Goal: Task Accomplishment & Management: Use online tool/utility

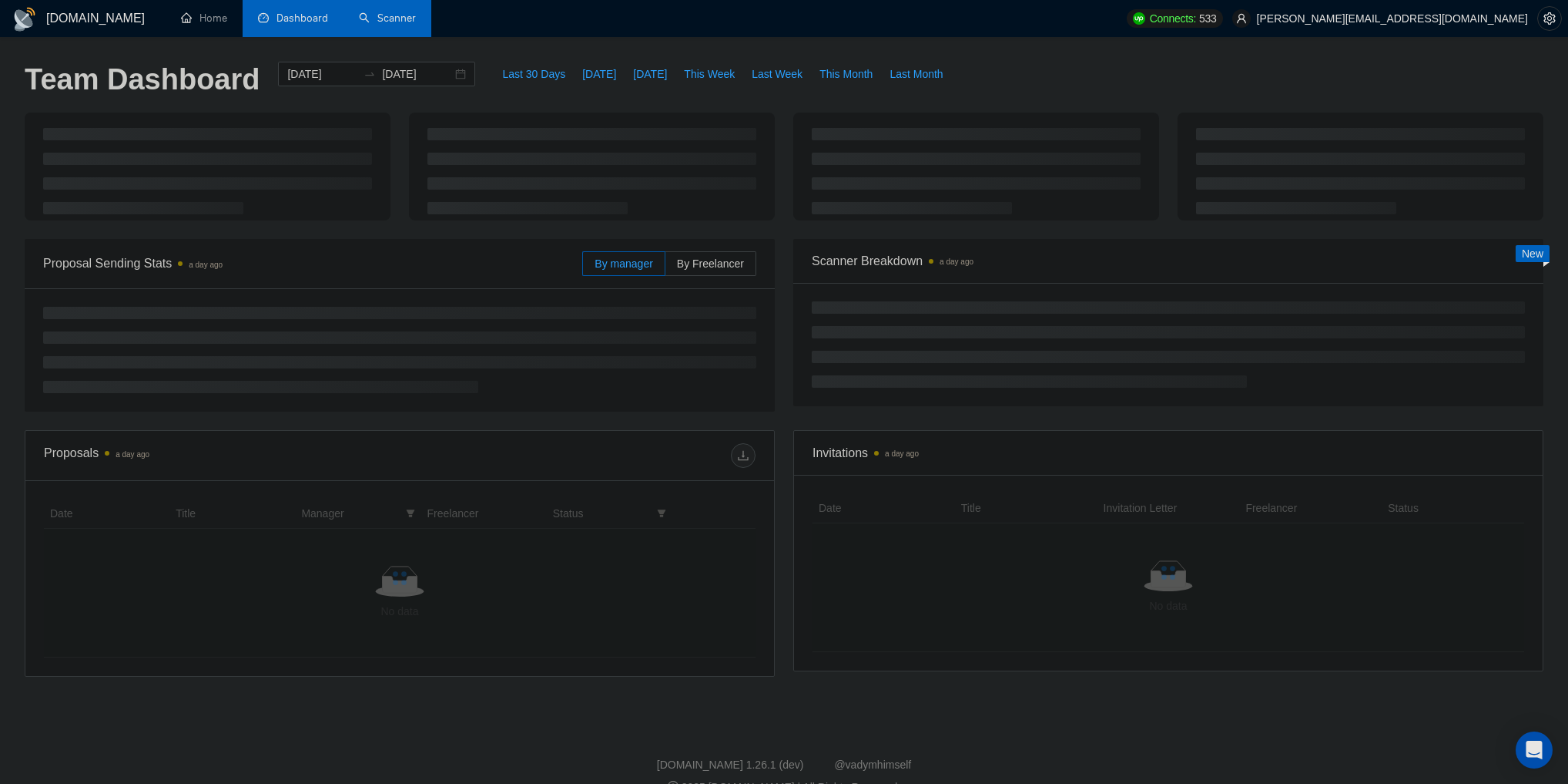
click at [379, 12] on link "Scanner" at bounding box center [387, 18] width 57 height 13
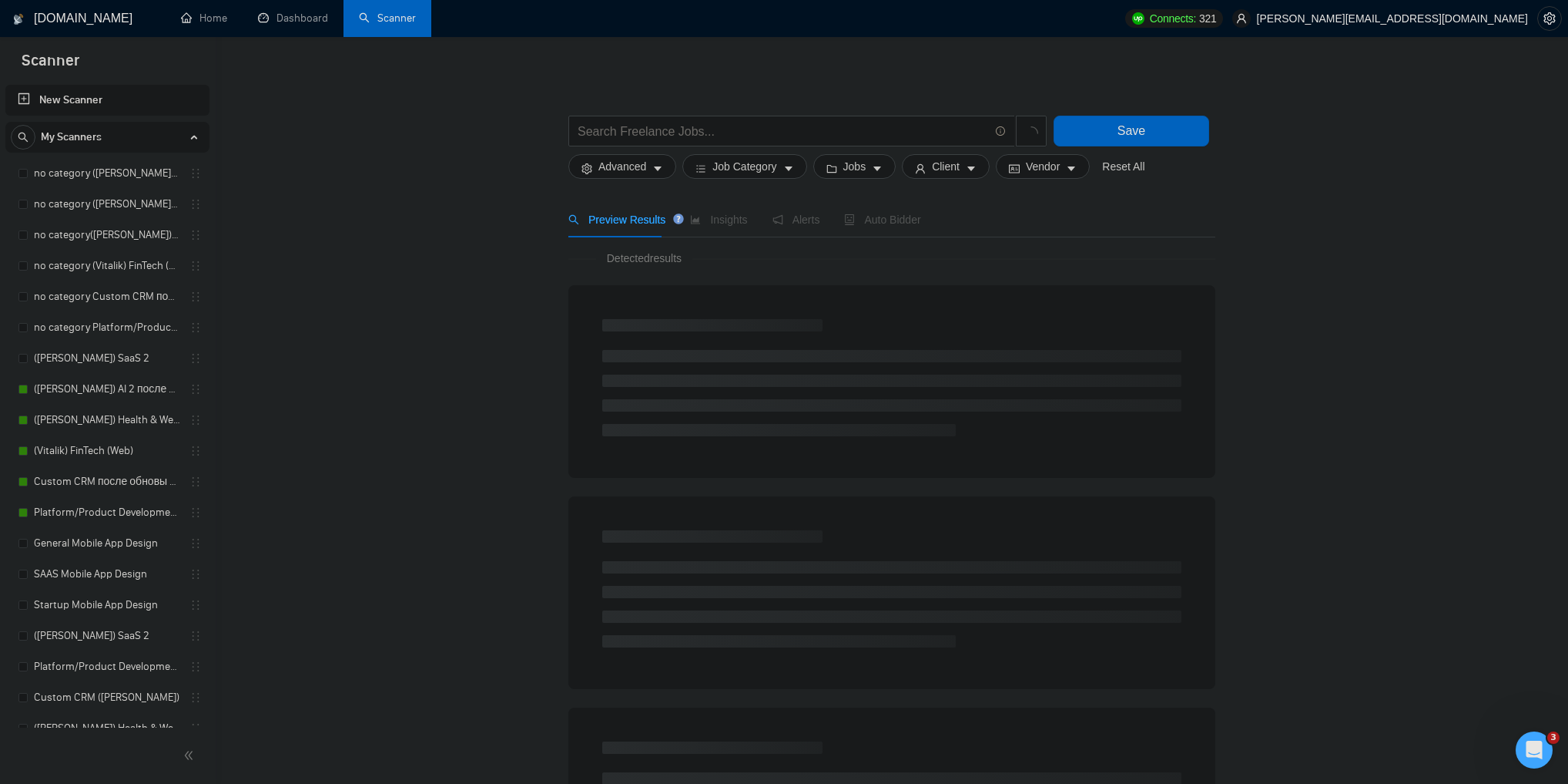
click at [31, 93] on link "New Scanner" at bounding box center [107, 100] width 179 height 31
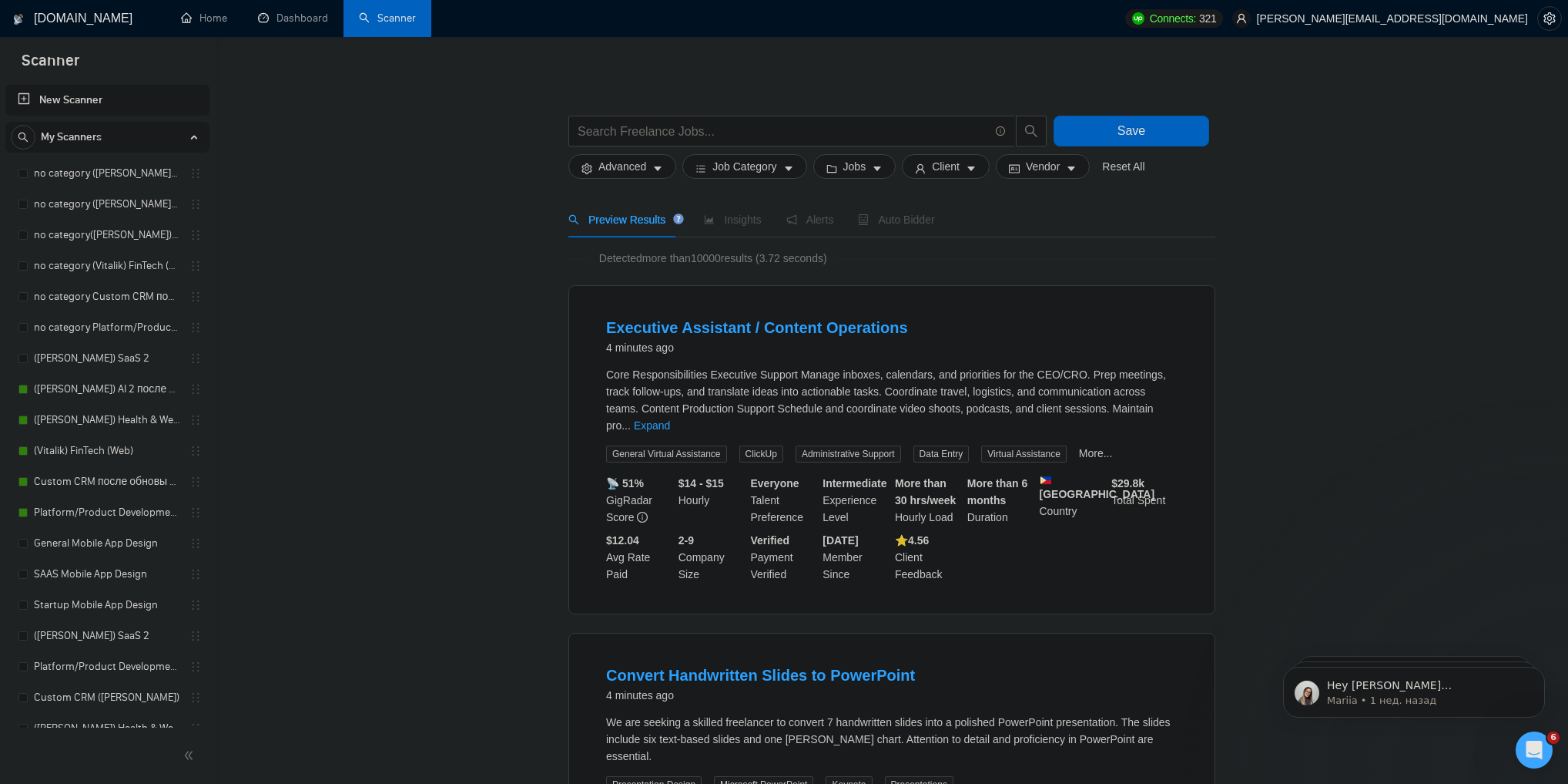
click at [24, 98] on link "New Scanner" at bounding box center [107, 100] width 179 height 31
click at [632, 134] on input "text" at bounding box center [783, 131] width 411 height 19
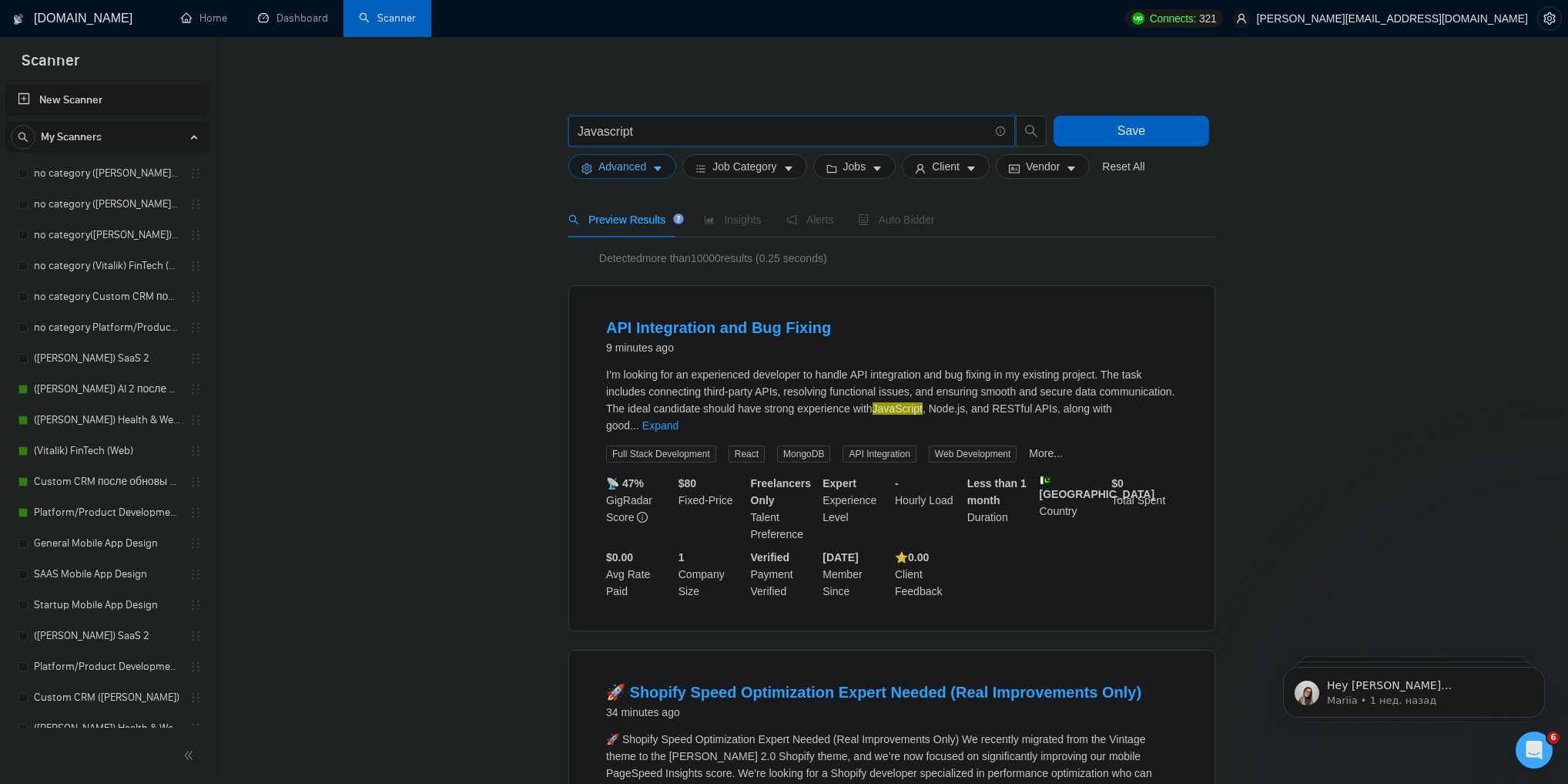
type input "Javascript"
click at [649, 164] on button "Advanced" at bounding box center [622, 167] width 108 height 25
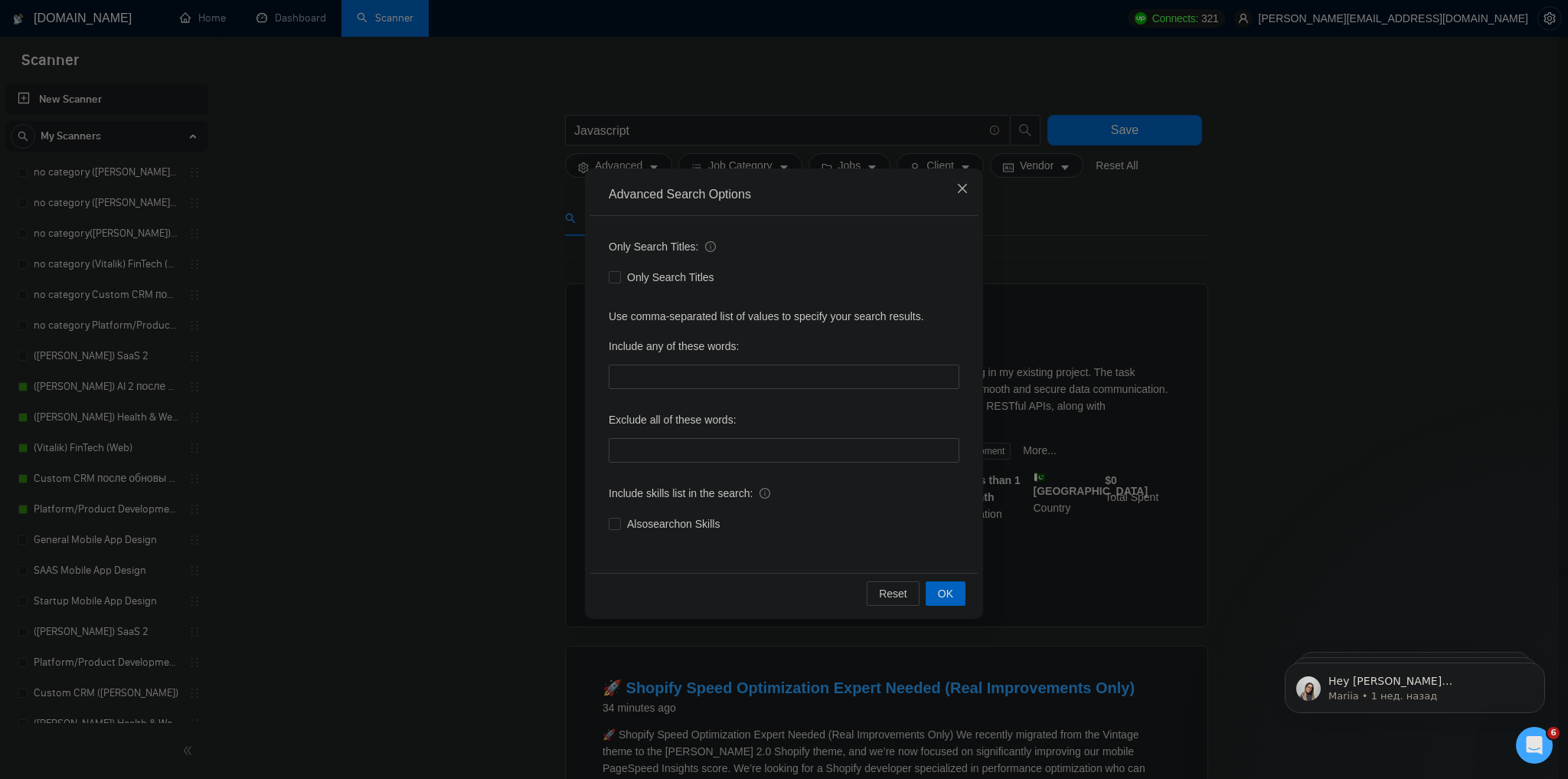
click at [953, 193] on span "Close" at bounding box center [962, 189] width 41 height 41
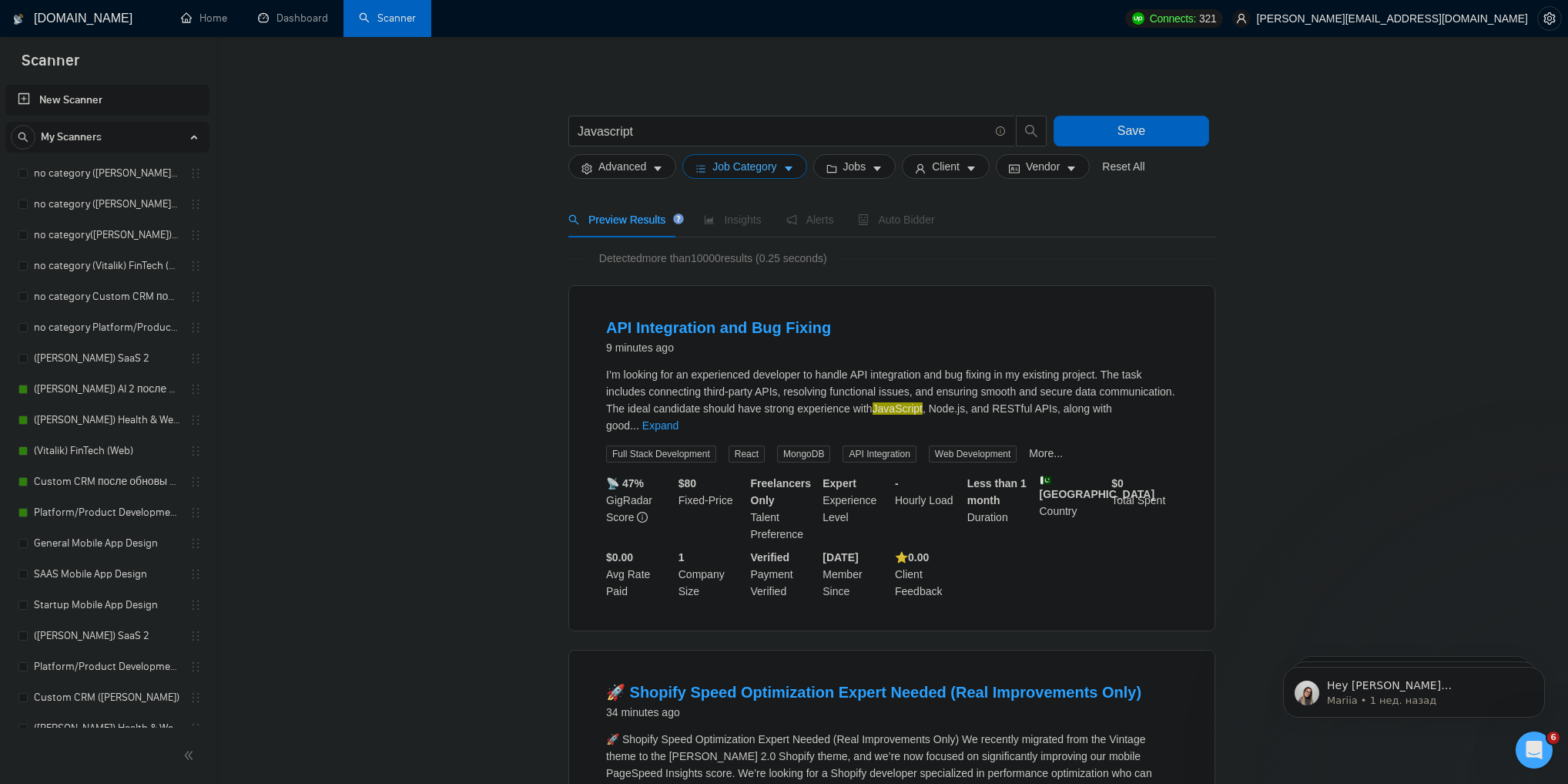
click at [742, 174] on span "Job Category" at bounding box center [744, 166] width 64 height 17
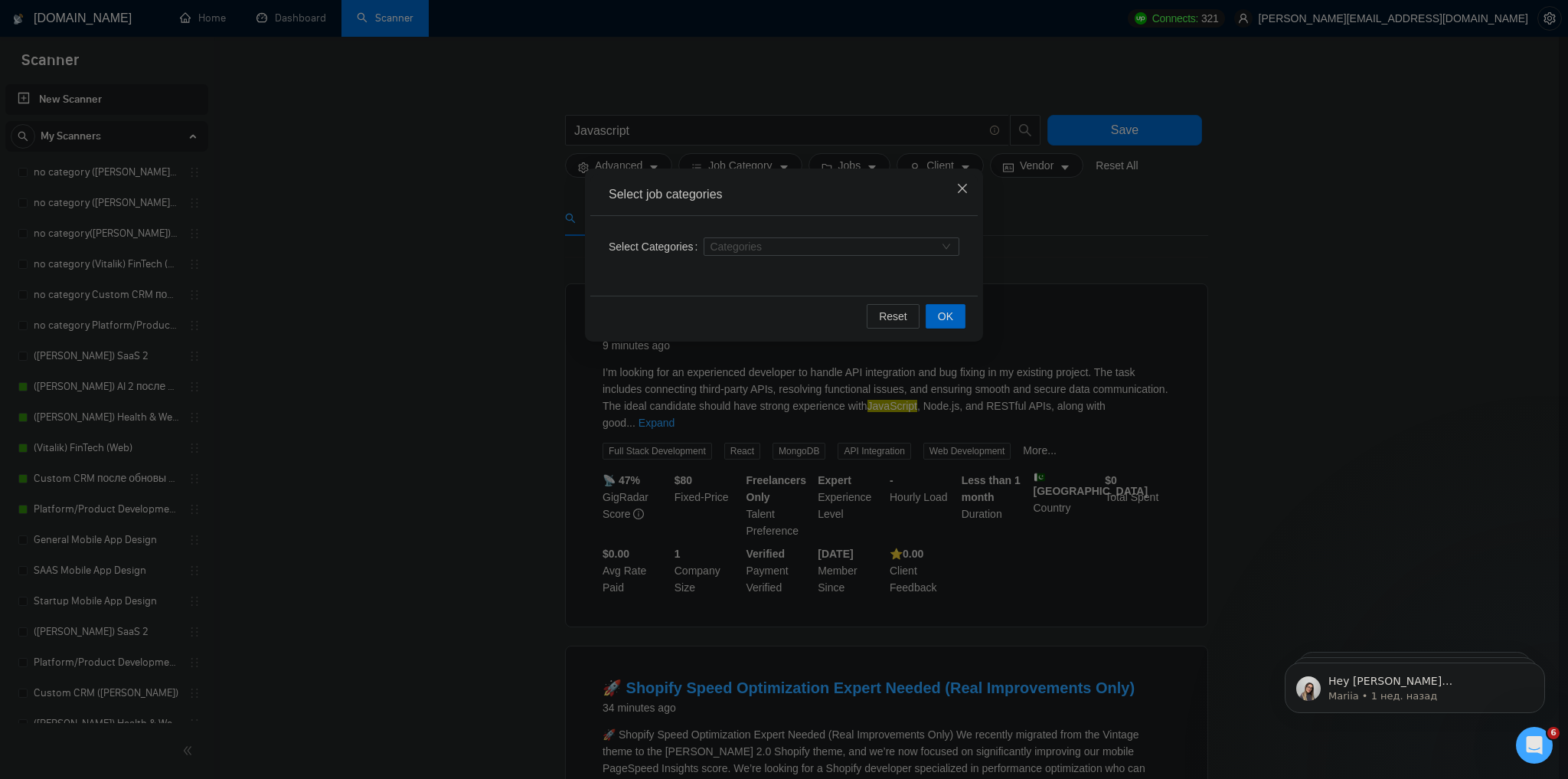
click at [967, 197] on span "Close" at bounding box center [962, 189] width 41 height 41
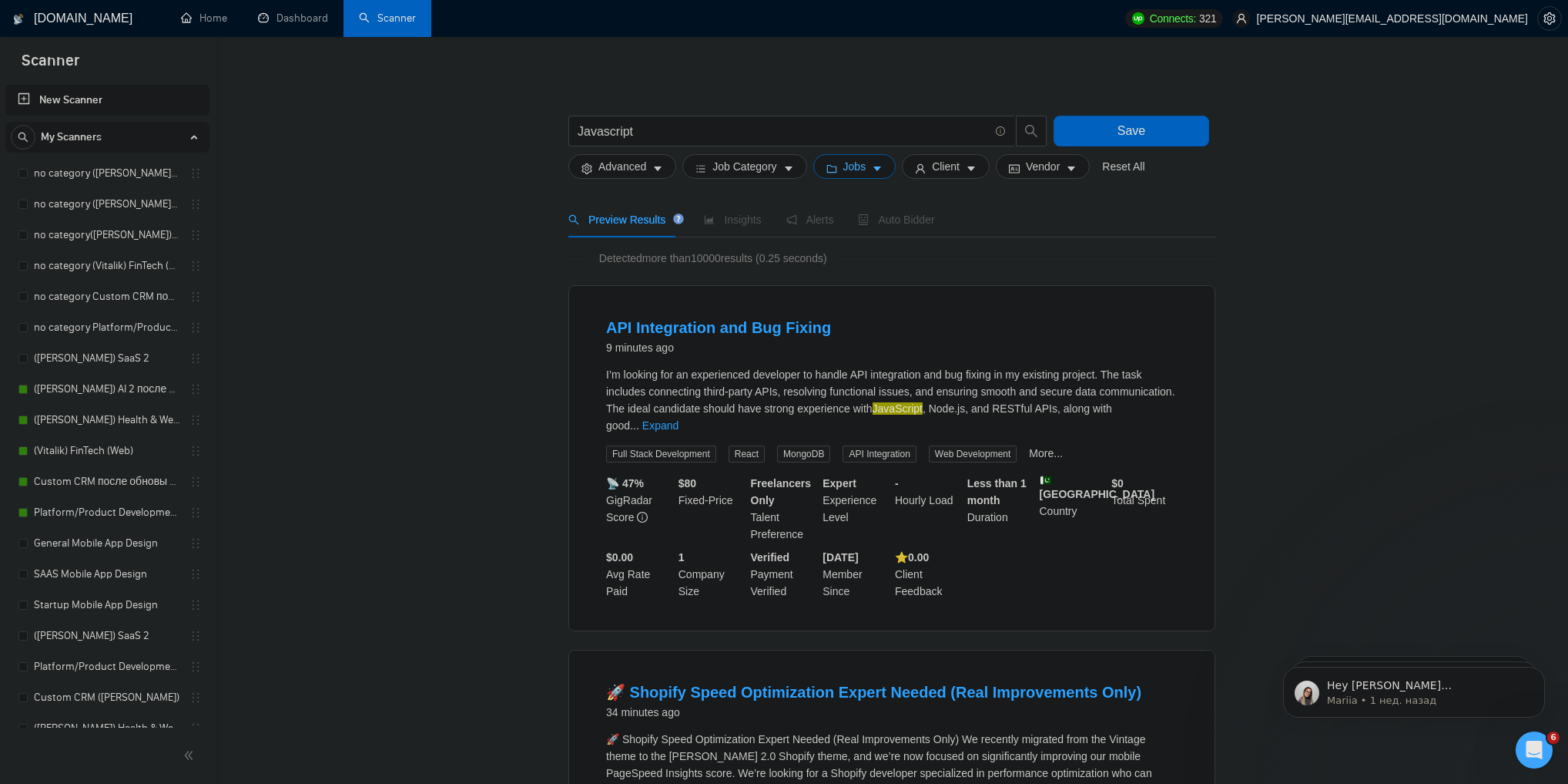
click at [874, 171] on icon "caret-down" at bounding box center [877, 169] width 11 height 11
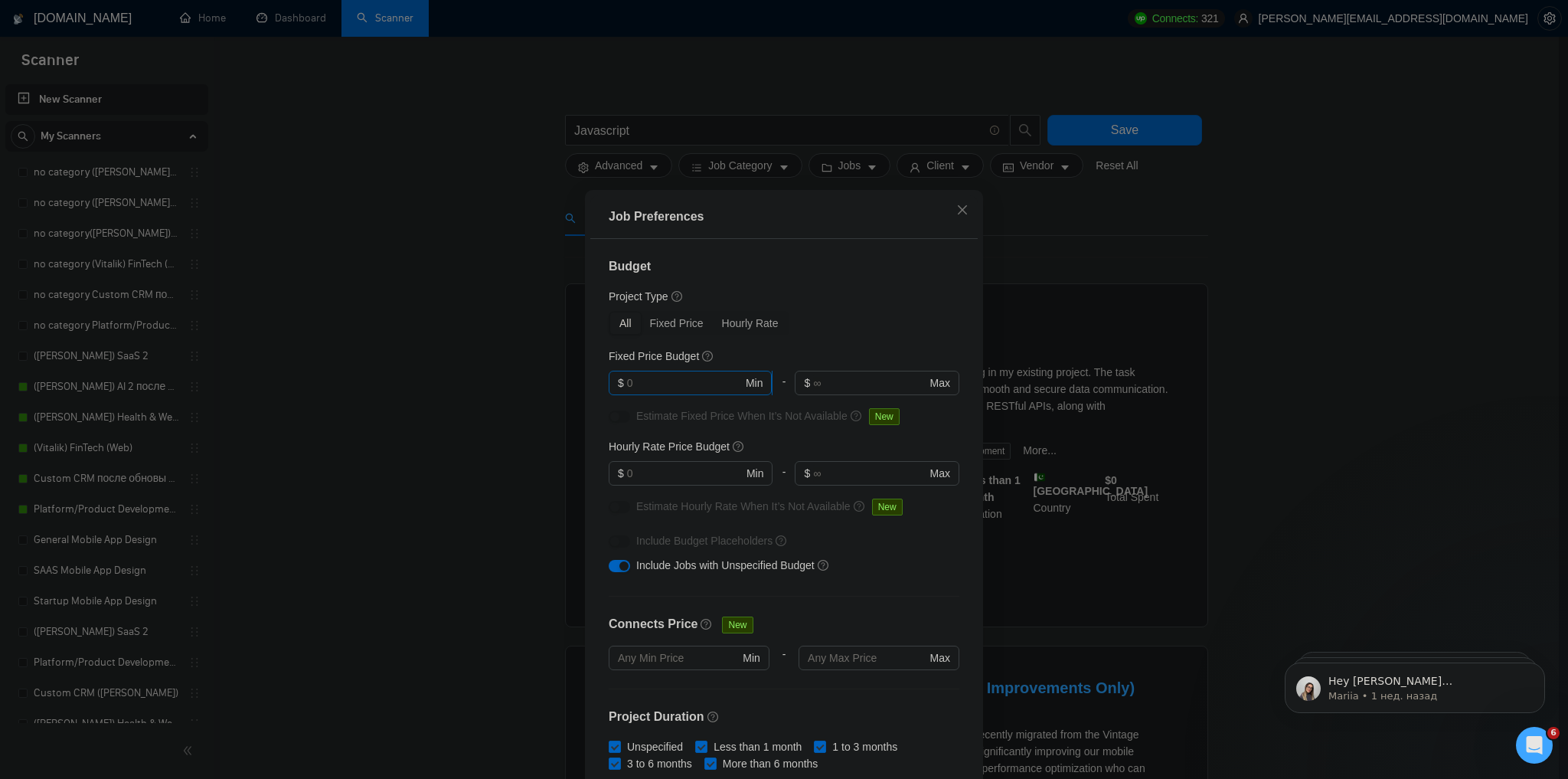
click at [674, 382] on input "text" at bounding box center [684, 382] width 115 height 17
type input "5000"
click at [838, 336] on div "Budget Project Type All Fixed Price Hourly Rate Fixed Price Budget 5000 $ 5000 …" at bounding box center [783, 511] width 387 height 545
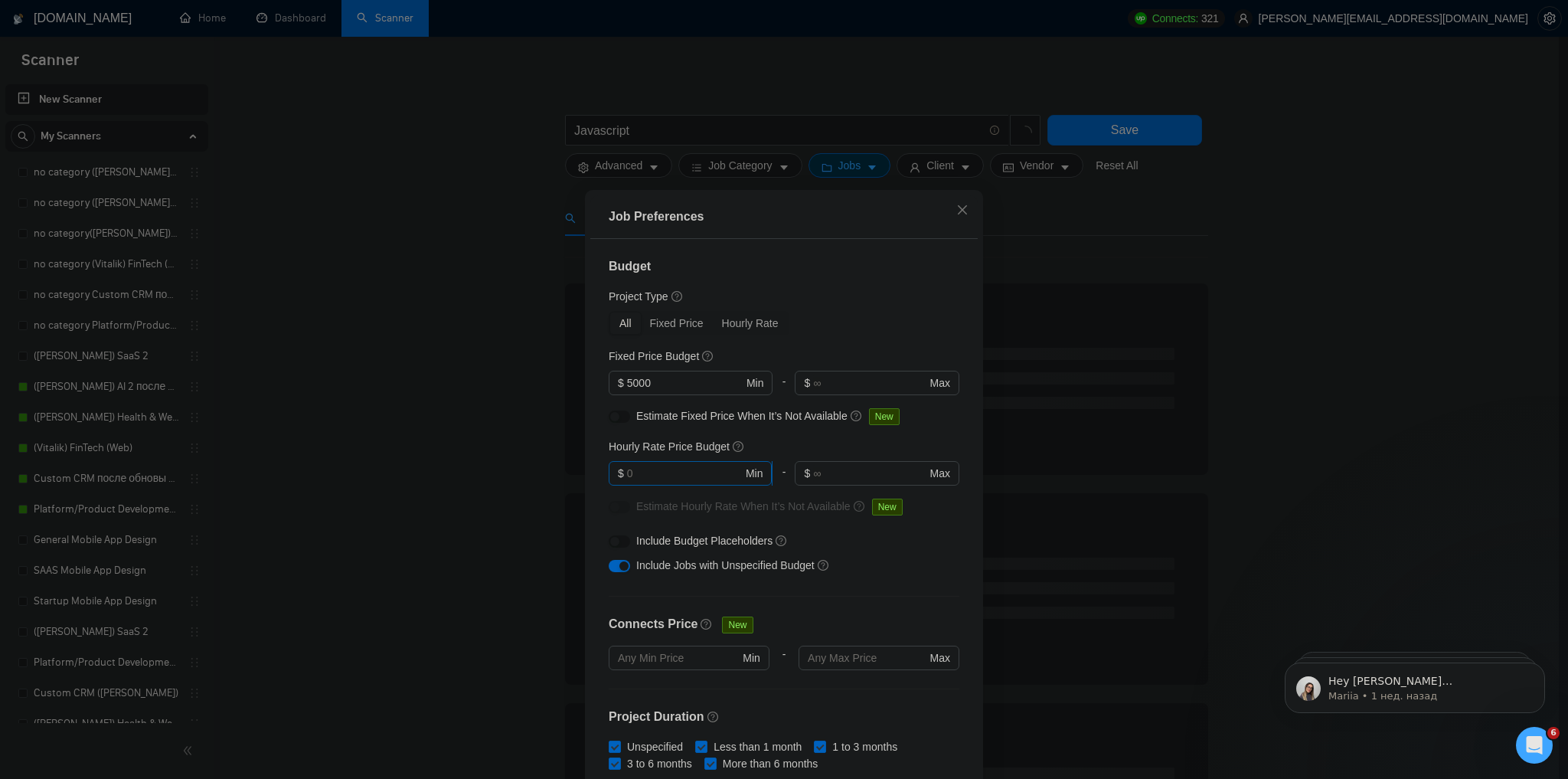
click at [693, 461] on span "$ Min" at bounding box center [690, 474] width 163 height 25
click at [694, 470] on input "text" at bounding box center [684, 473] width 115 height 17
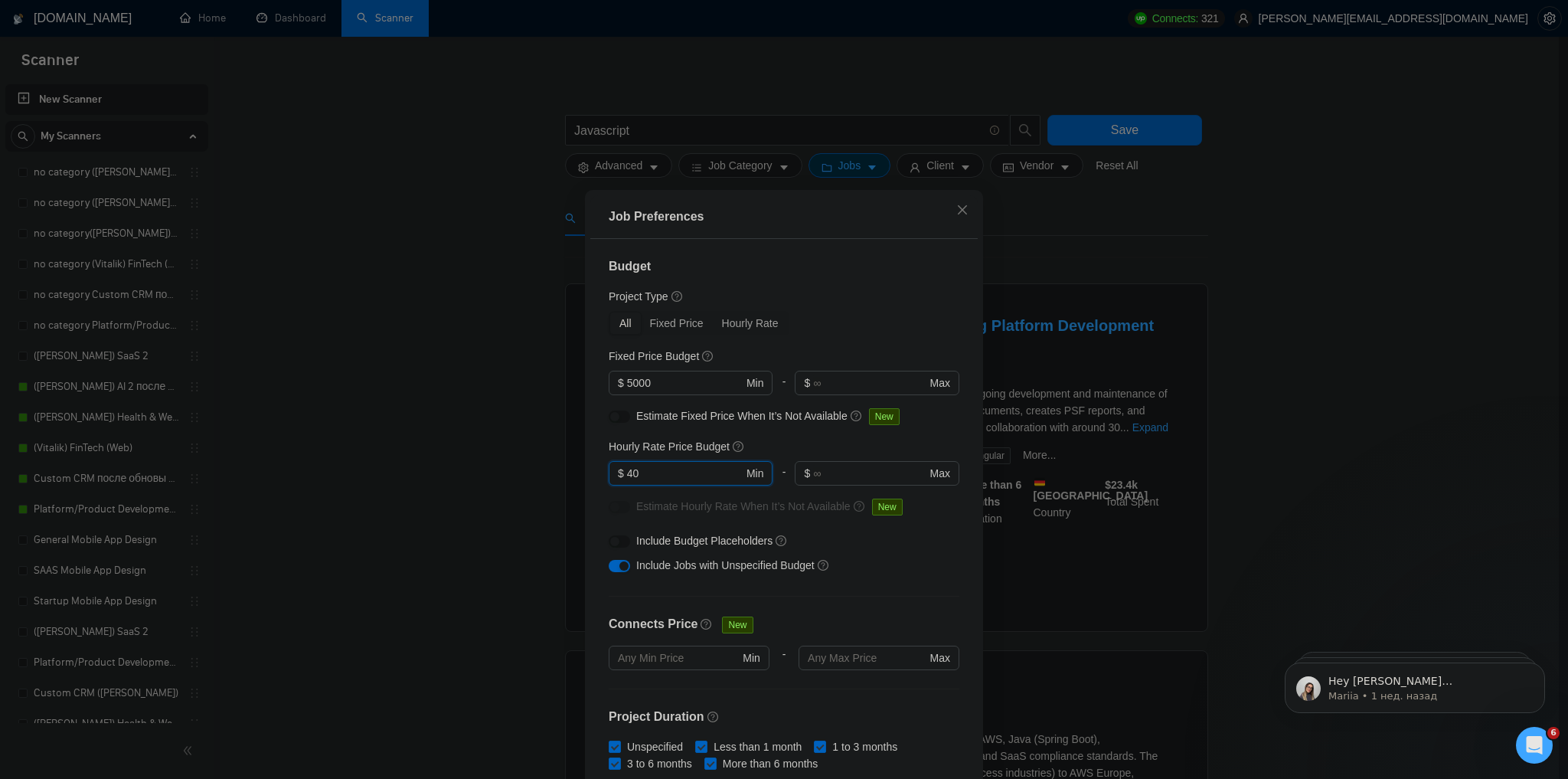
type input "40"
click at [858, 305] on div "Budget Project Type All Fixed Price Hourly Rate Fixed Price Budget $ 5000 Min -…" at bounding box center [783, 511] width 387 height 545
click at [621, 567] on div "button" at bounding box center [624, 565] width 9 height 9
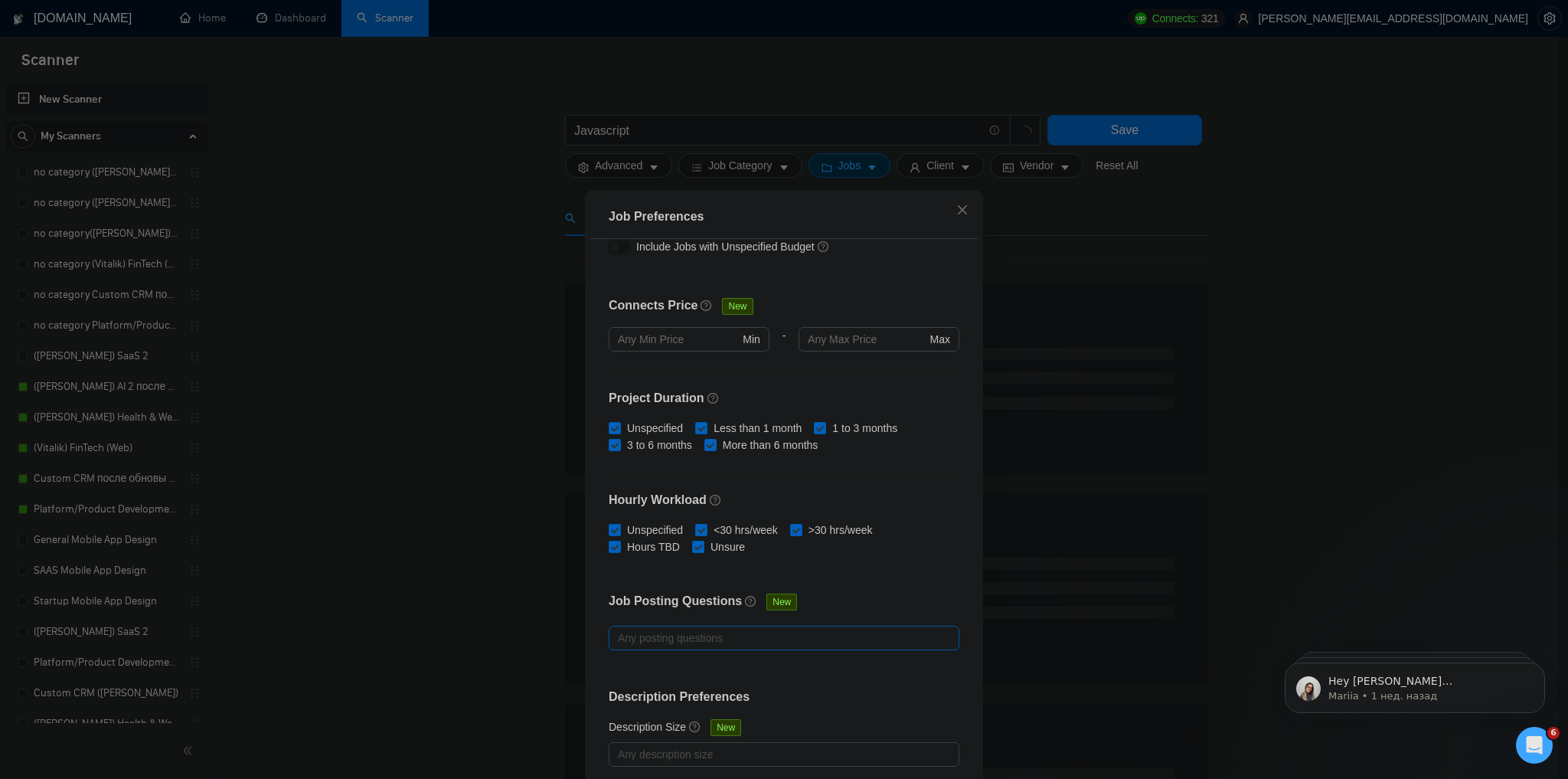
scroll to position [72, 0]
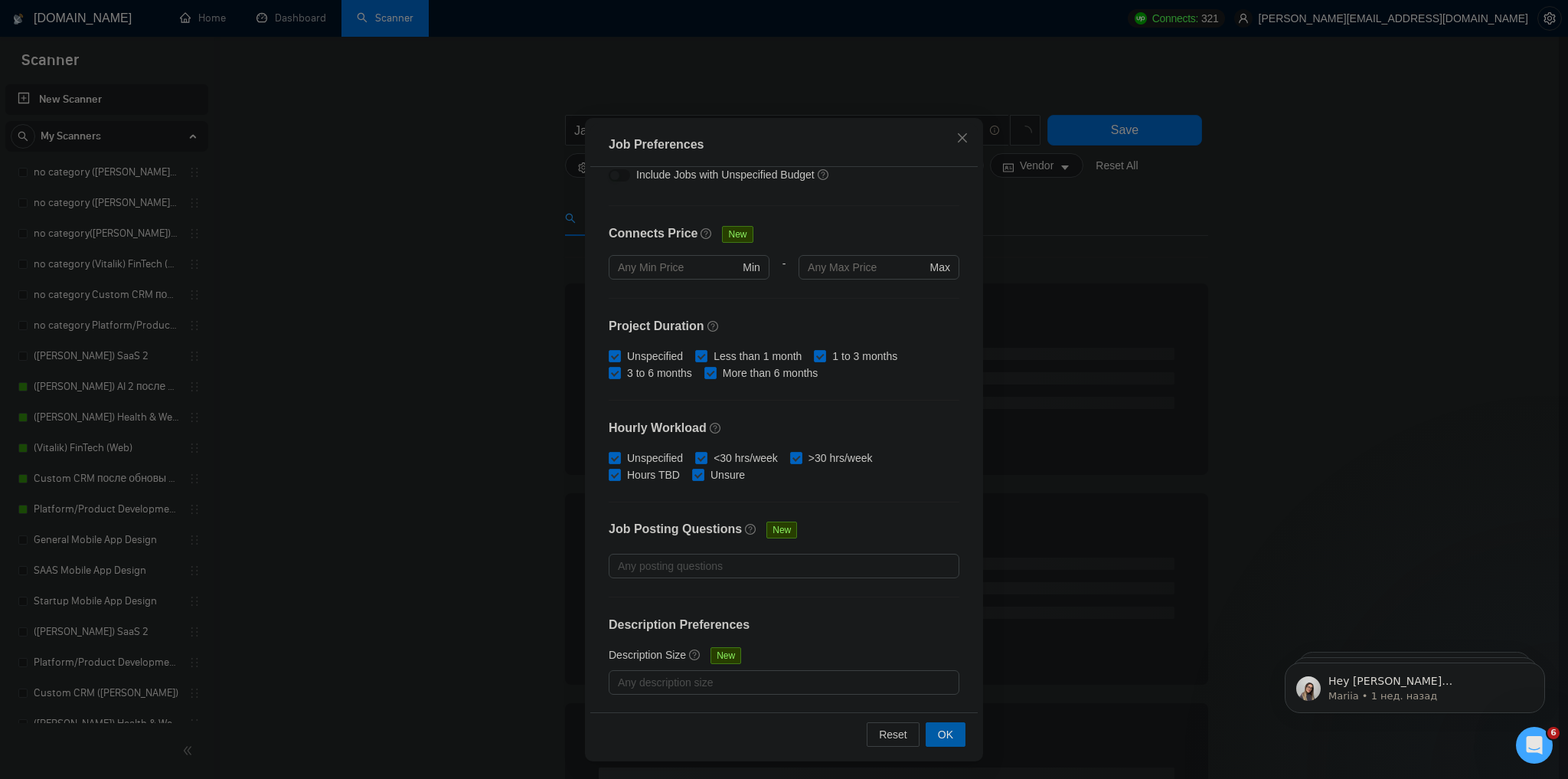
click at [937, 731] on span "OK" at bounding box center [945, 734] width 15 height 17
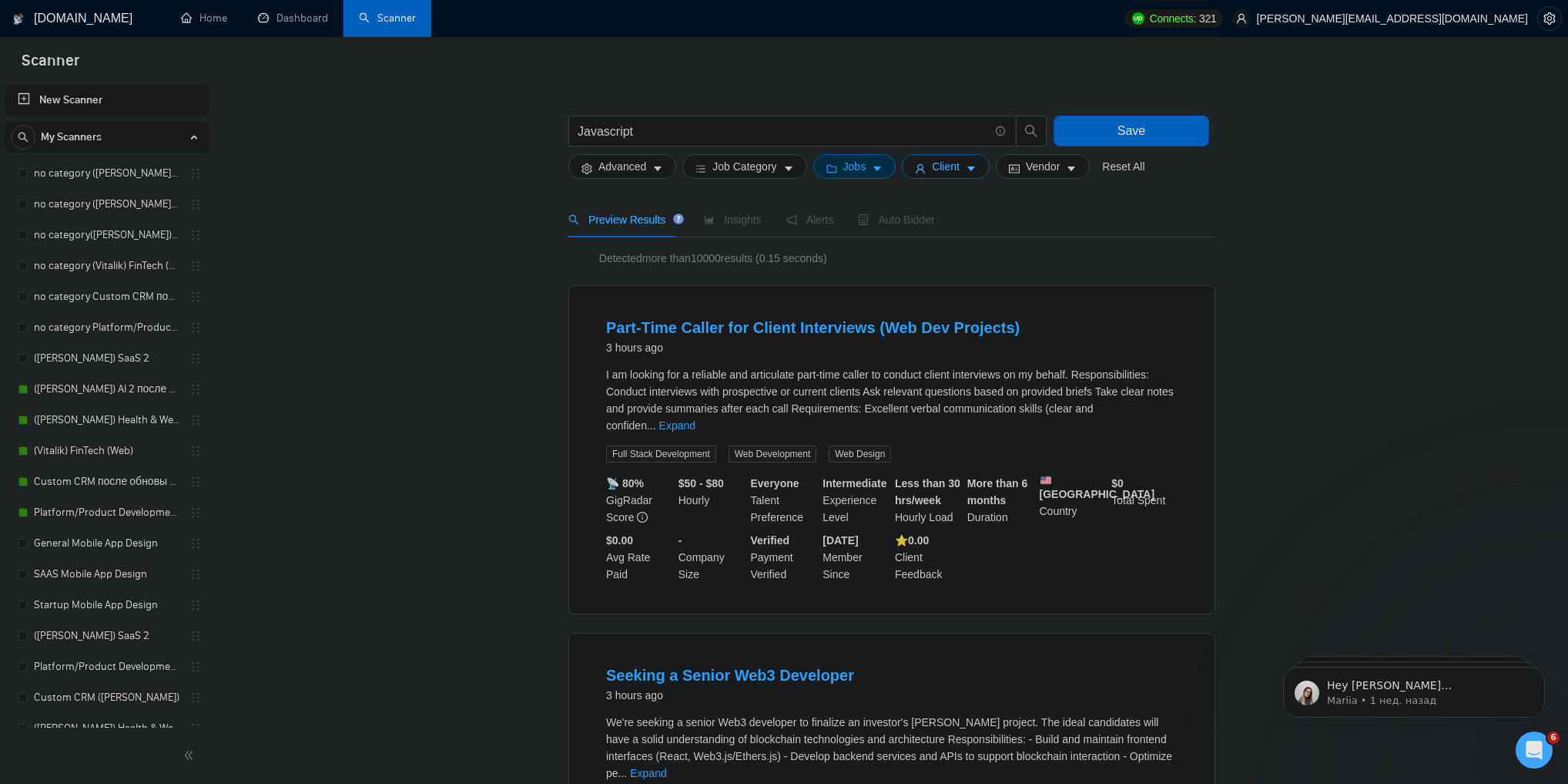
click at [943, 171] on span "Client" at bounding box center [945, 166] width 28 height 17
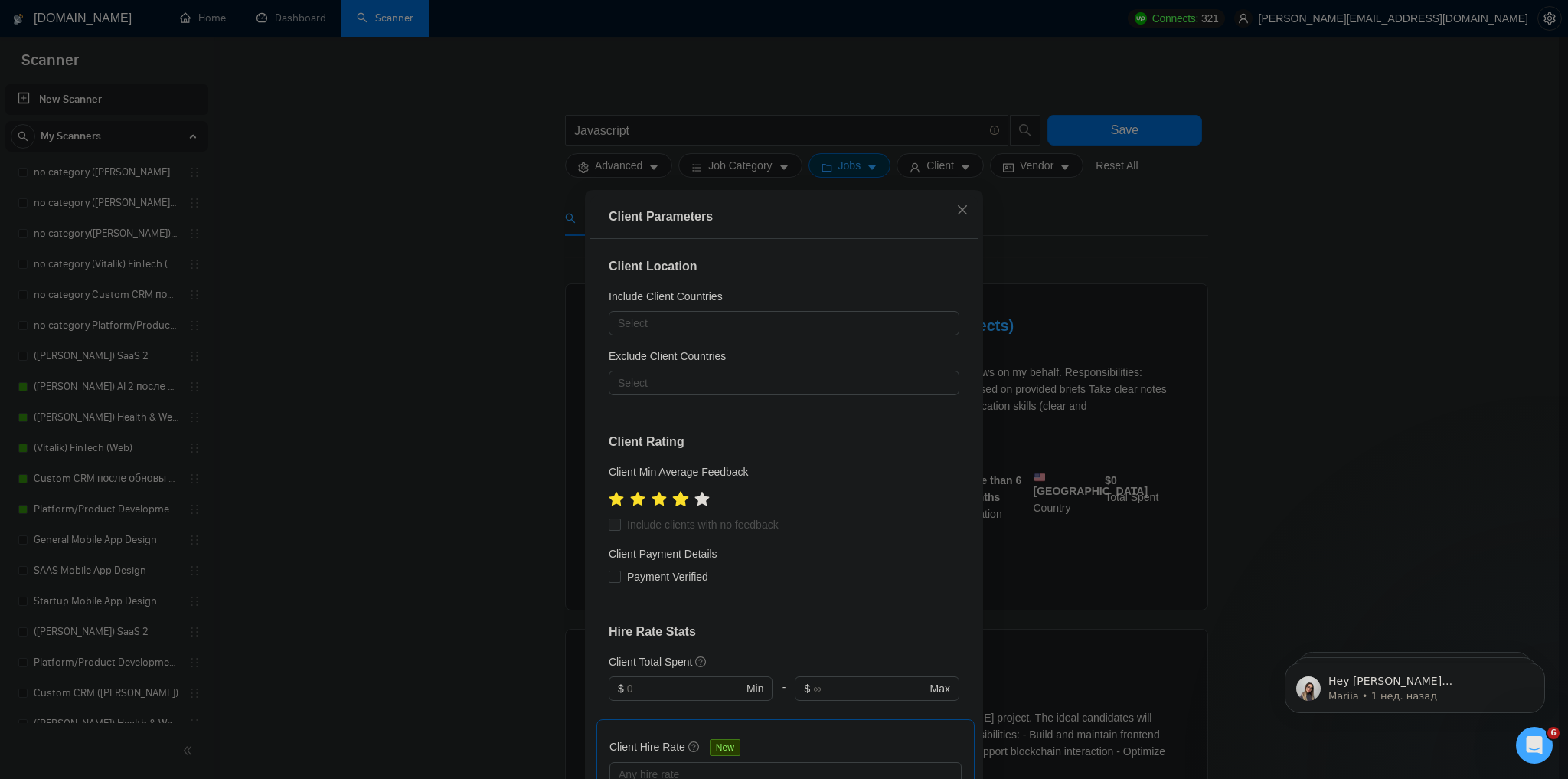
click at [682, 500] on icon "star" at bounding box center [680, 499] width 17 height 17
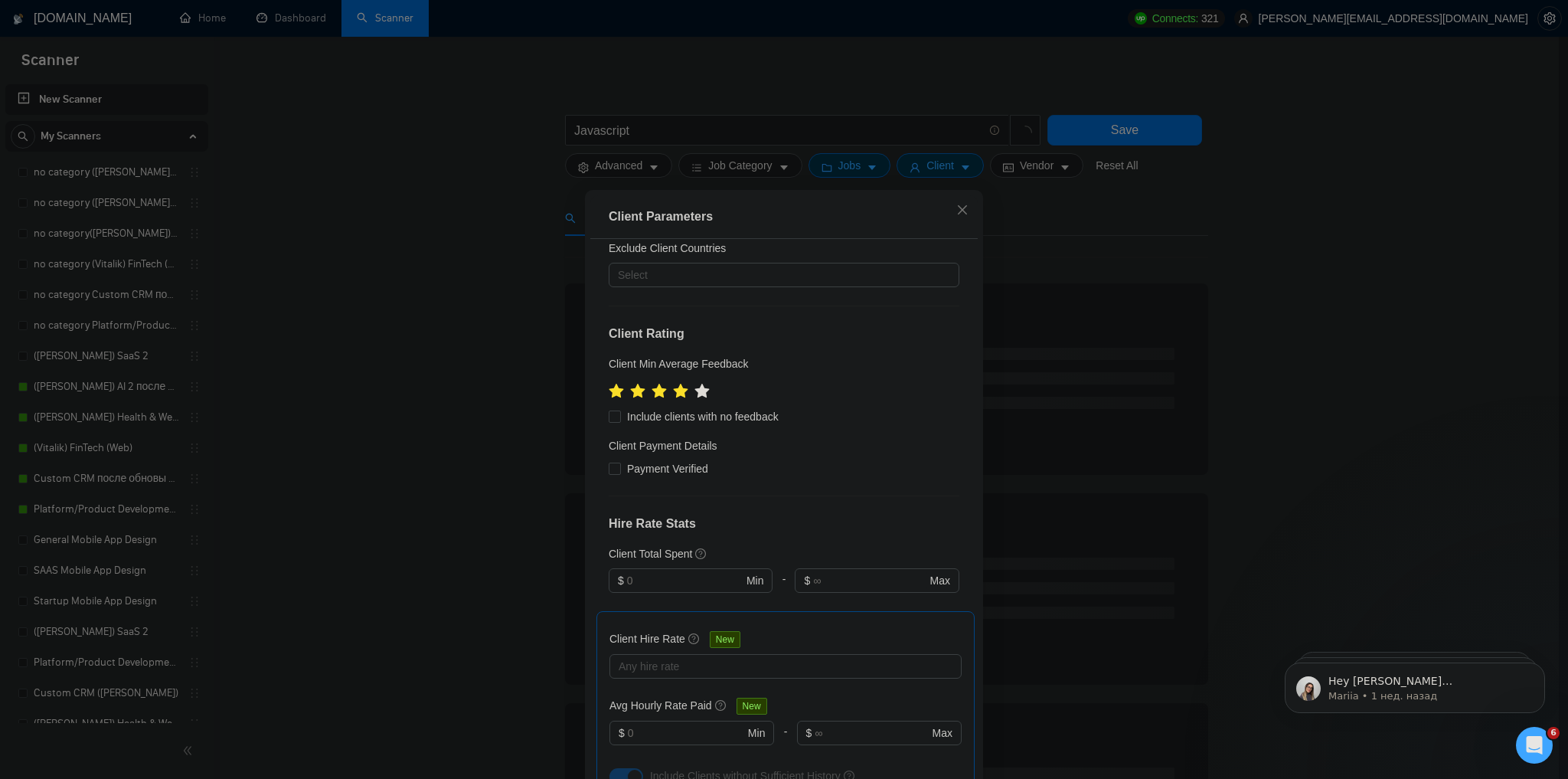
scroll to position [123, 0]
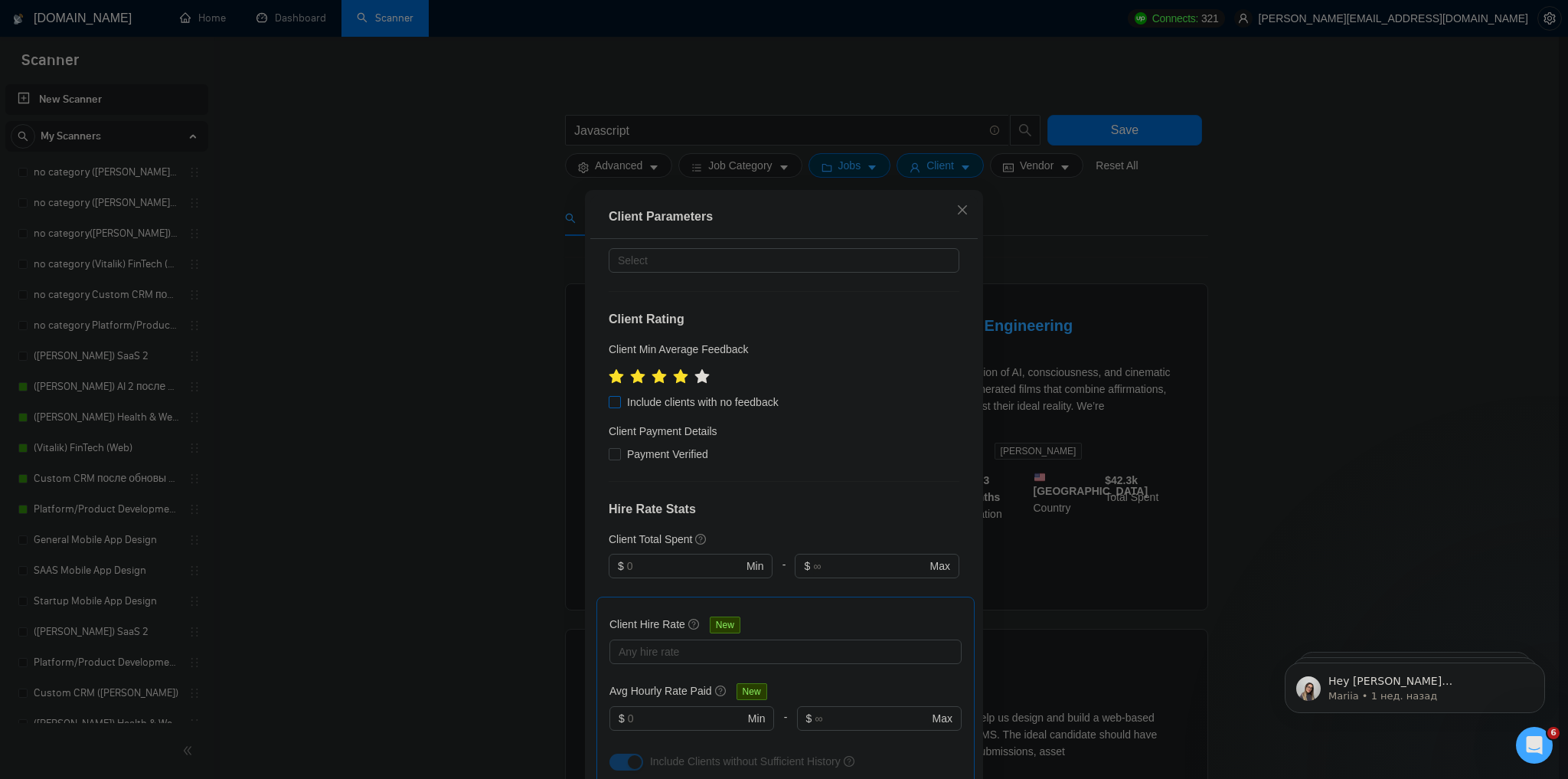
click at [616, 402] on span at bounding box center [615, 402] width 12 height 12
click at [616, 402] on input "Include clients with no feedback" at bounding box center [614, 401] width 11 height 11
checkbox input "true"
click at [621, 449] on span "Payment Verified" at bounding box center [667, 454] width 94 height 17
click at [619, 449] on input "Payment Verified" at bounding box center [614, 453] width 11 height 11
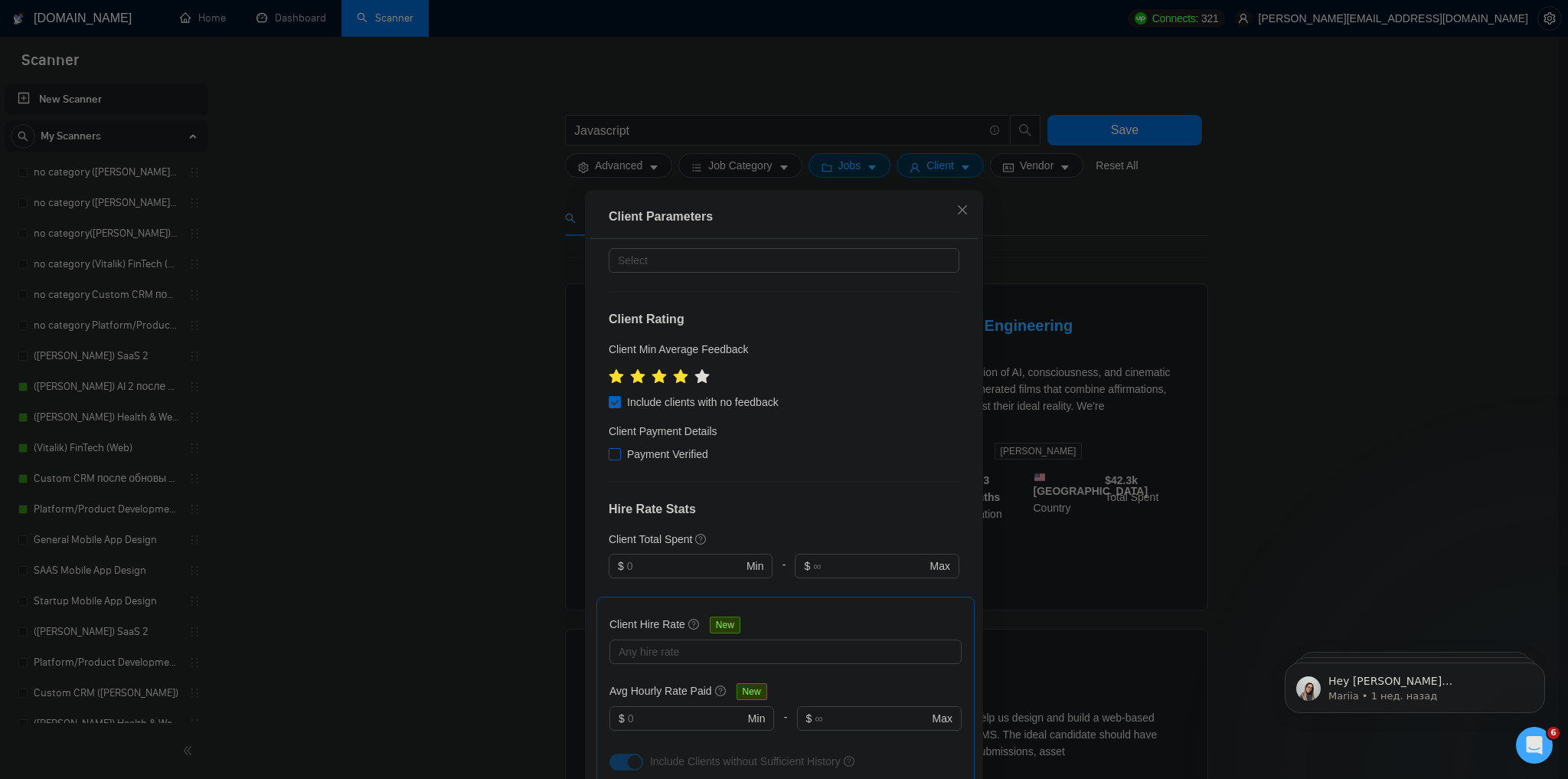
checkbox input "true"
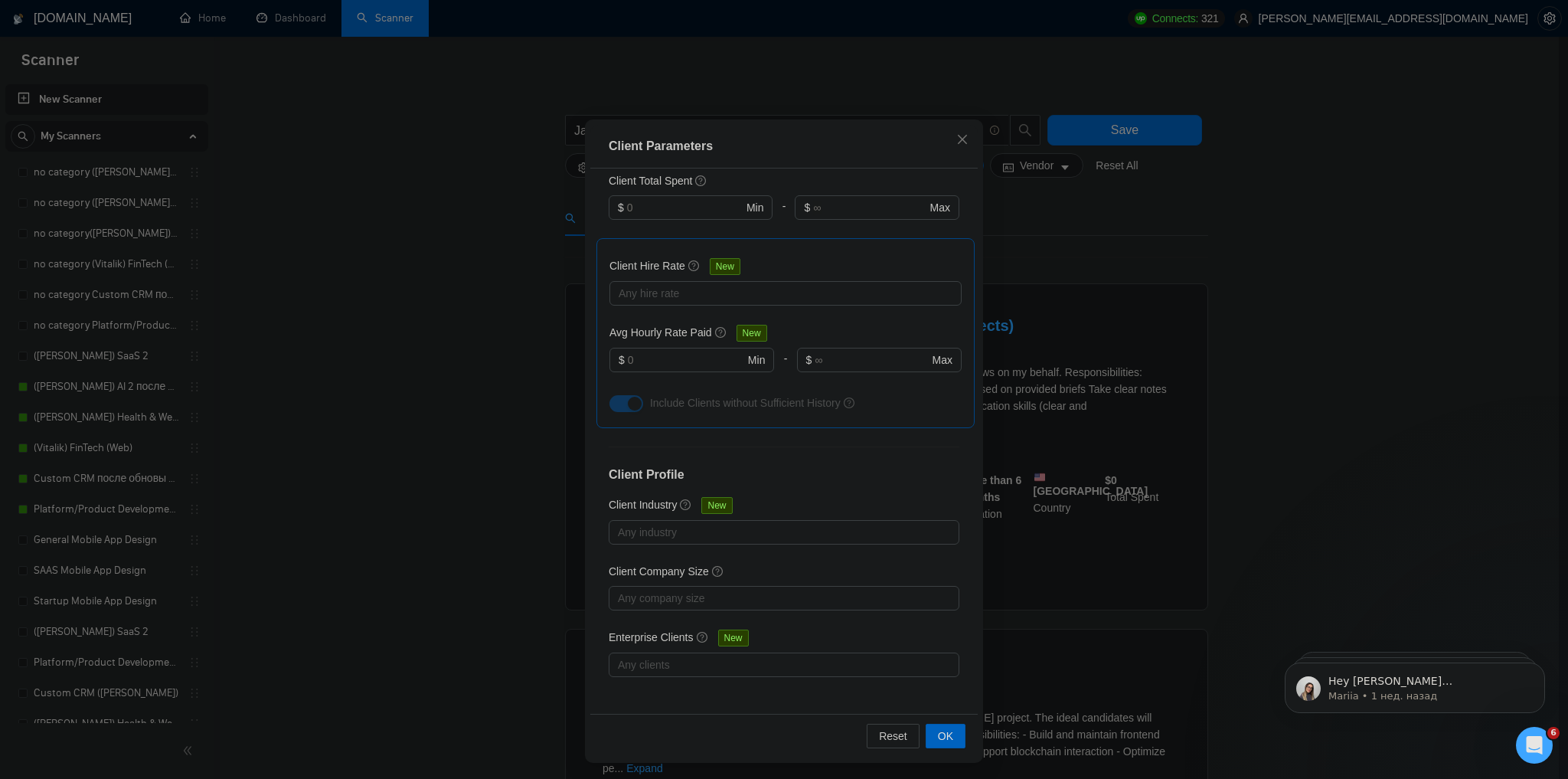
scroll to position [72, 0]
click at [947, 726] on span "OK" at bounding box center [945, 734] width 15 height 17
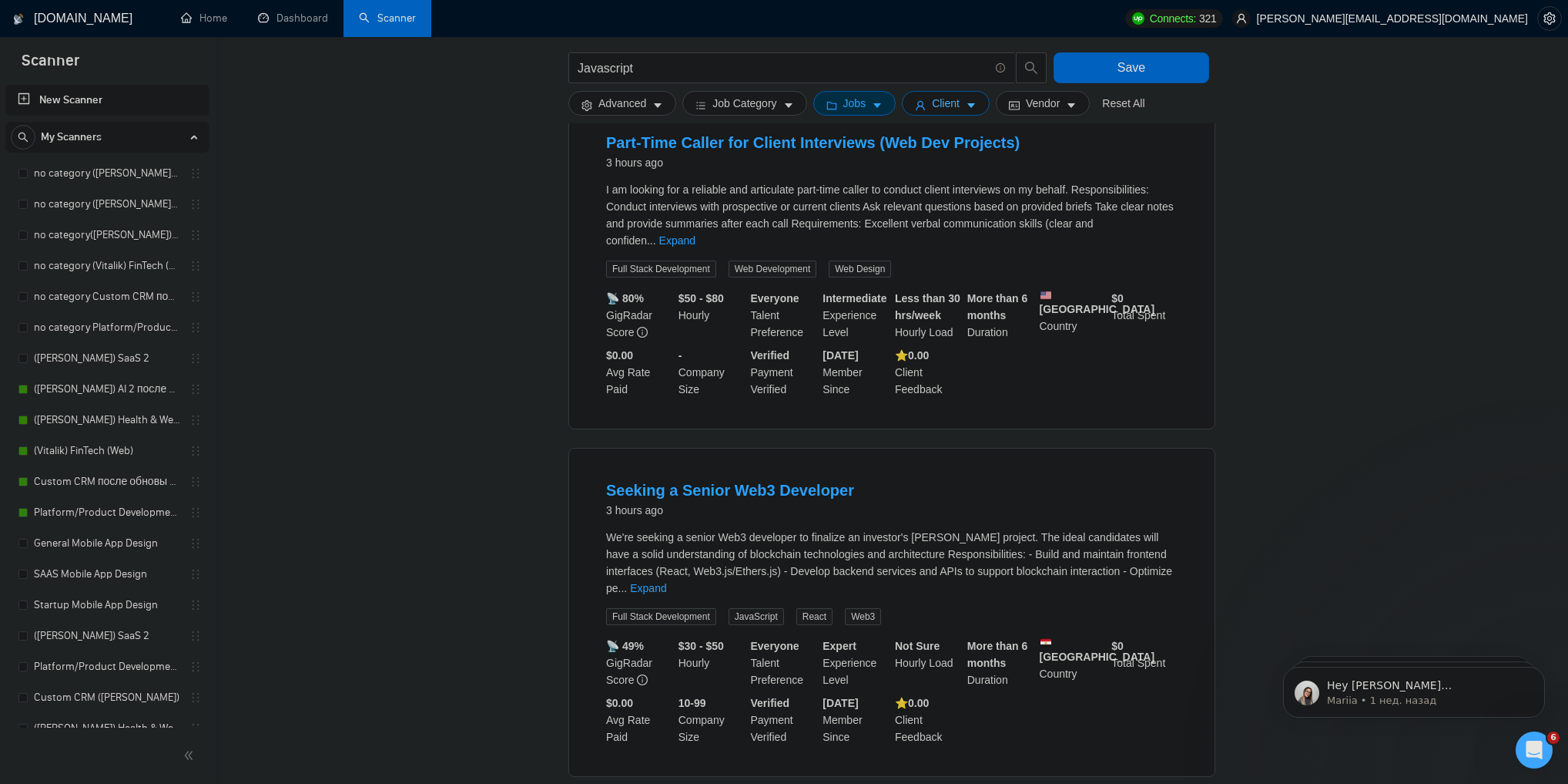
scroll to position [0, 0]
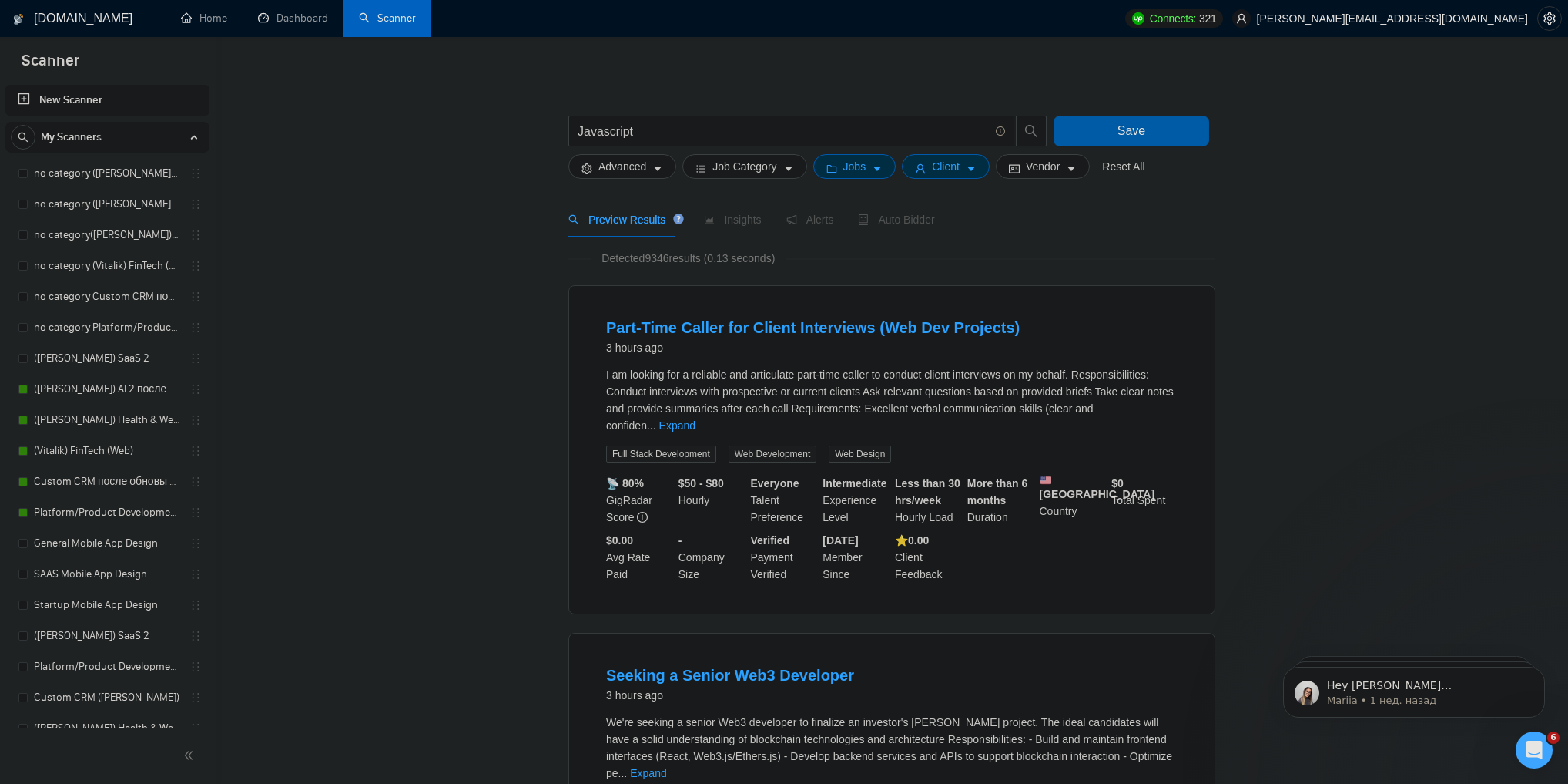
click at [1112, 132] on button "Save" at bounding box center [1131, 130] width 155 height 31
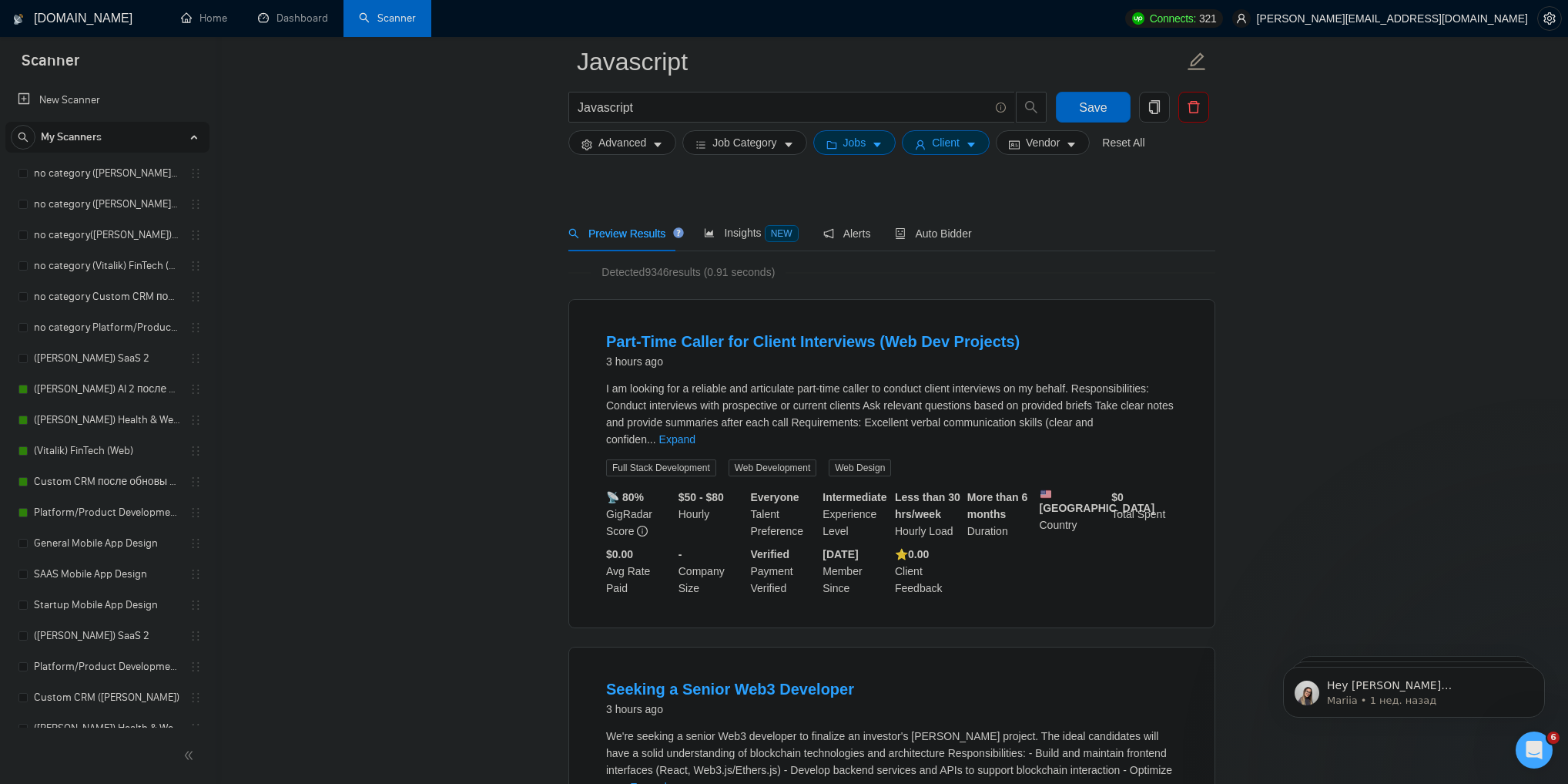
scroll to position [246, 0]
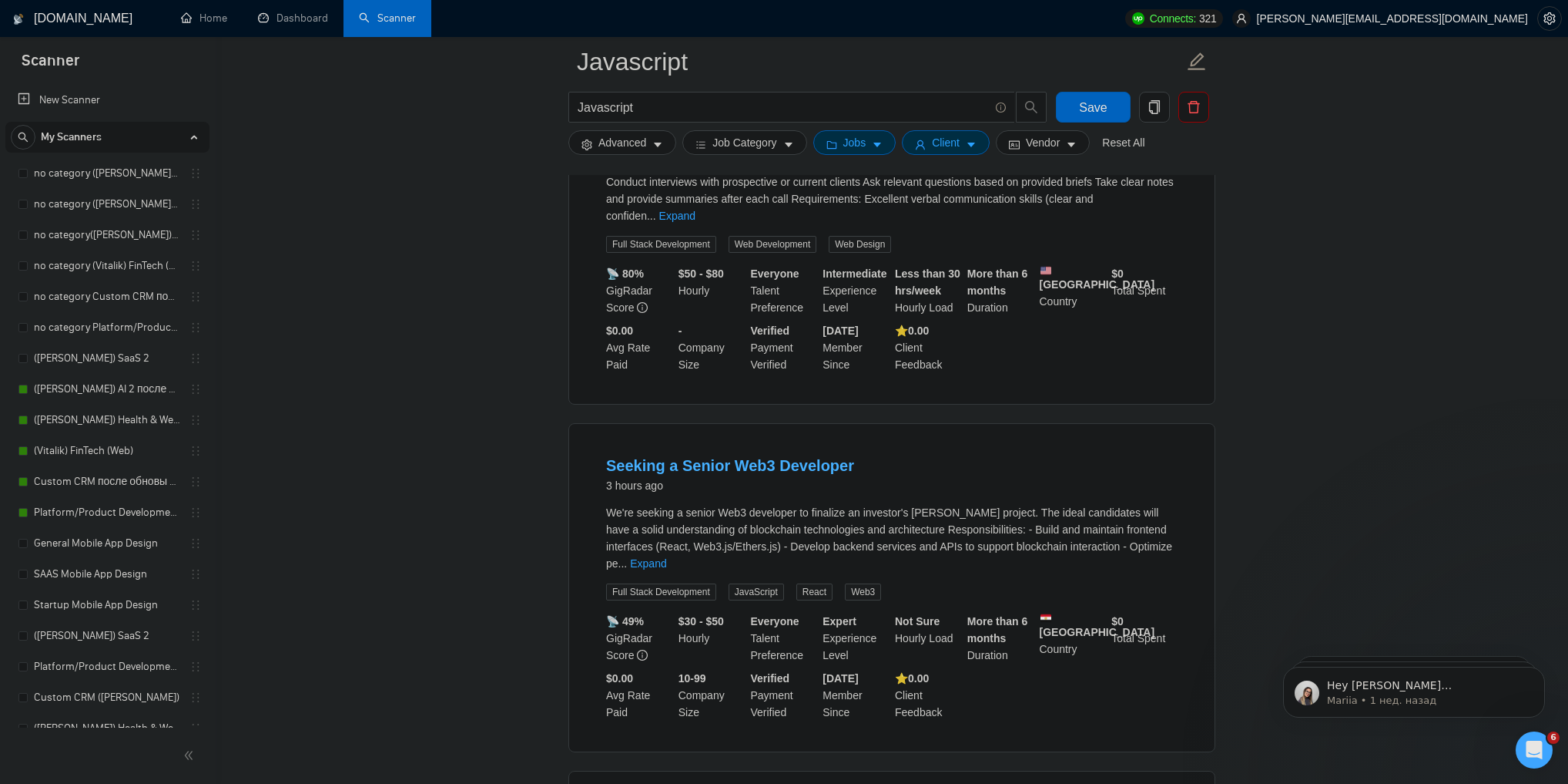
click at [696, 458] on link "Seeking a Senior Web3 Developer" at bounding box center [729, 465] width 248 height 17
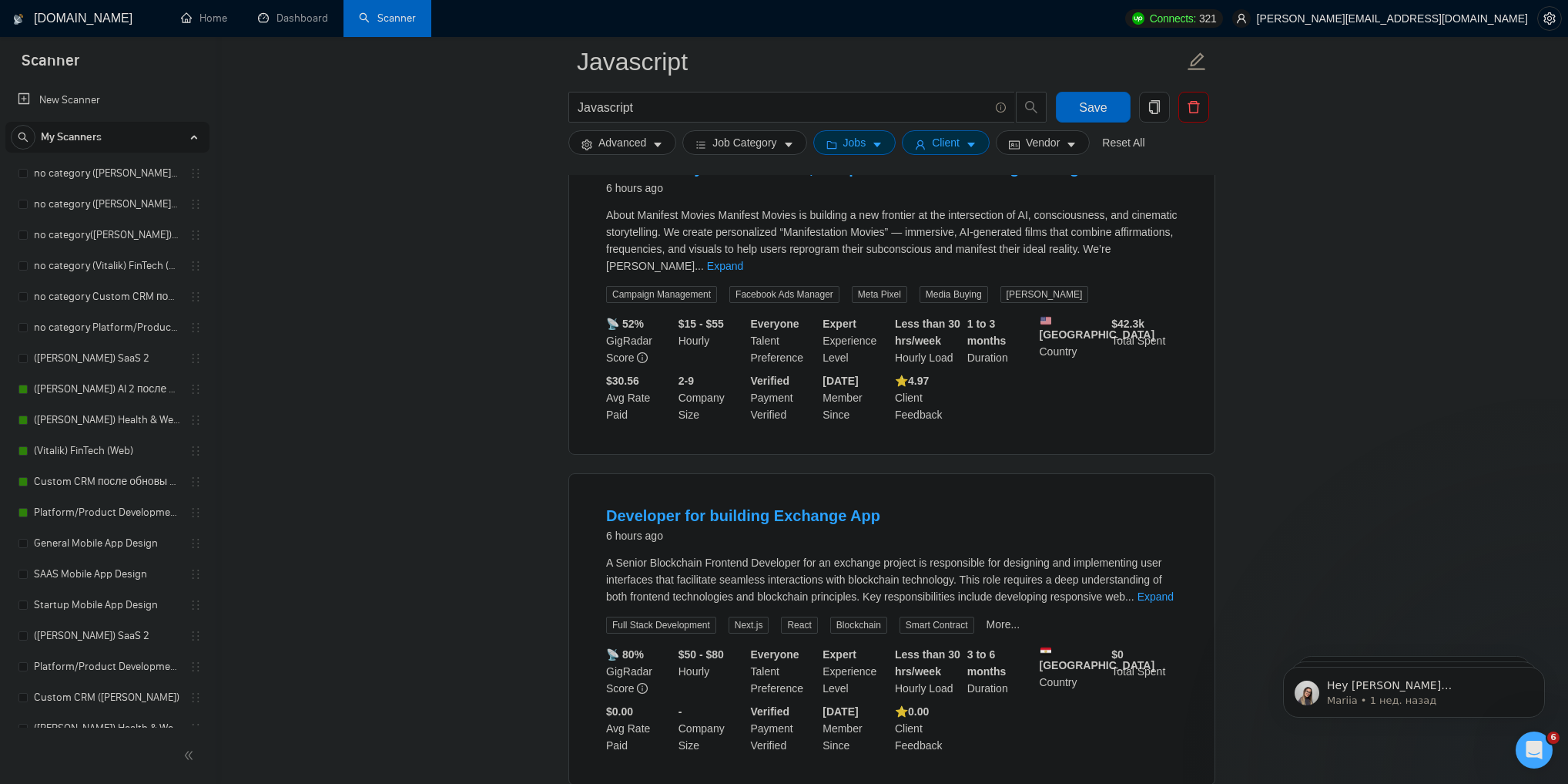
scroll to position [986, 0]
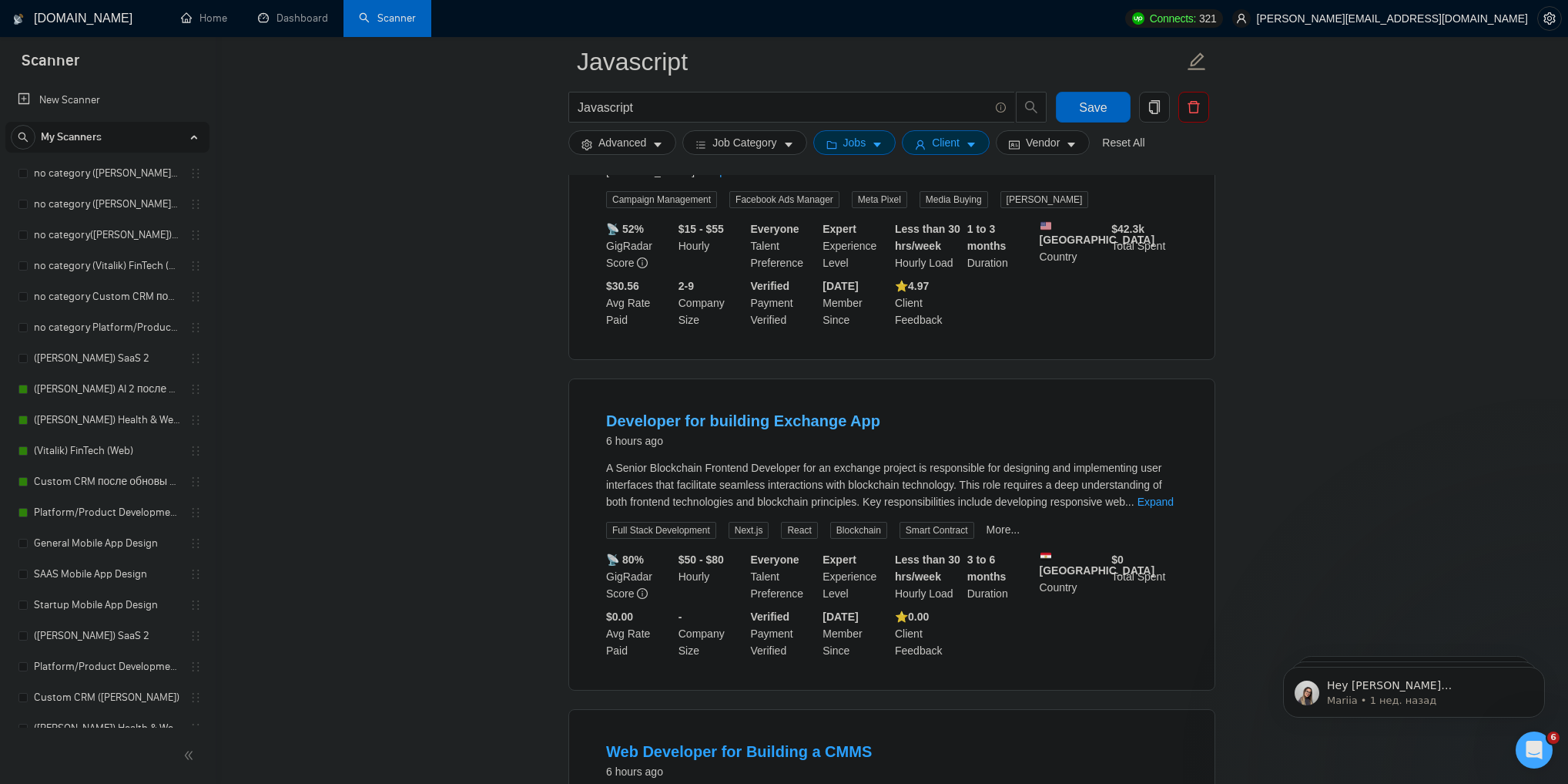
click at [789, 412] on link "Developer for building Exchange App" at bounding box center [743, 421] width 275 height 17
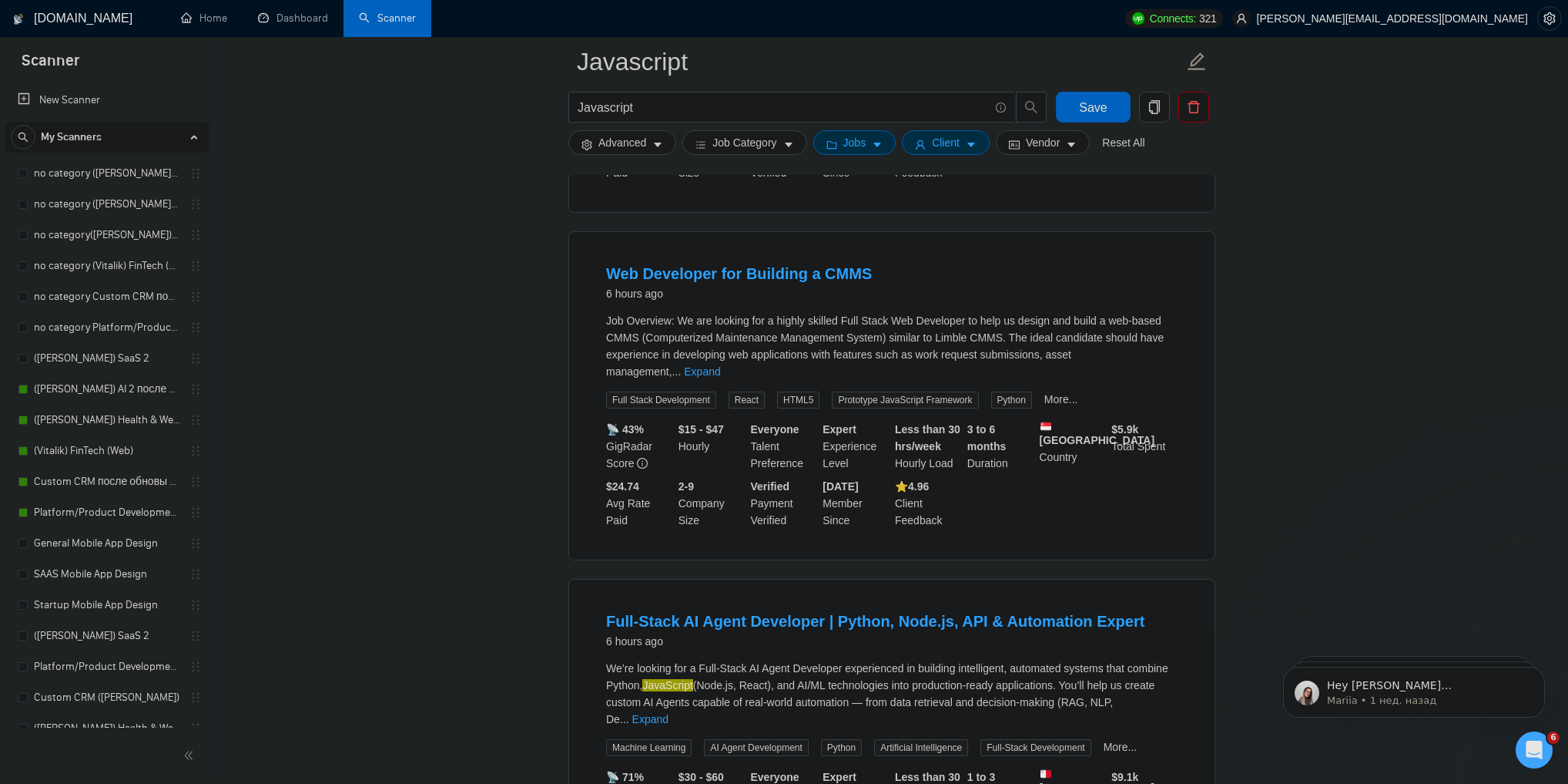
scroll to position [1602, 0]
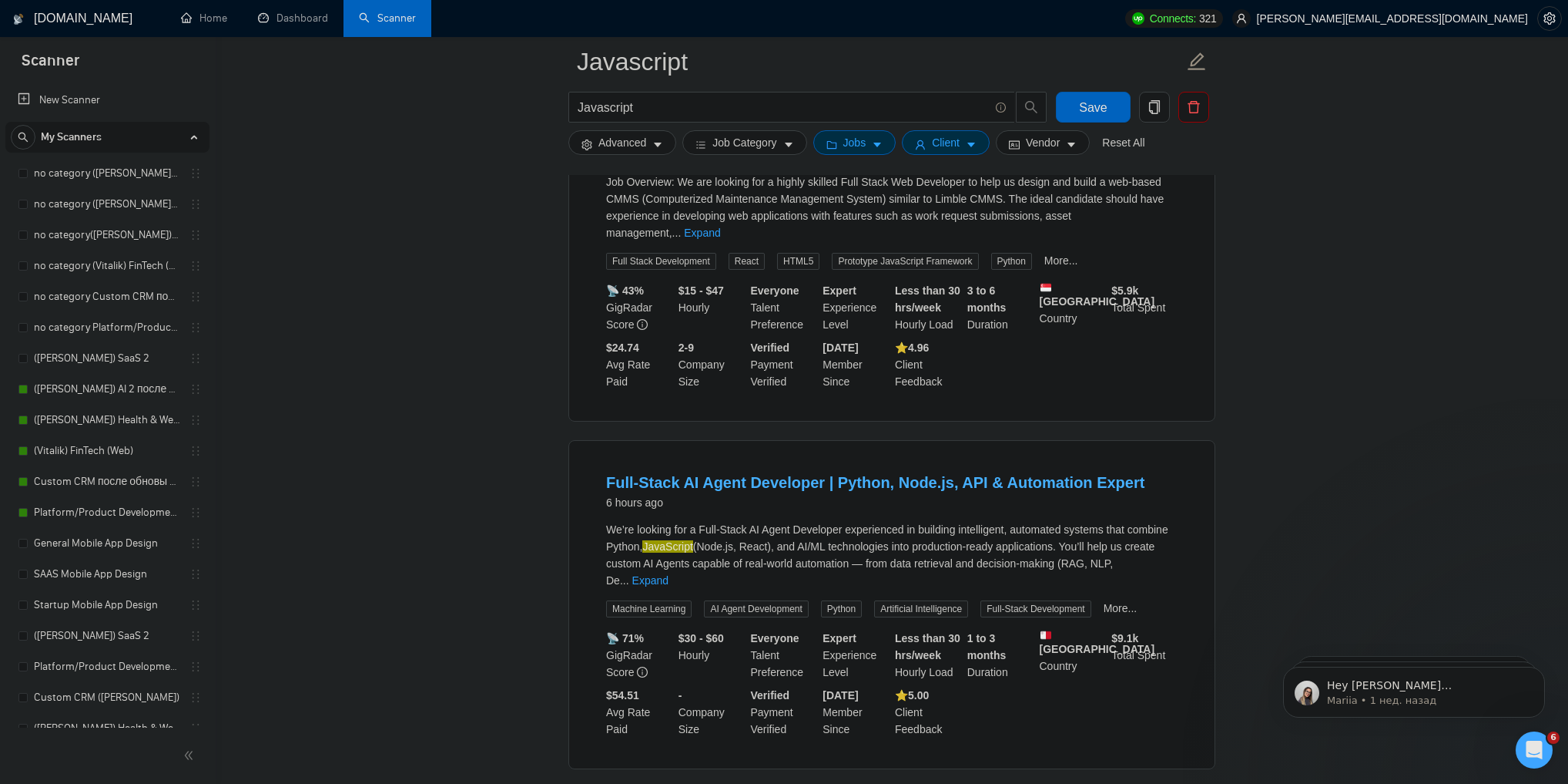
click at [779, 474] on link "Full-Stack AI Agent Developer | Python, Node.js, API & Automation Expert" at bounding box center [875, 483] width 538 height 17
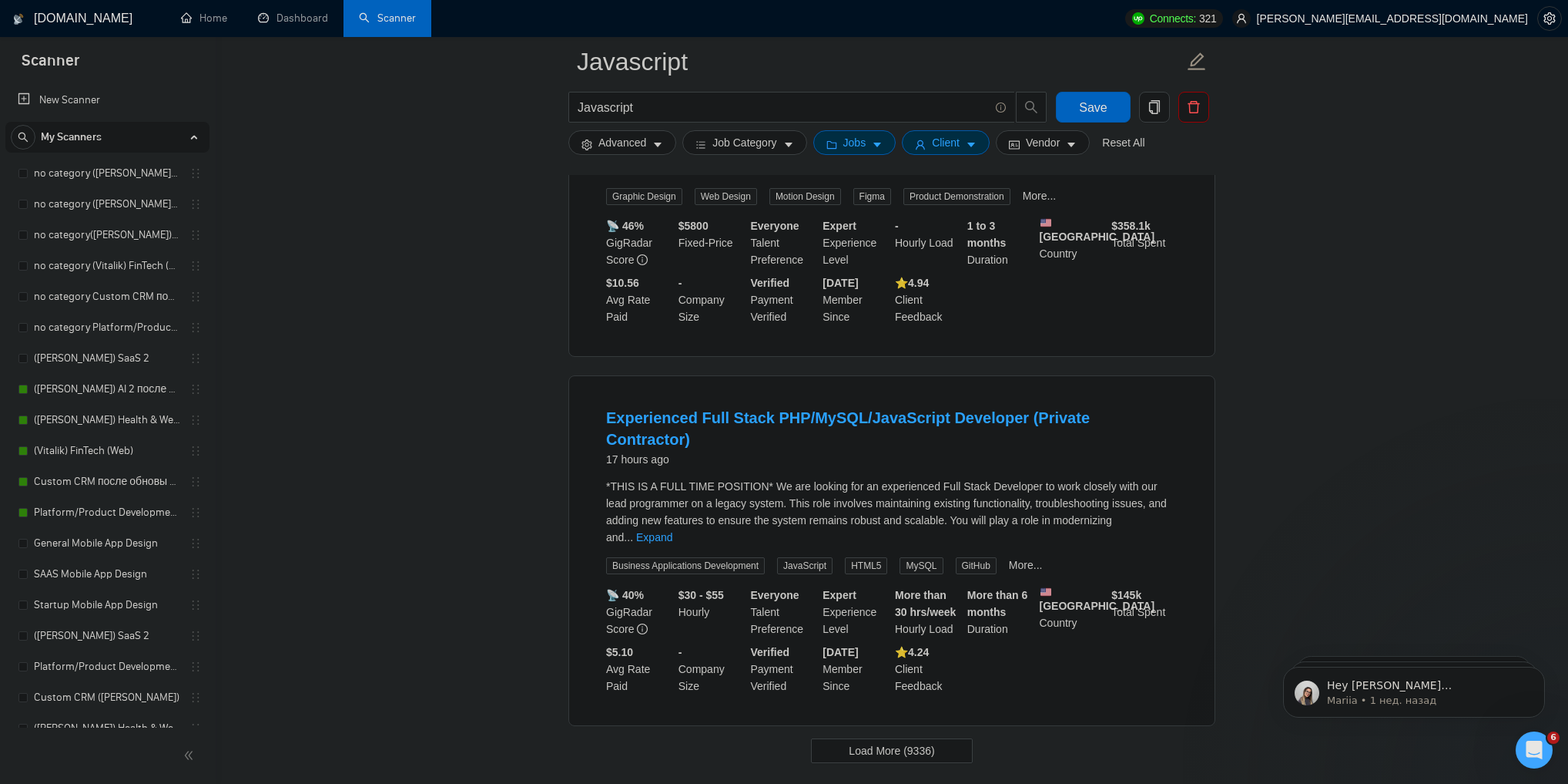
scroll to position [3002, 0]
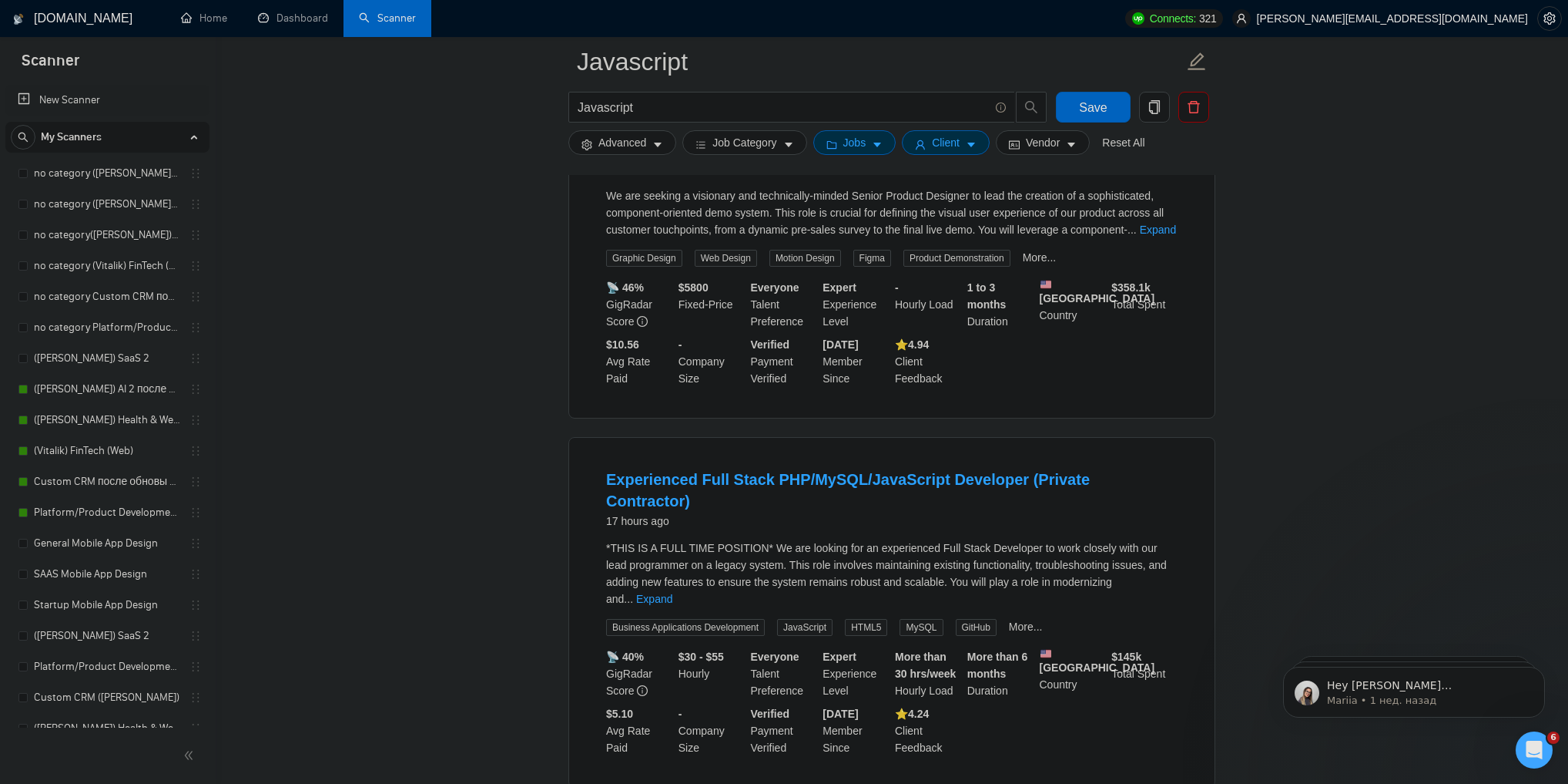
click at [65, 104] on link "New Scanner" at bounding box center [107, 100] width 179 height 31
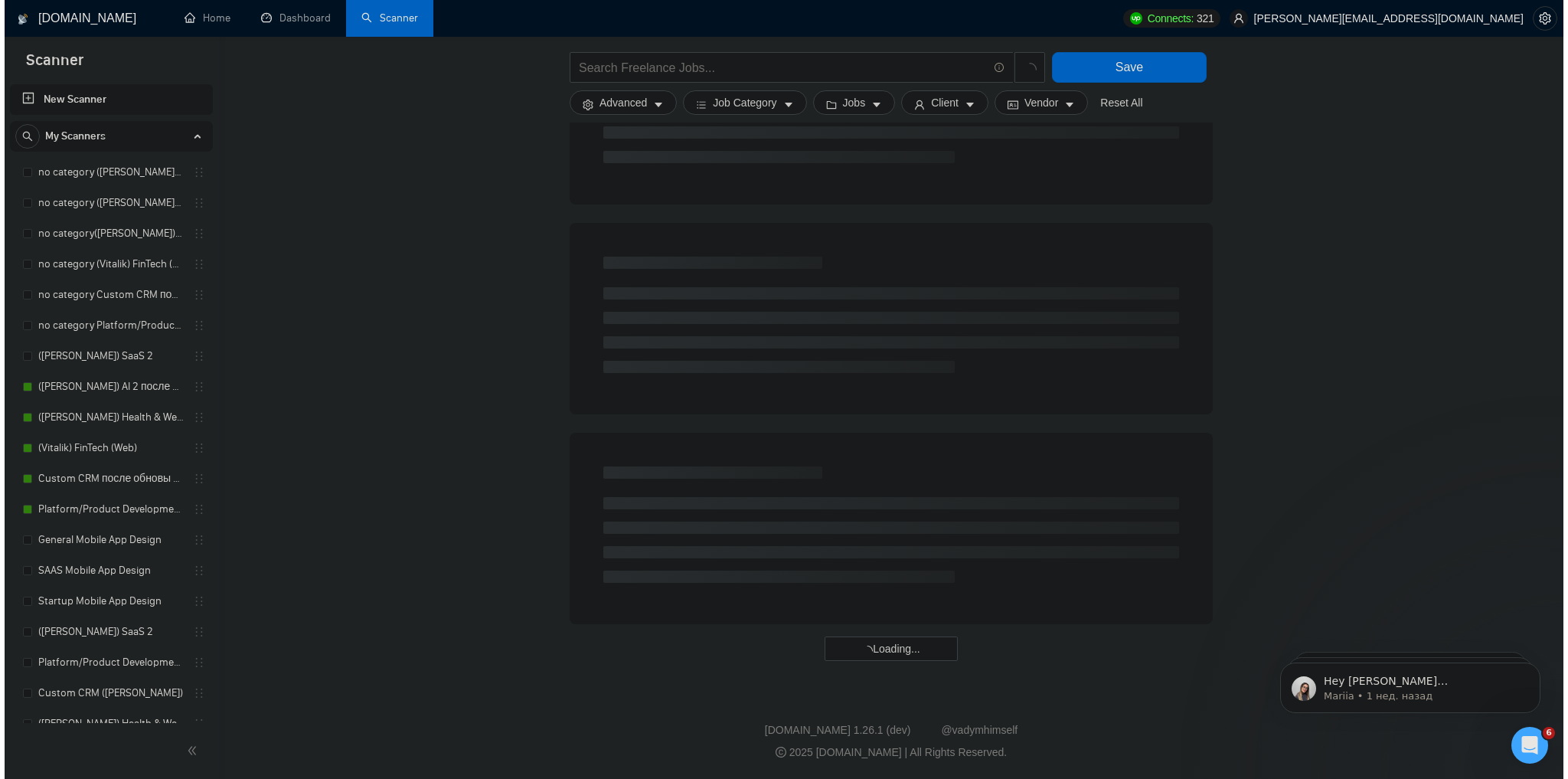
scroll to position [689, 0]
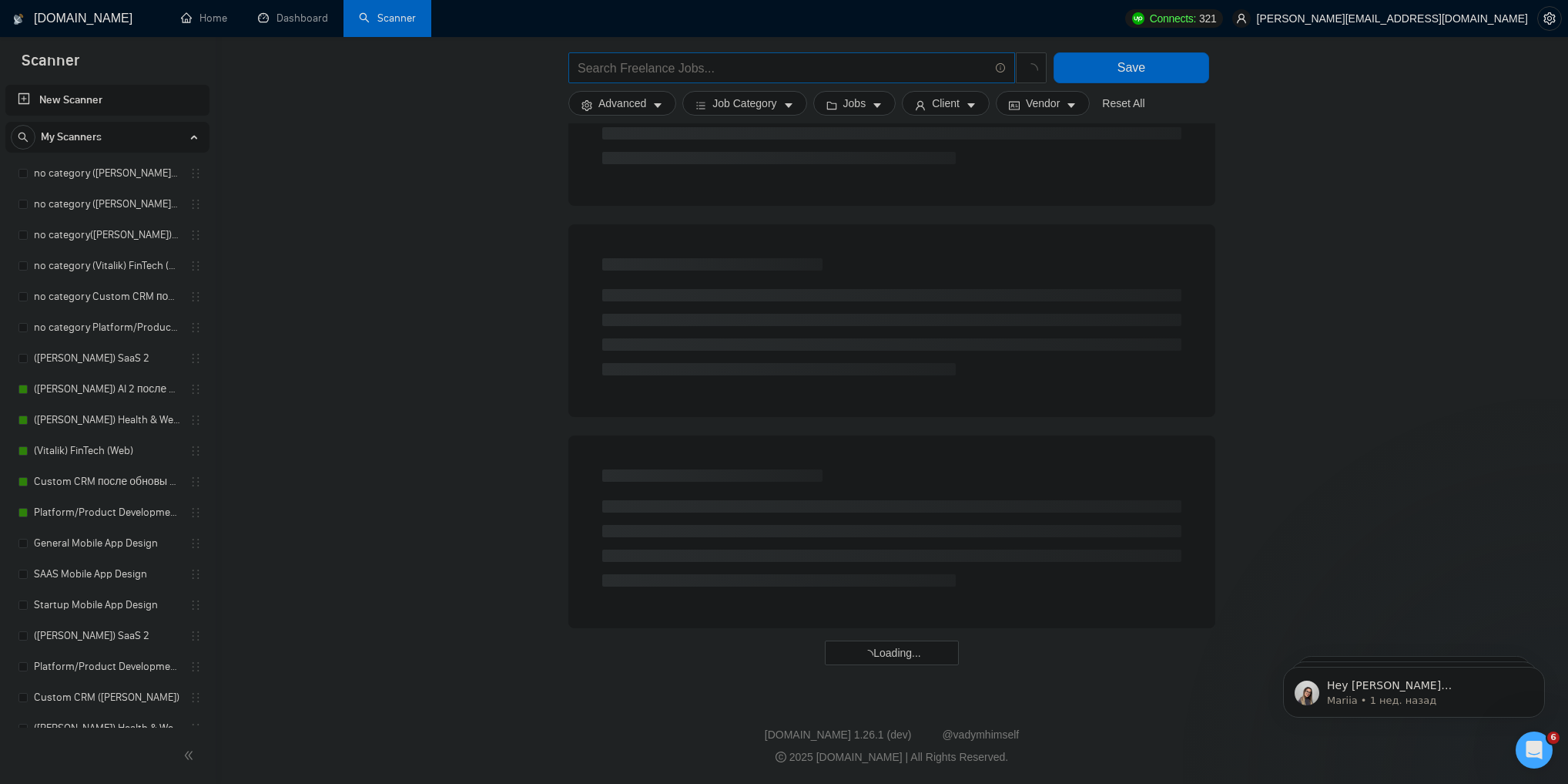
click at [759, 71] on input "text" at bounding box center [783, 68] width 411 height 19
type input "AI"
click at [644, 100] on span "Advanced" at bounding box center [622, 104] width 48 height 17
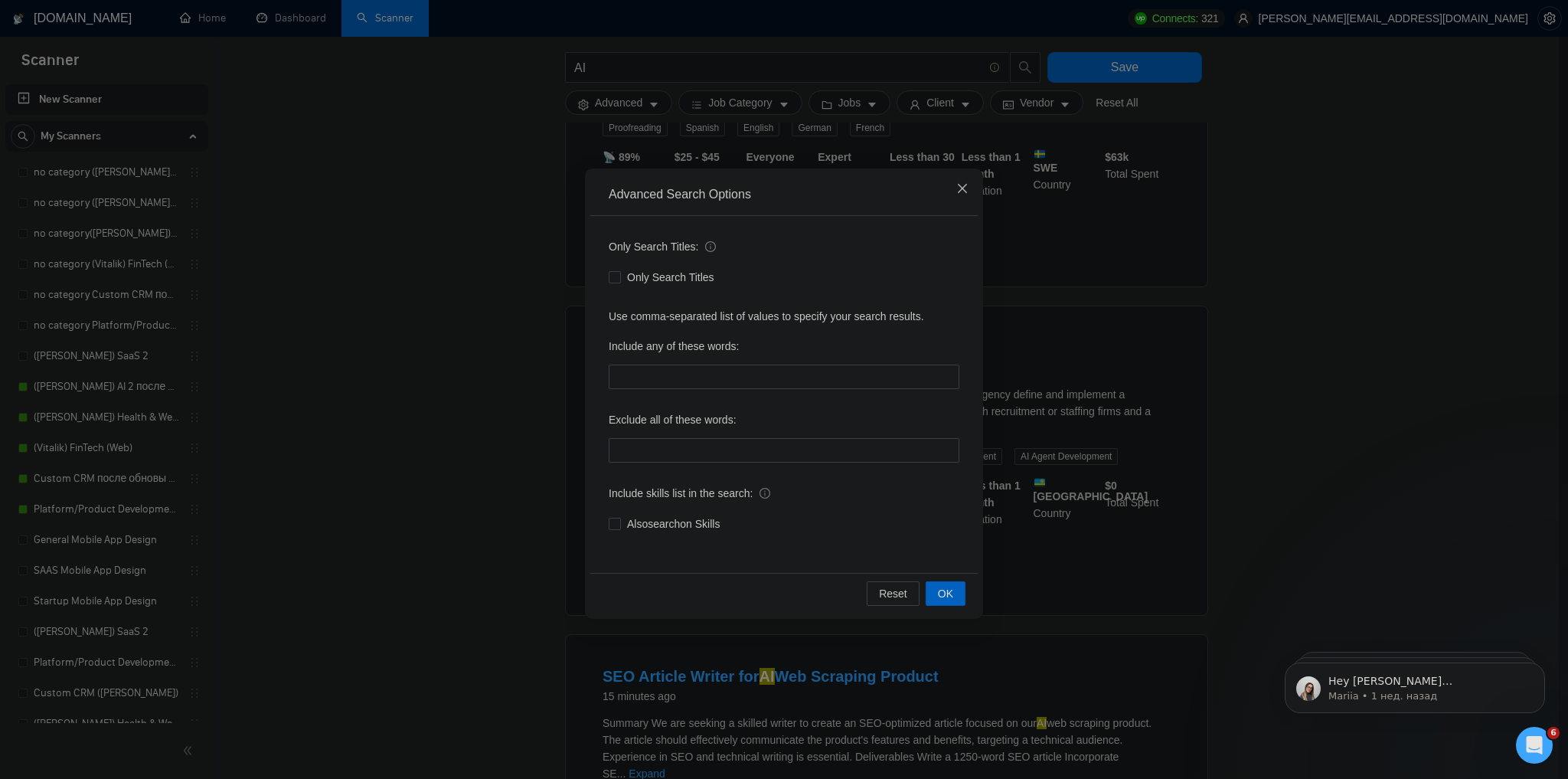
click at [961, 186] on icon "close" at bounding box center [962, 188] width 12 height 12
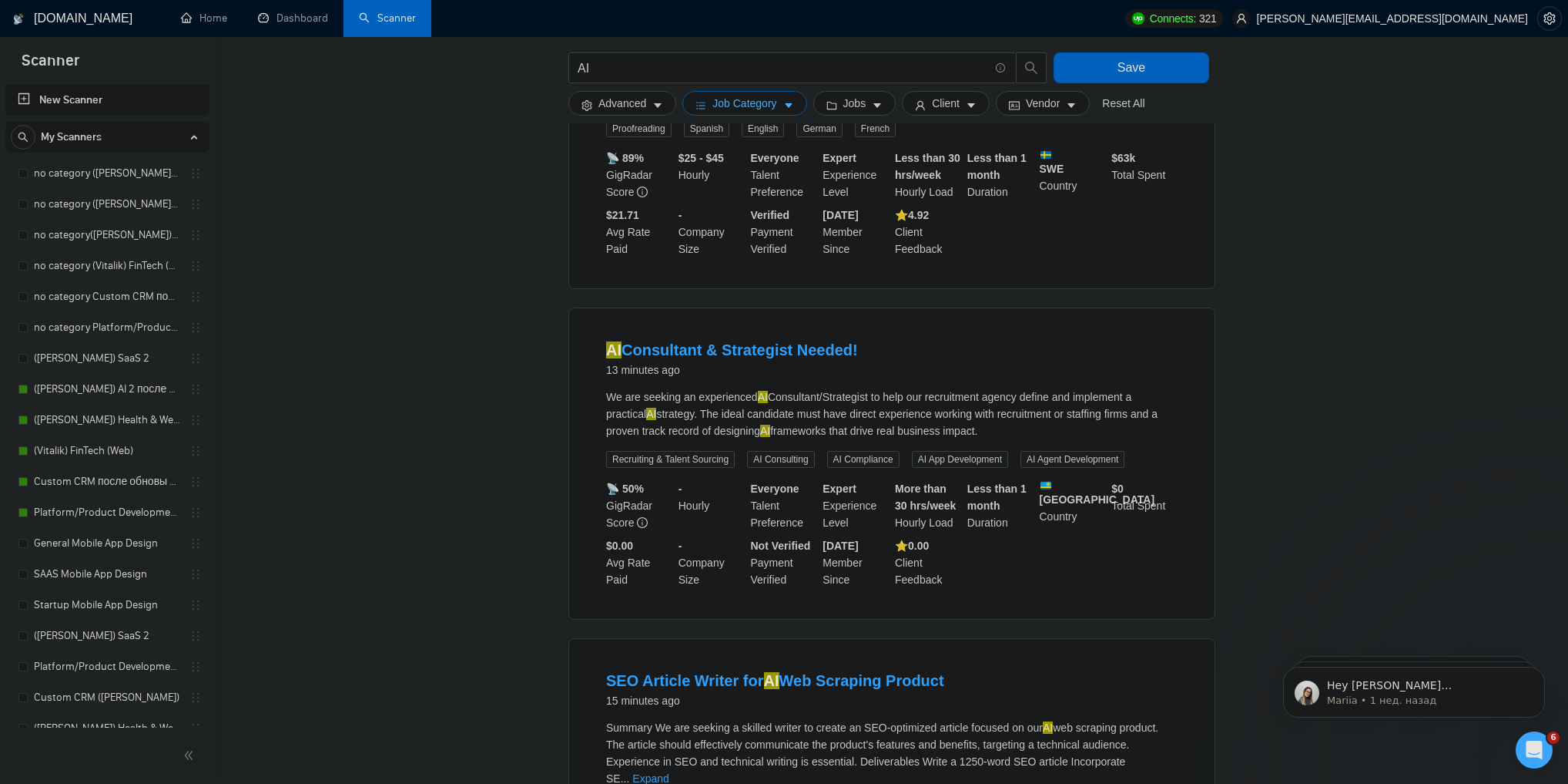
click at [734, 102] on span "Job Category" at bounding box center [744, 104] width 64 height 17
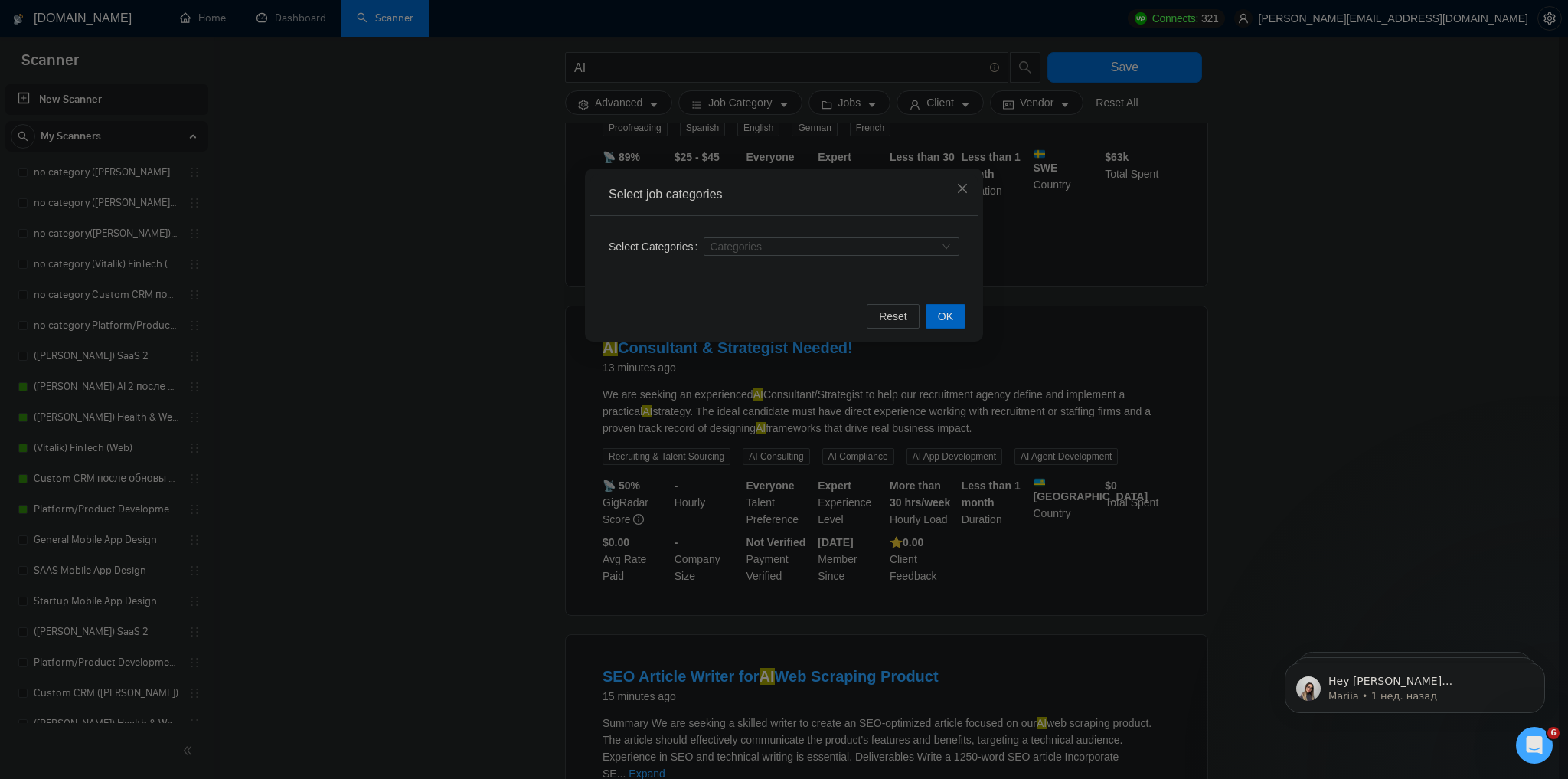
click at [774, 131] on div "Select job categories Select Categories Categories Reset OK" at bounding box center [784, 389] width 1568 height 779
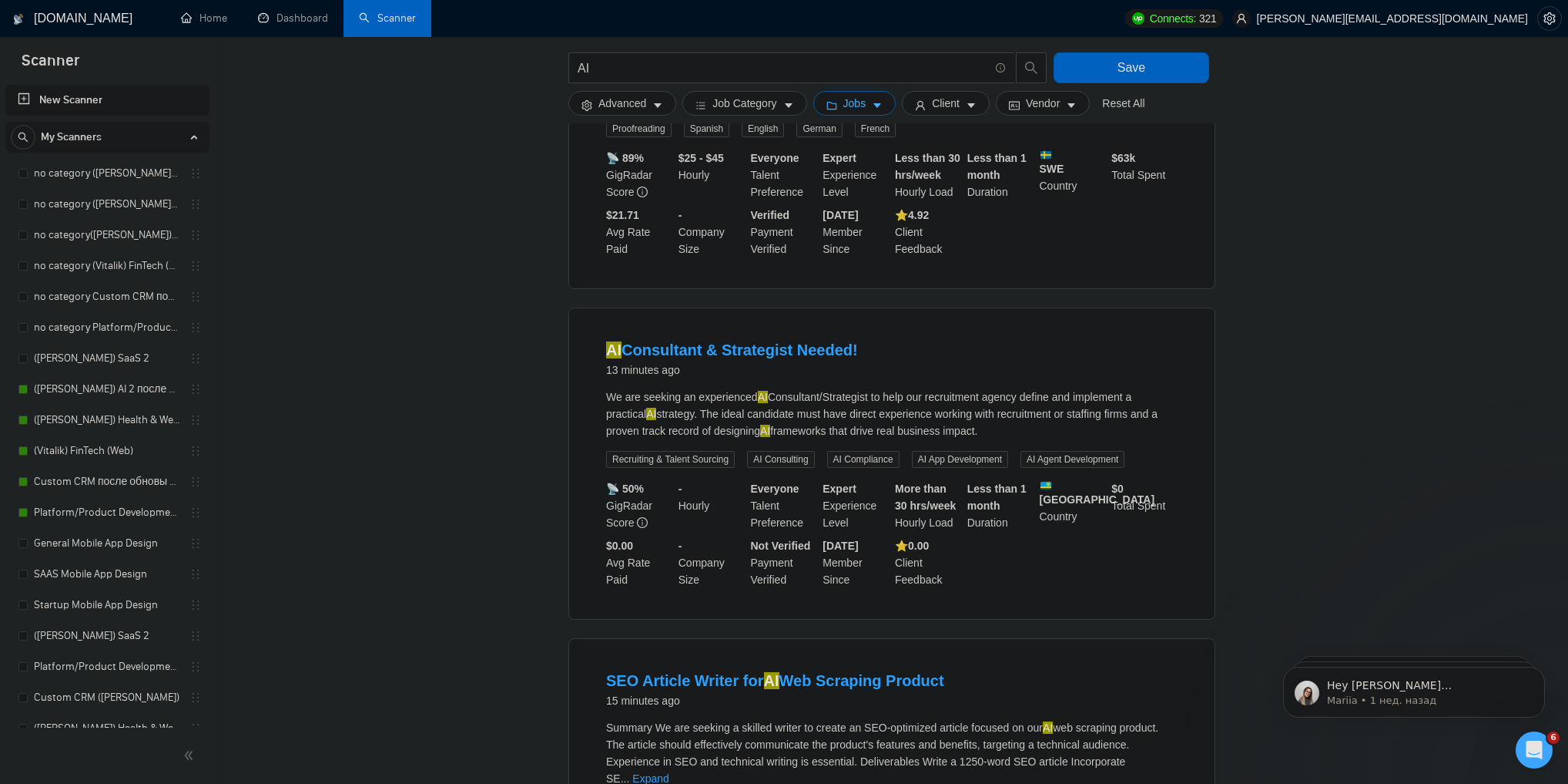
click at [843, 100] on span "Jobs" at bounding box center [855, 104] width 23 height 17
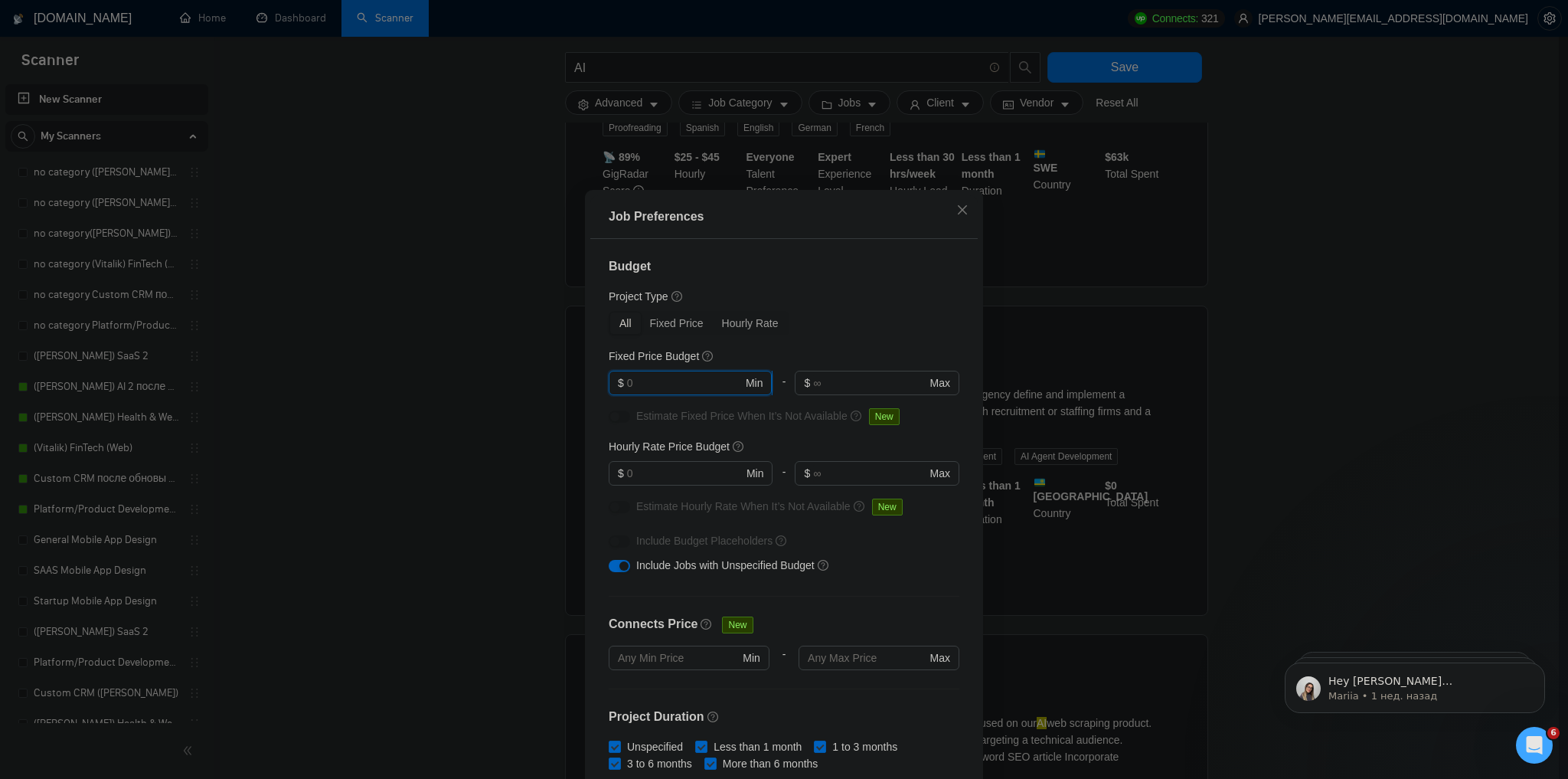
click at [679, 378] on input "text" at bounding box center [684, 382] width 115 height 17
type input "5000"
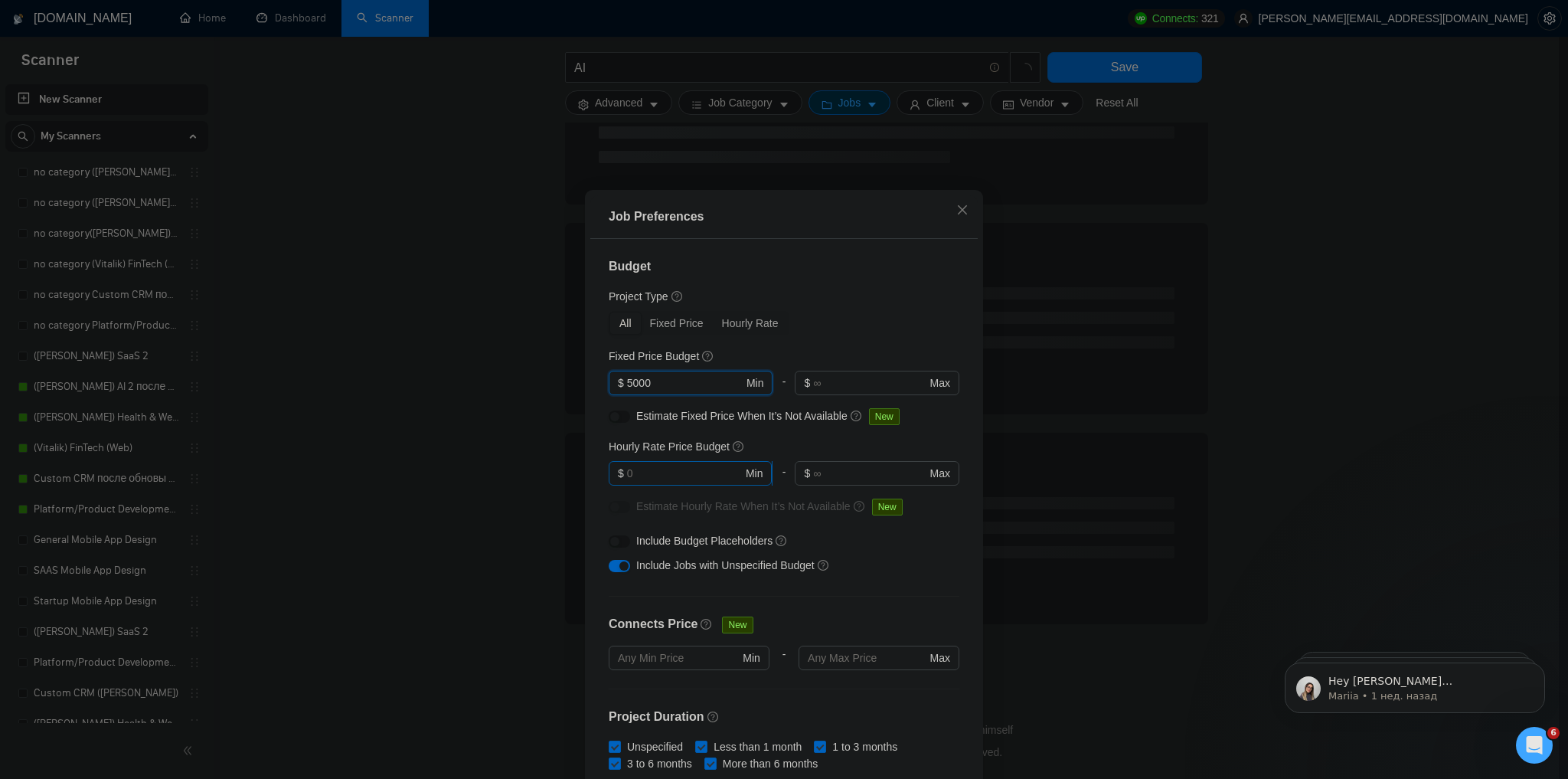
click at [693, 473] on input "text" at bounding box center [684, 473] width 115 height 17
type input "45"
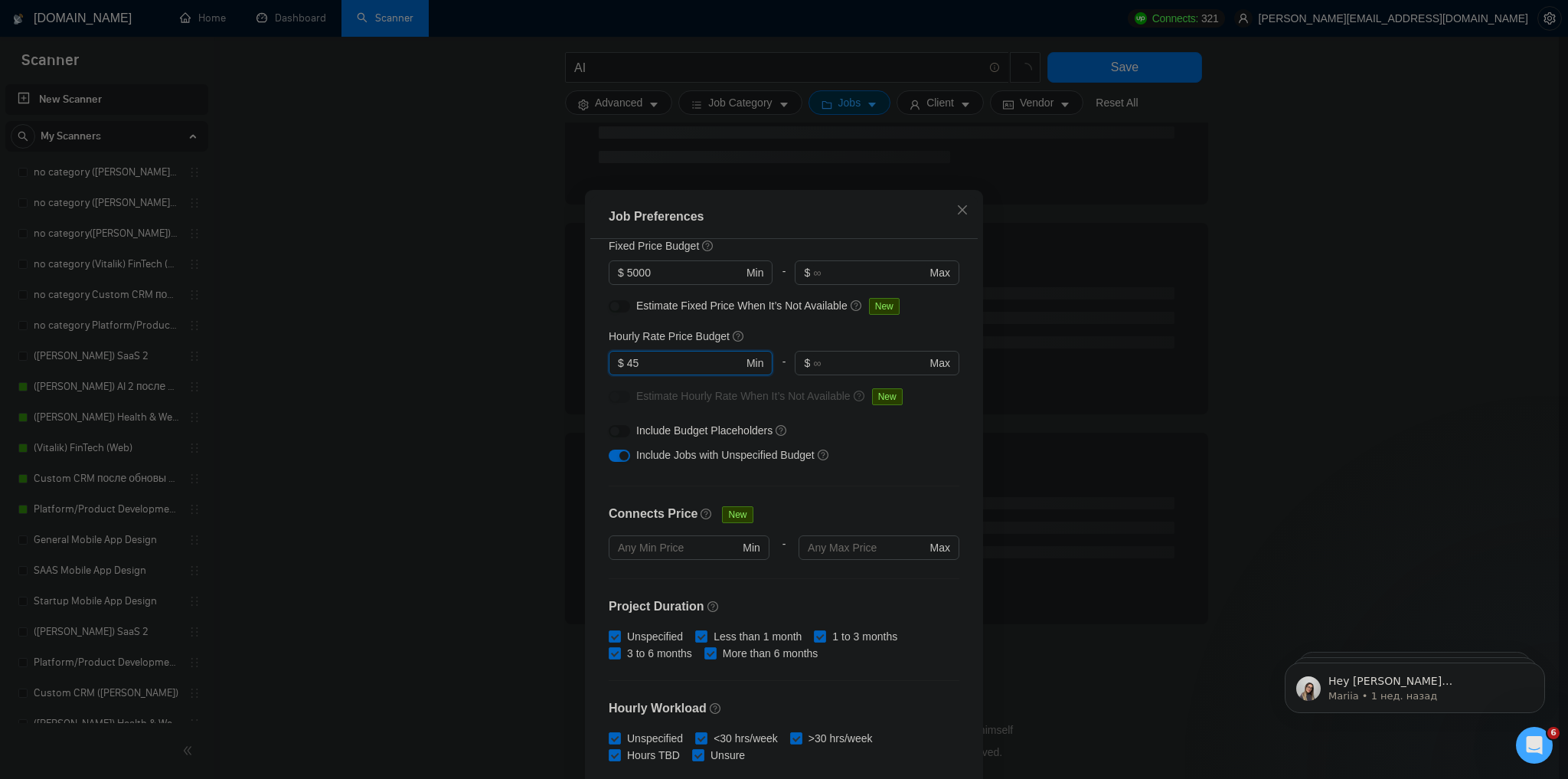
scroll to position [123, 0]
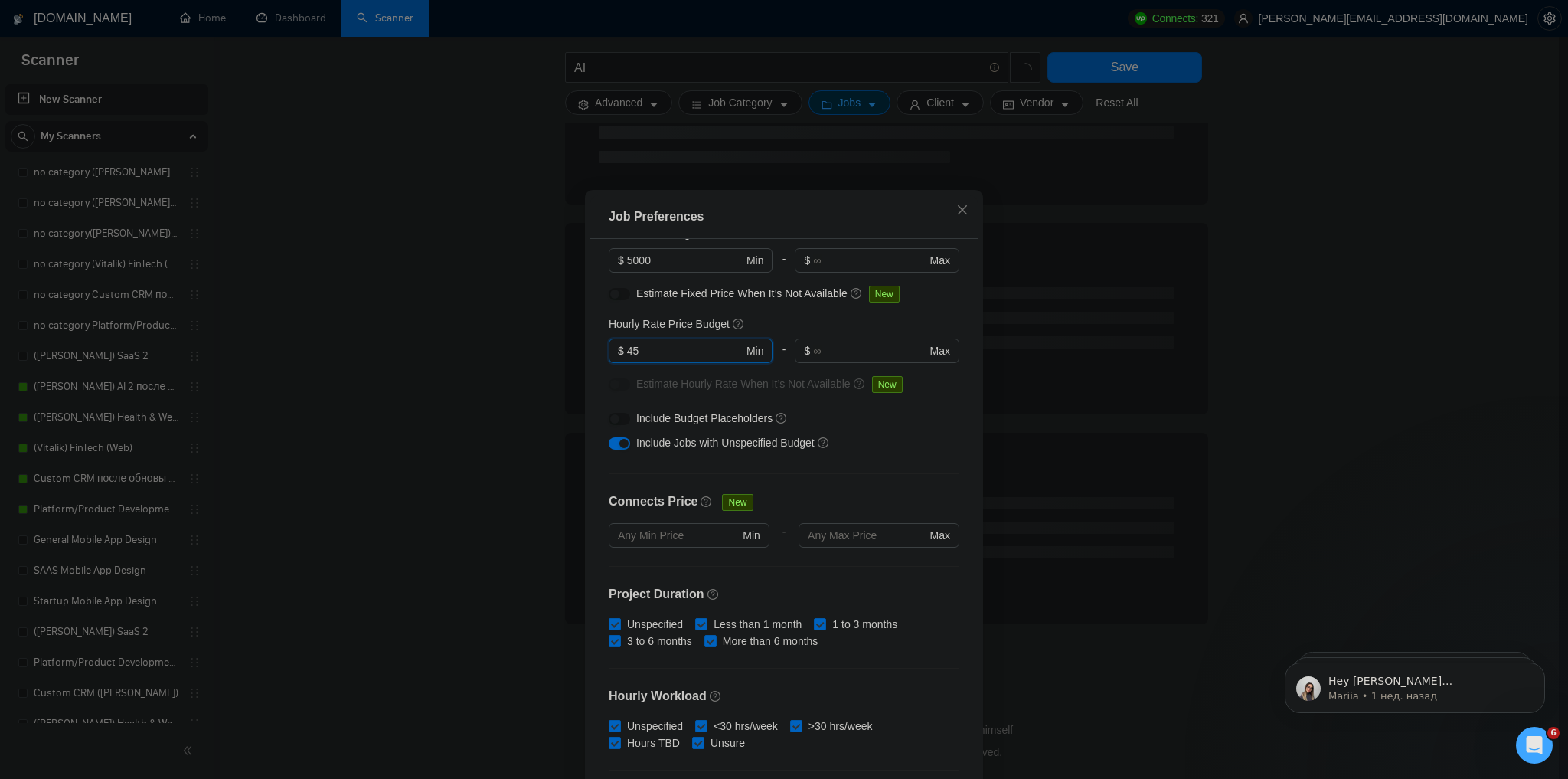
click at [620, 441] on div "button" at bounding box center [624, 443] width 9 height 9
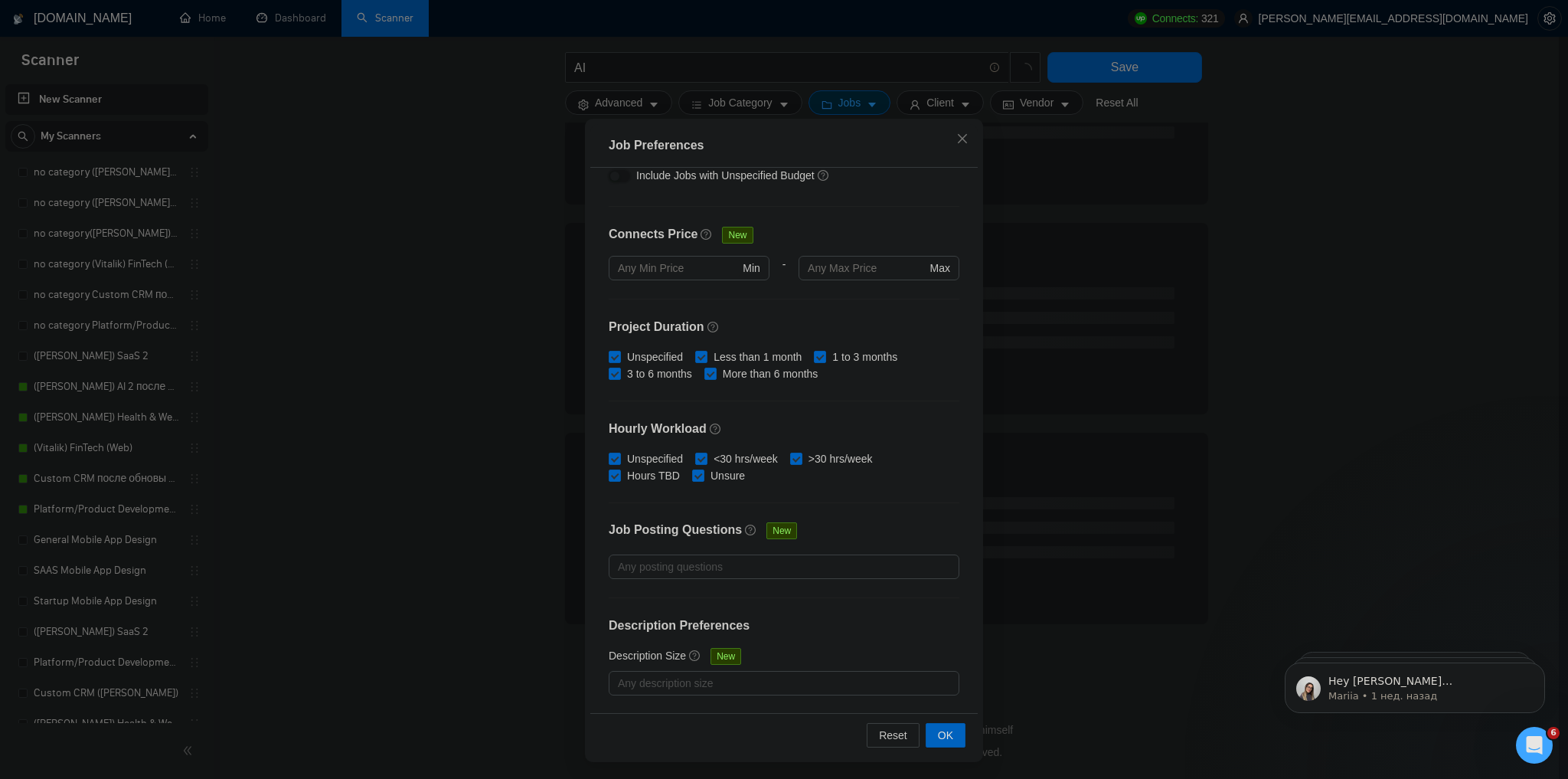
scroll to position [72, 0]
click at [942, 727] on span "OK" at bounding box center [945, 734] width 15 height 17
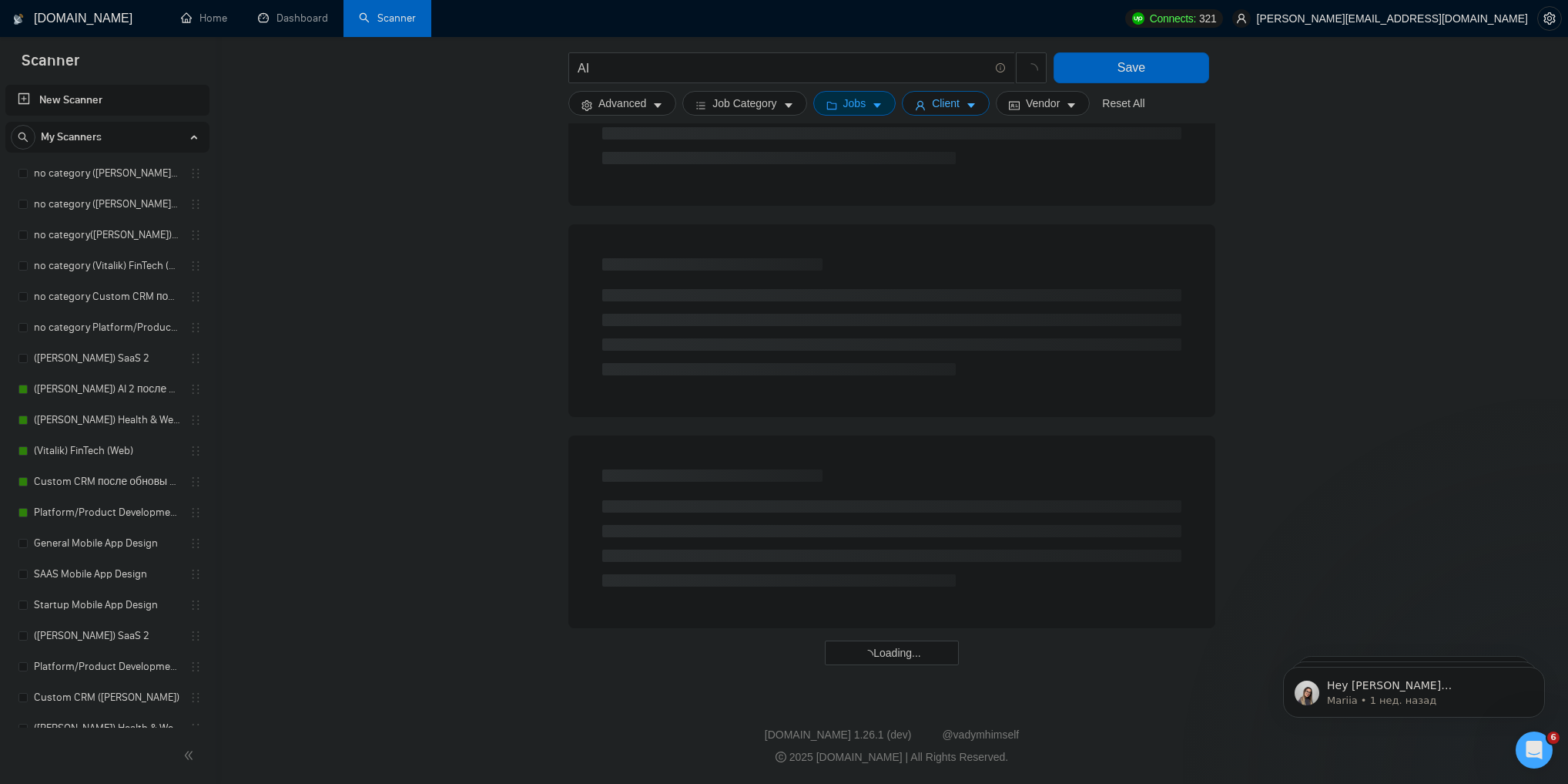
click at [943, 96] on span "Client" at bounding box center [945, 104] width 28 height 17
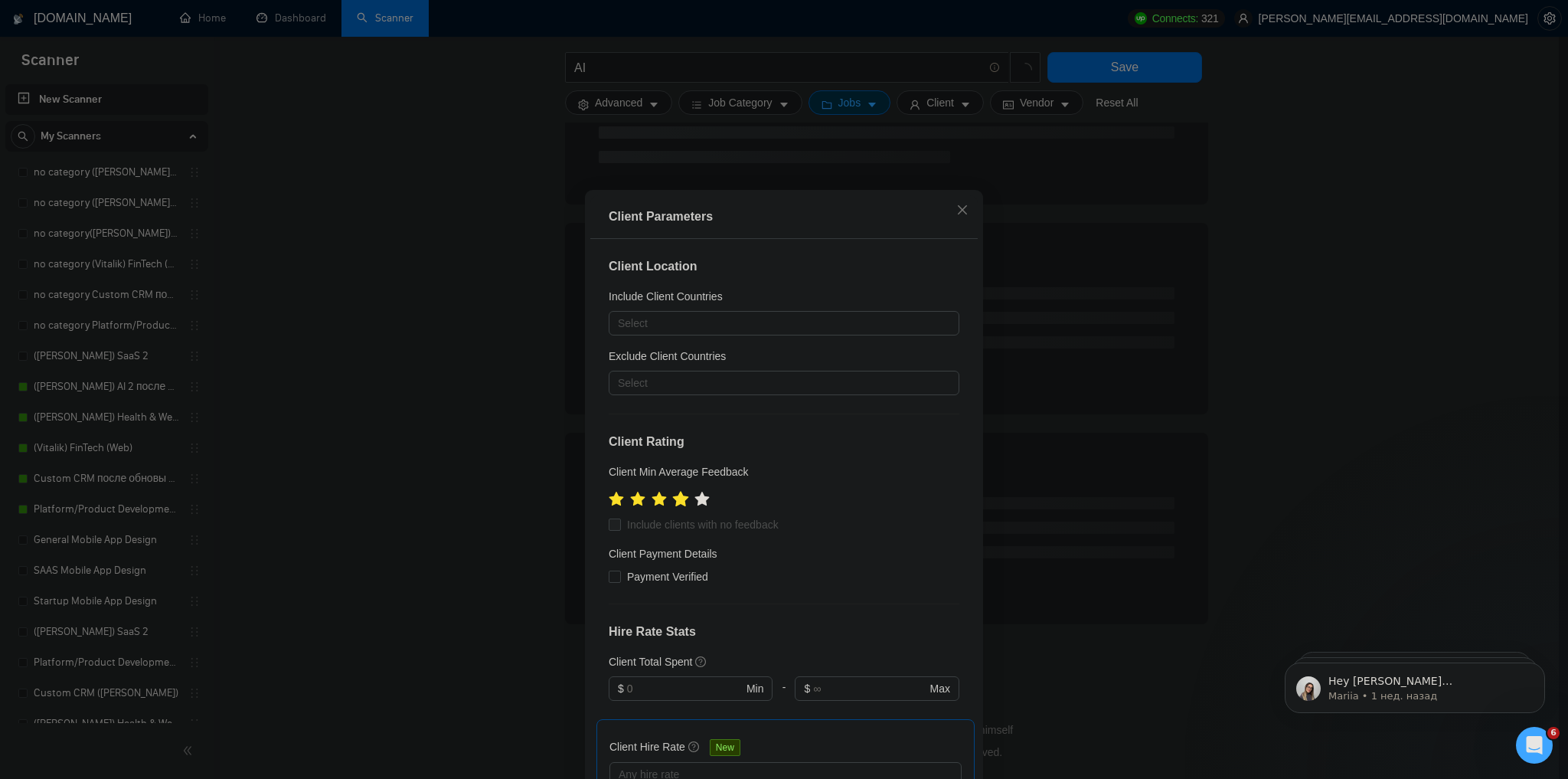
click at [679, 499] on icon "star" at bounding box center [680, 499] width 16 height 15
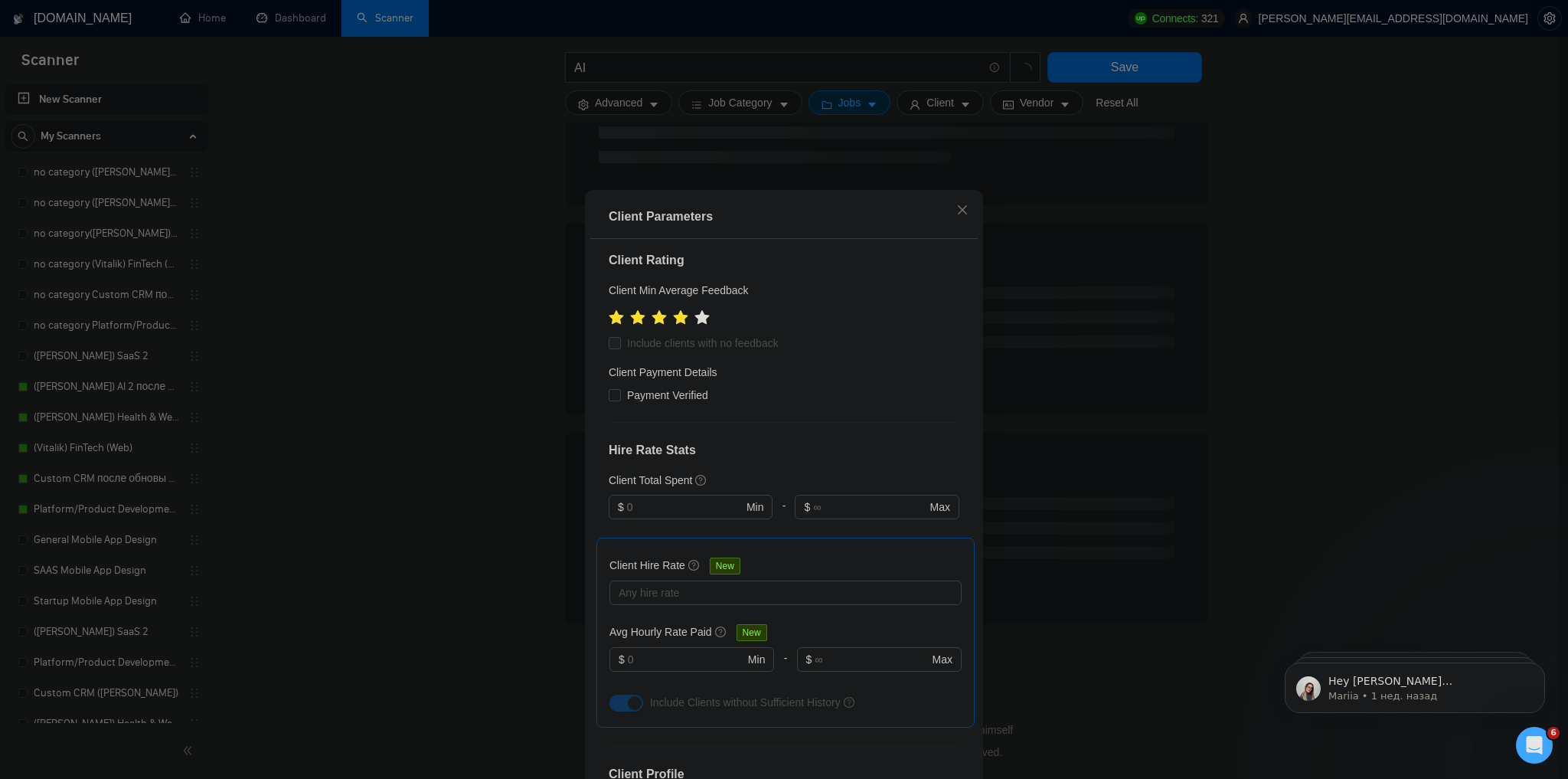
scroll to position [183, 0]
click at [621, 393] on span "Payment Verified" at bounding box center [667, 392] width 94 height 17
click at [620, 393] on input "Payment Verified" at bounding box center [614, 392] width 11 height 11
checkbox input "true"
click at [610, 344] on span at bounding box center [615, 340] width 12 height 12
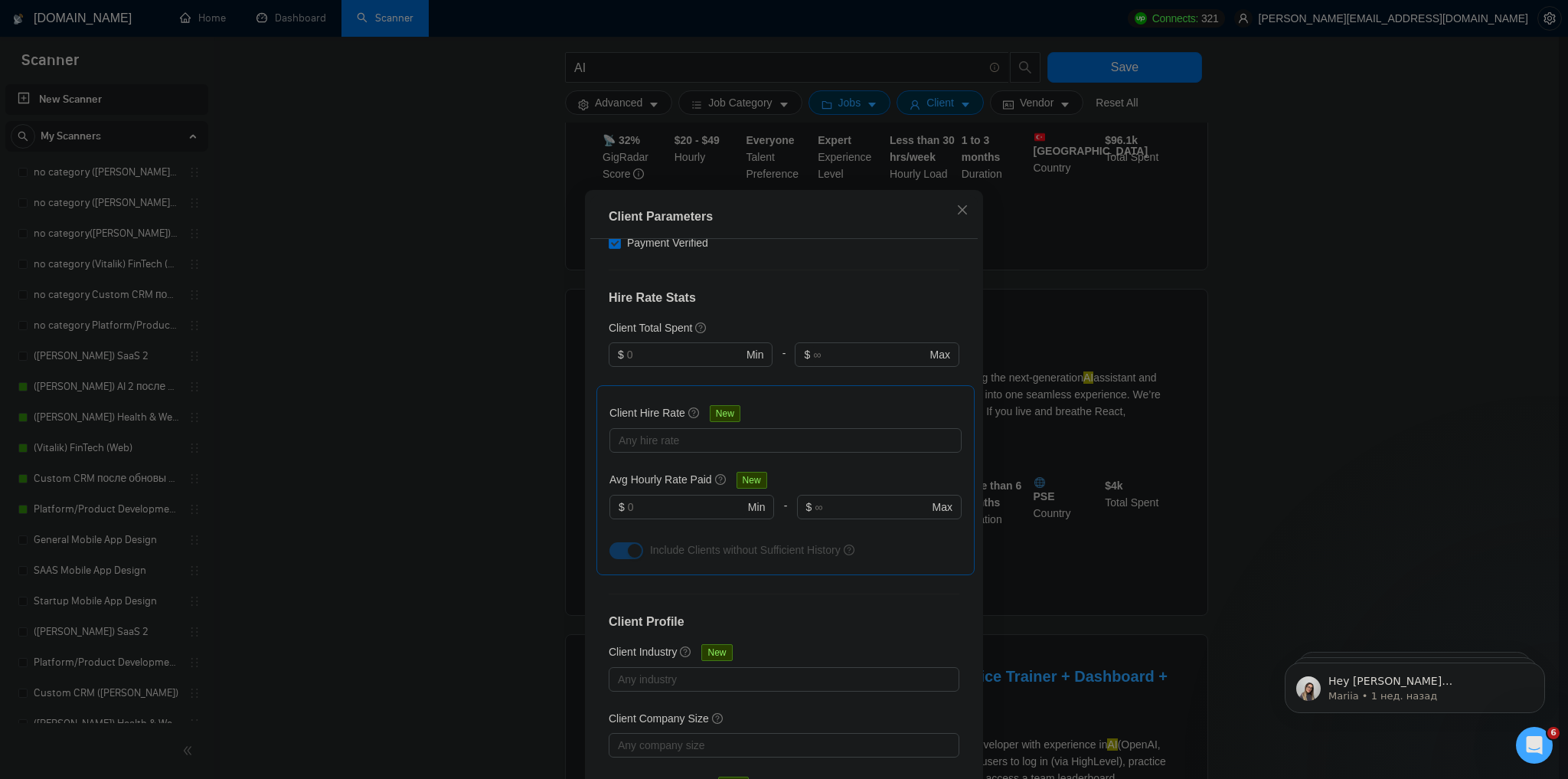
scroll to position [105, 0]
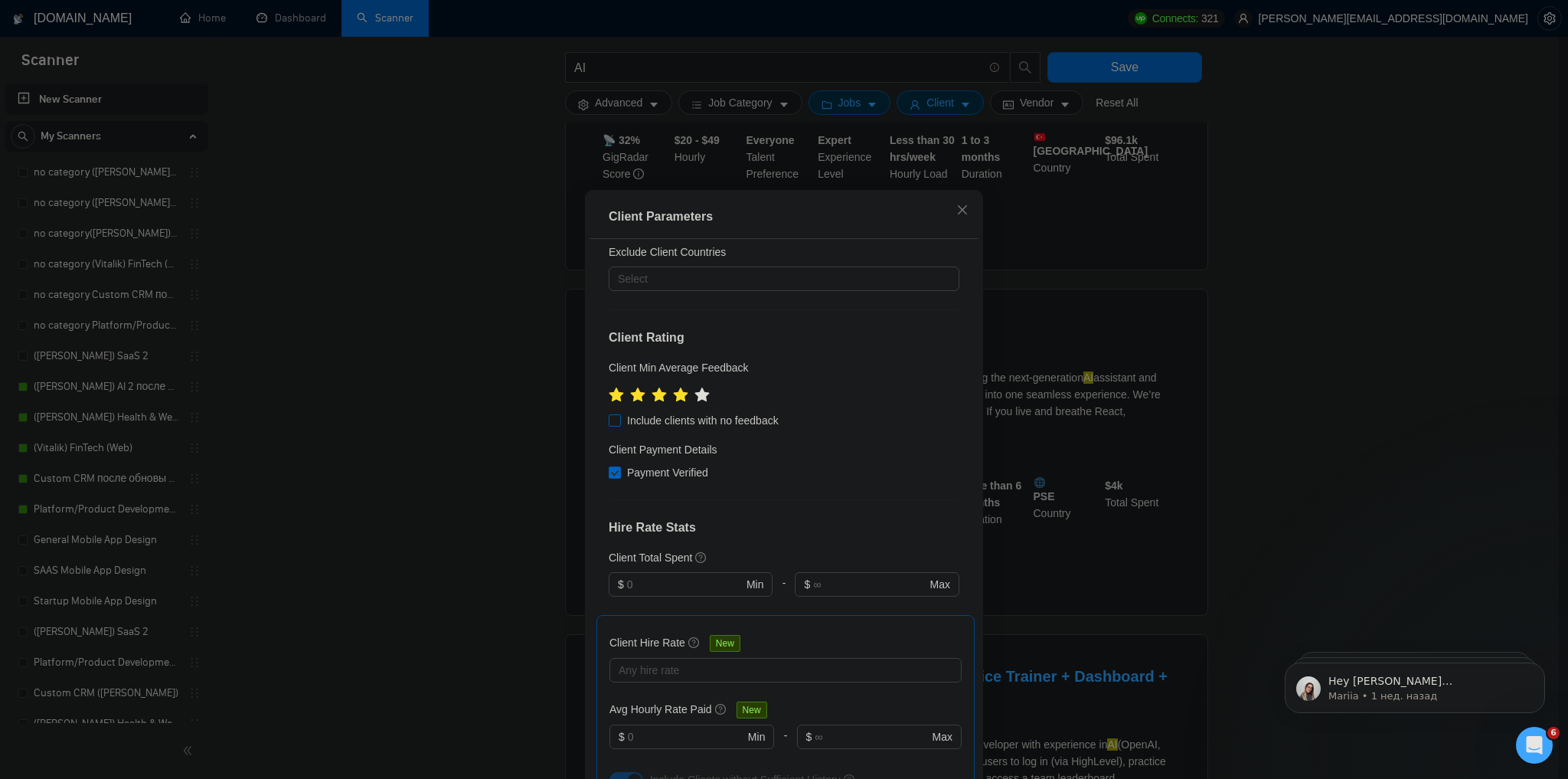
click at [612, 423] on input "Include clients with no feedback" at bounding box center [614, 419] width 11 height 11
checkbox input "true"
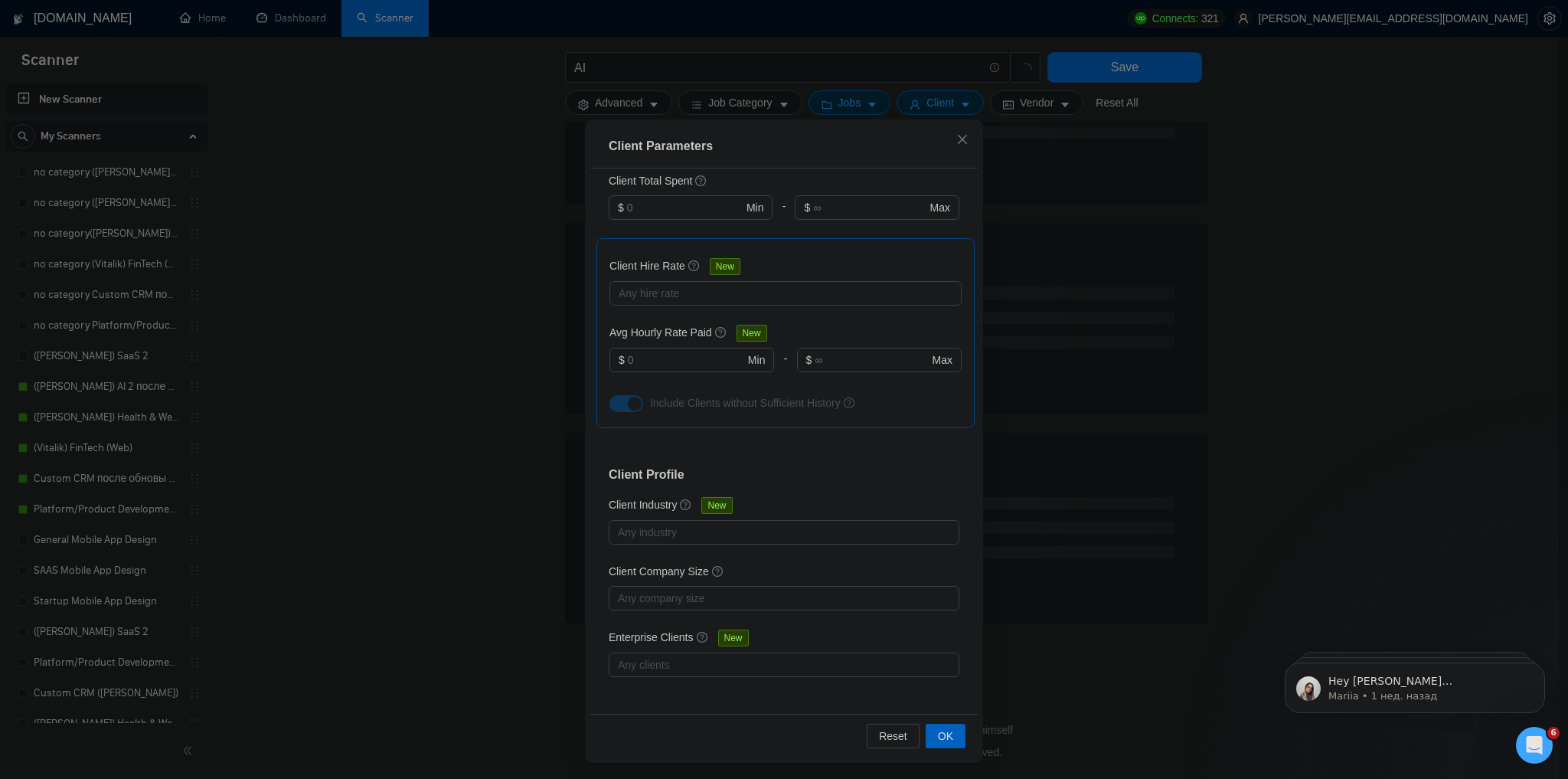
scroll to position [72, 0]
click at [939, 735] on span "OK" at bounding box center [945, 734] width 15 height 17
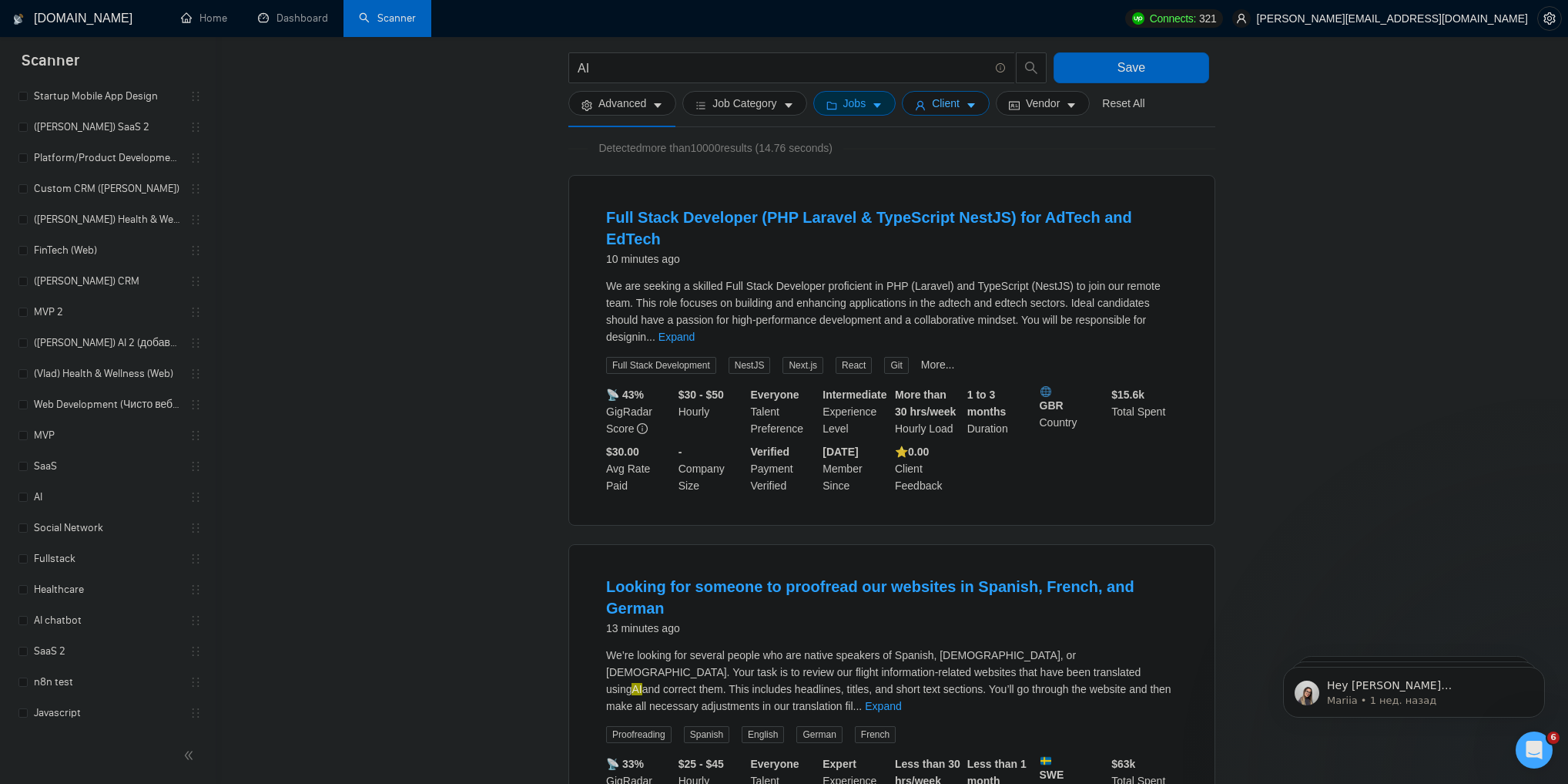
scroll to position [0, 0]
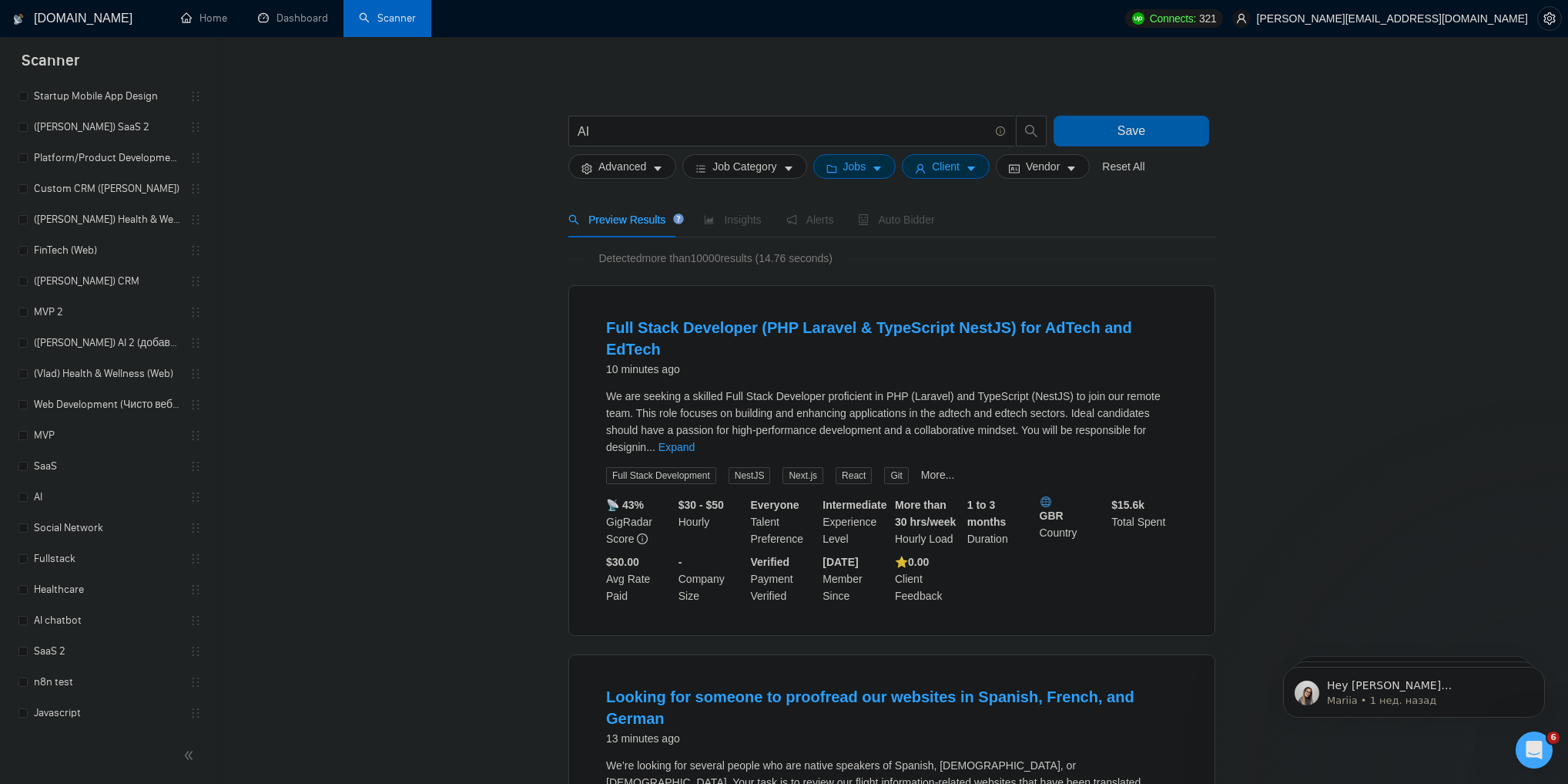
click at [1122, 124] on span "Save" at bounding box center [1131, 130] width 28 height 19
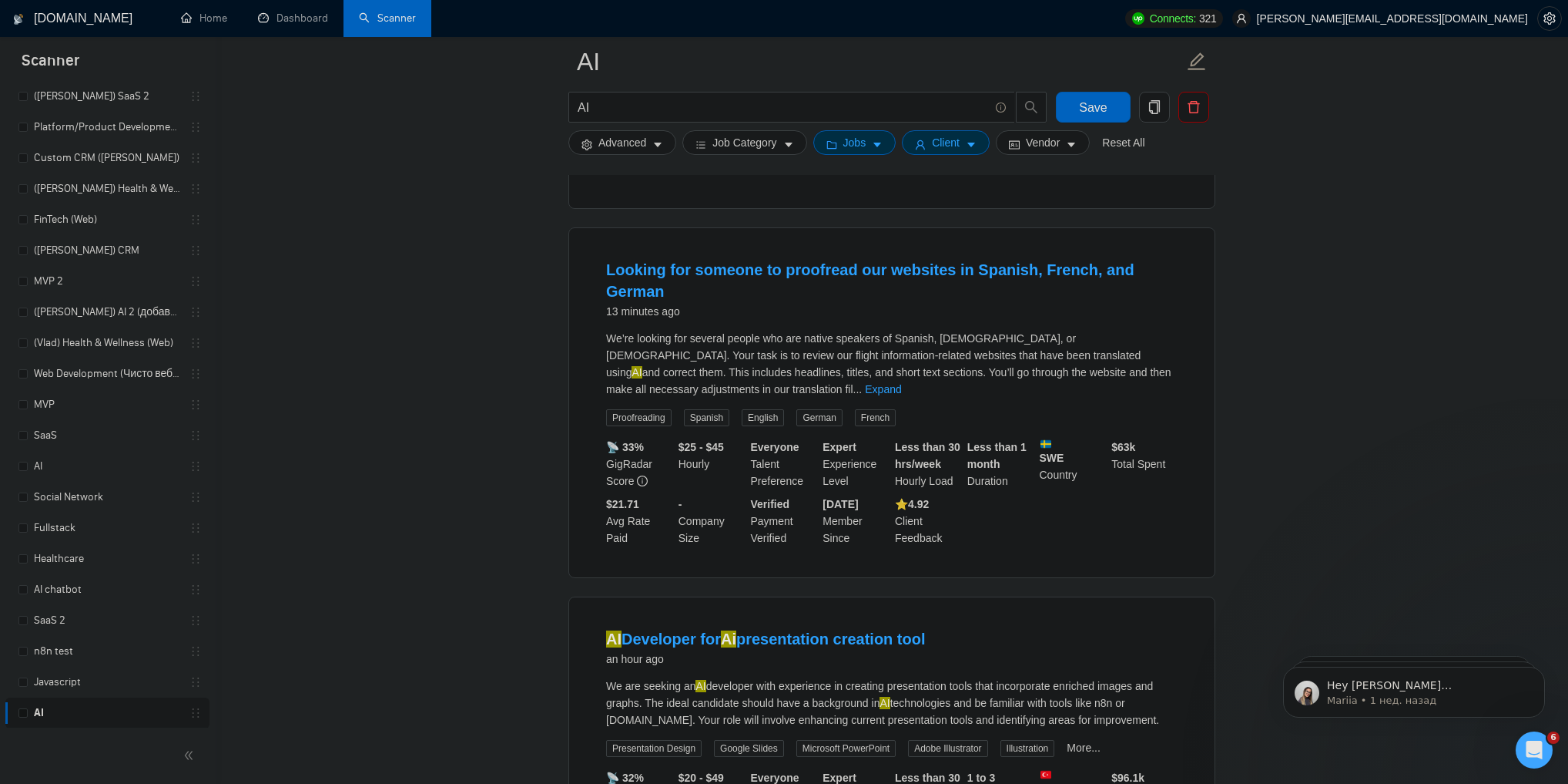
scroll to position [616, 0]
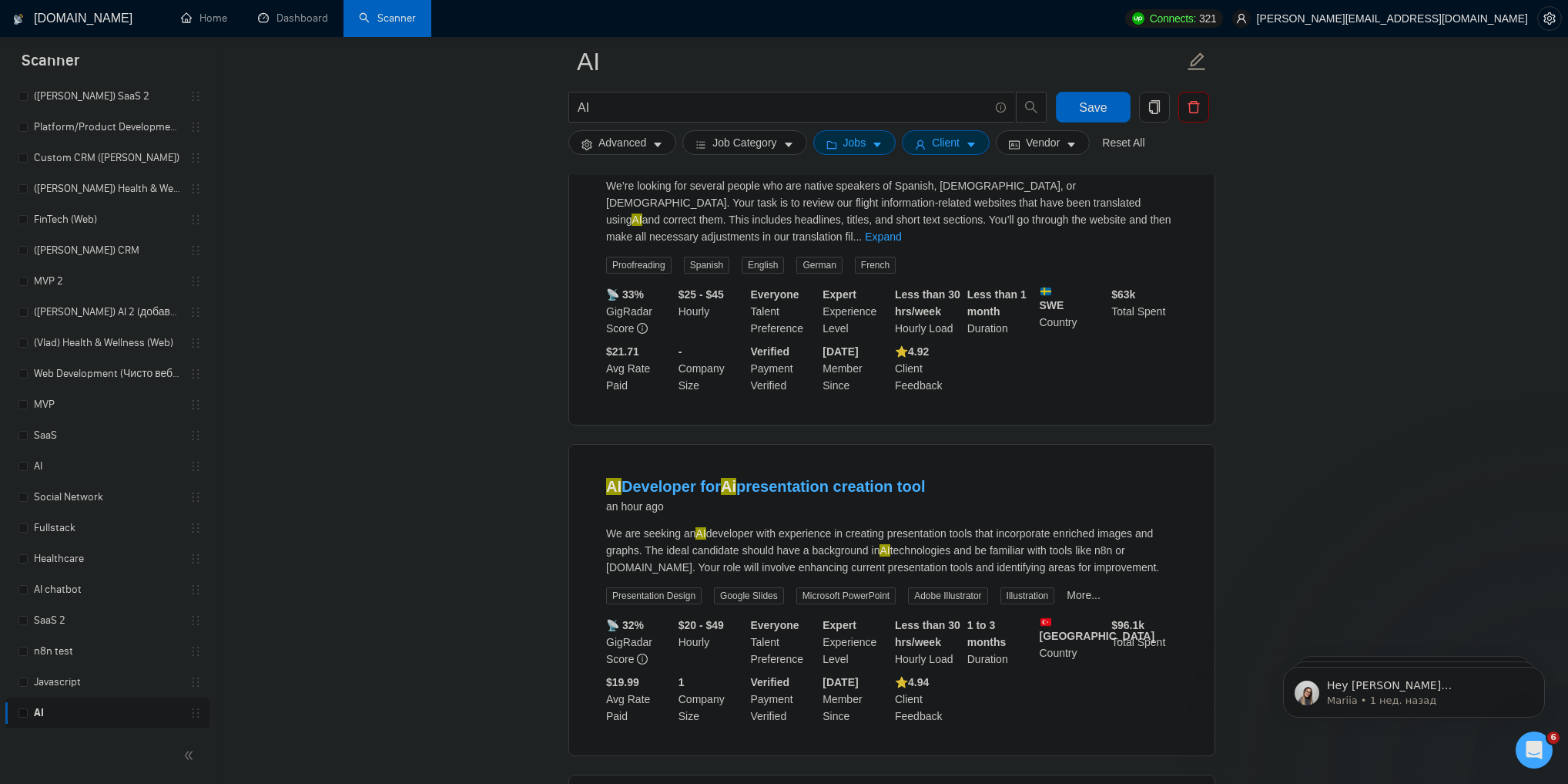
click at [841, 478] on link "AI Developer for Ai presentation creation tool" at bounding box center [765, 486] width 320 height 17
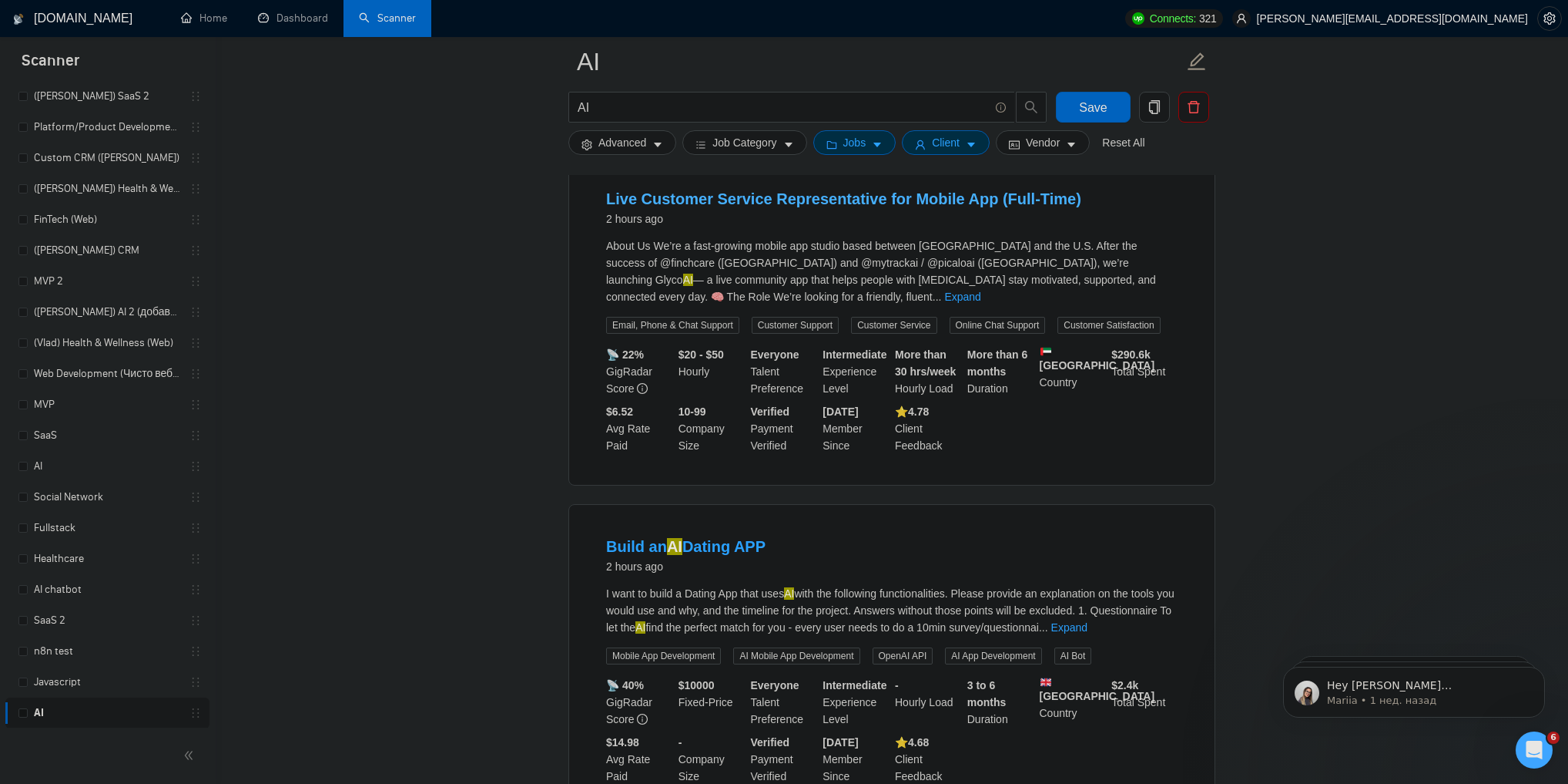
scroll to position [1972, 0]
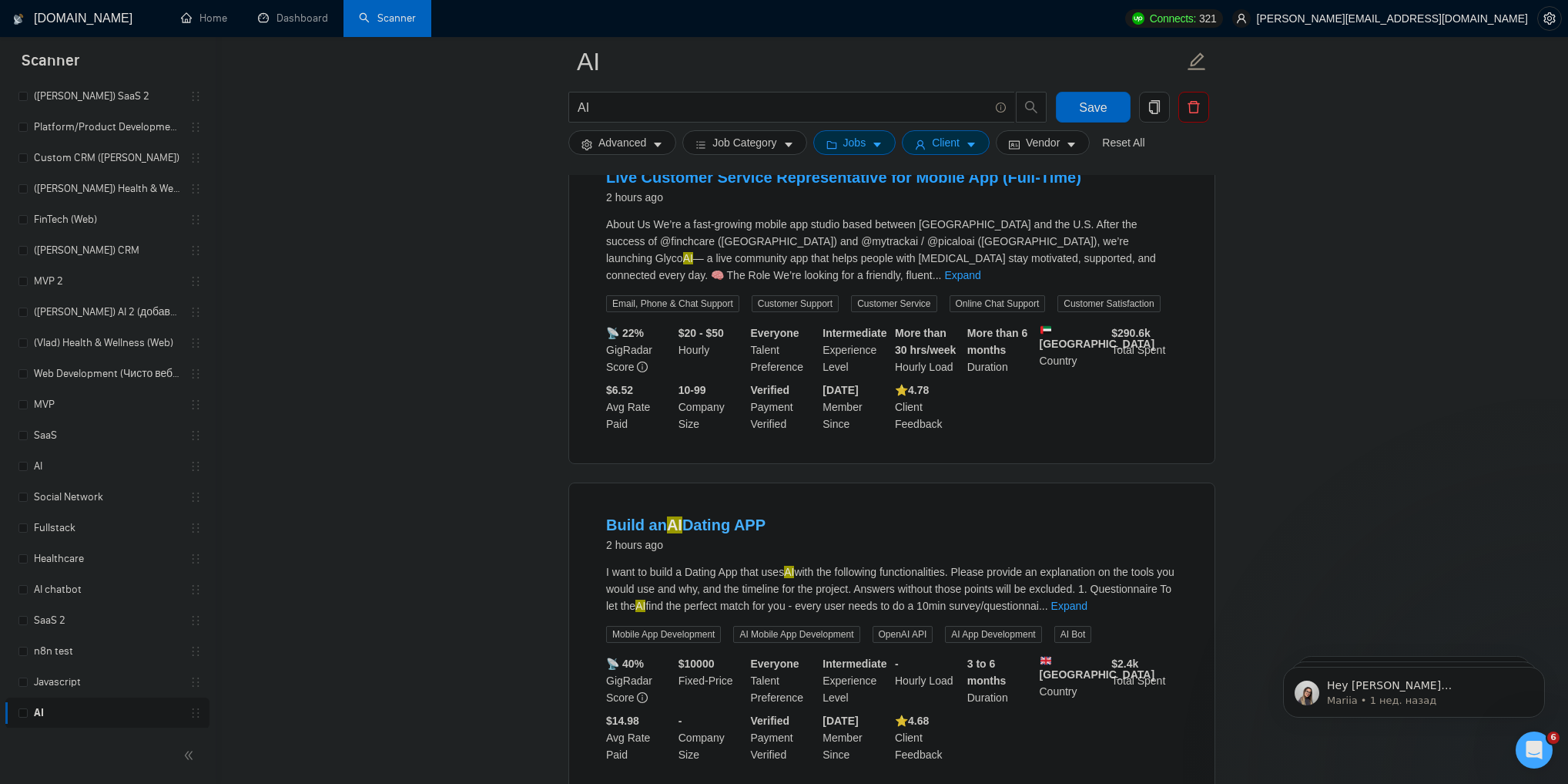
click at [749, 516] on link "Build an AI Dating APP" at bounding box center [685, 524] width 159 height 17
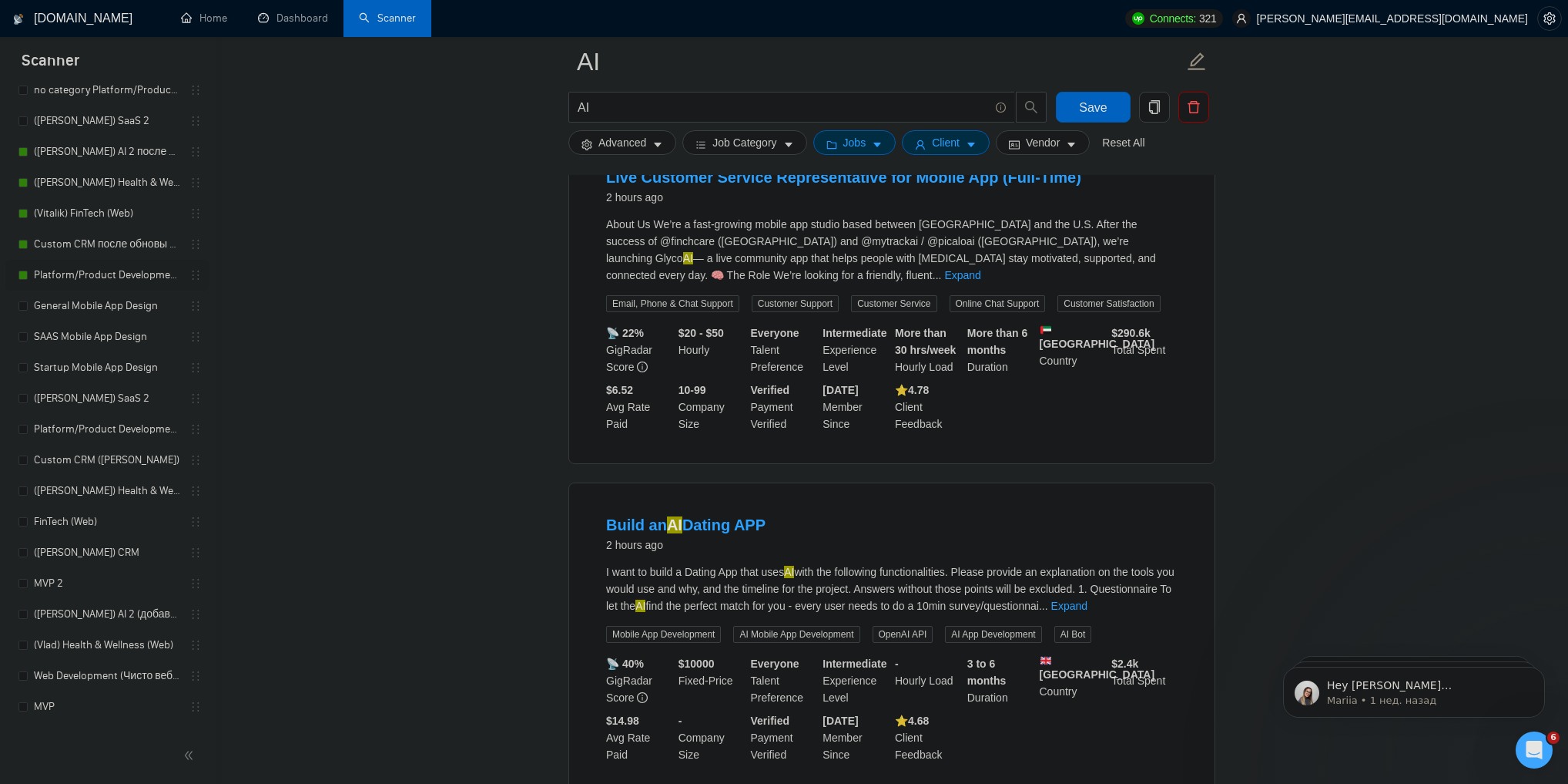
scroll to position [231, 0]
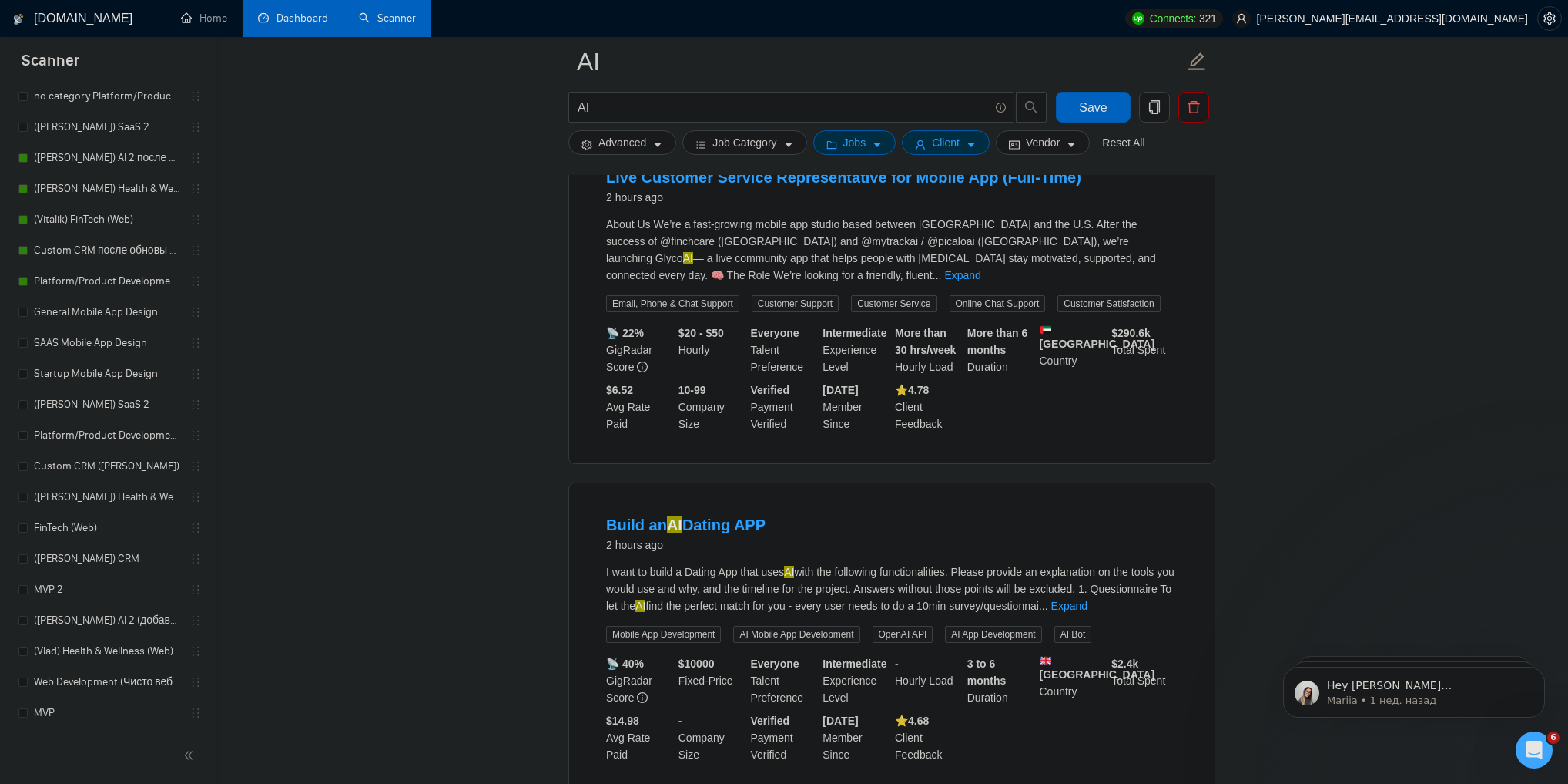
click at [265, 18] on link "Dashboard" at bounding box center [293, 18] width 70 height 13
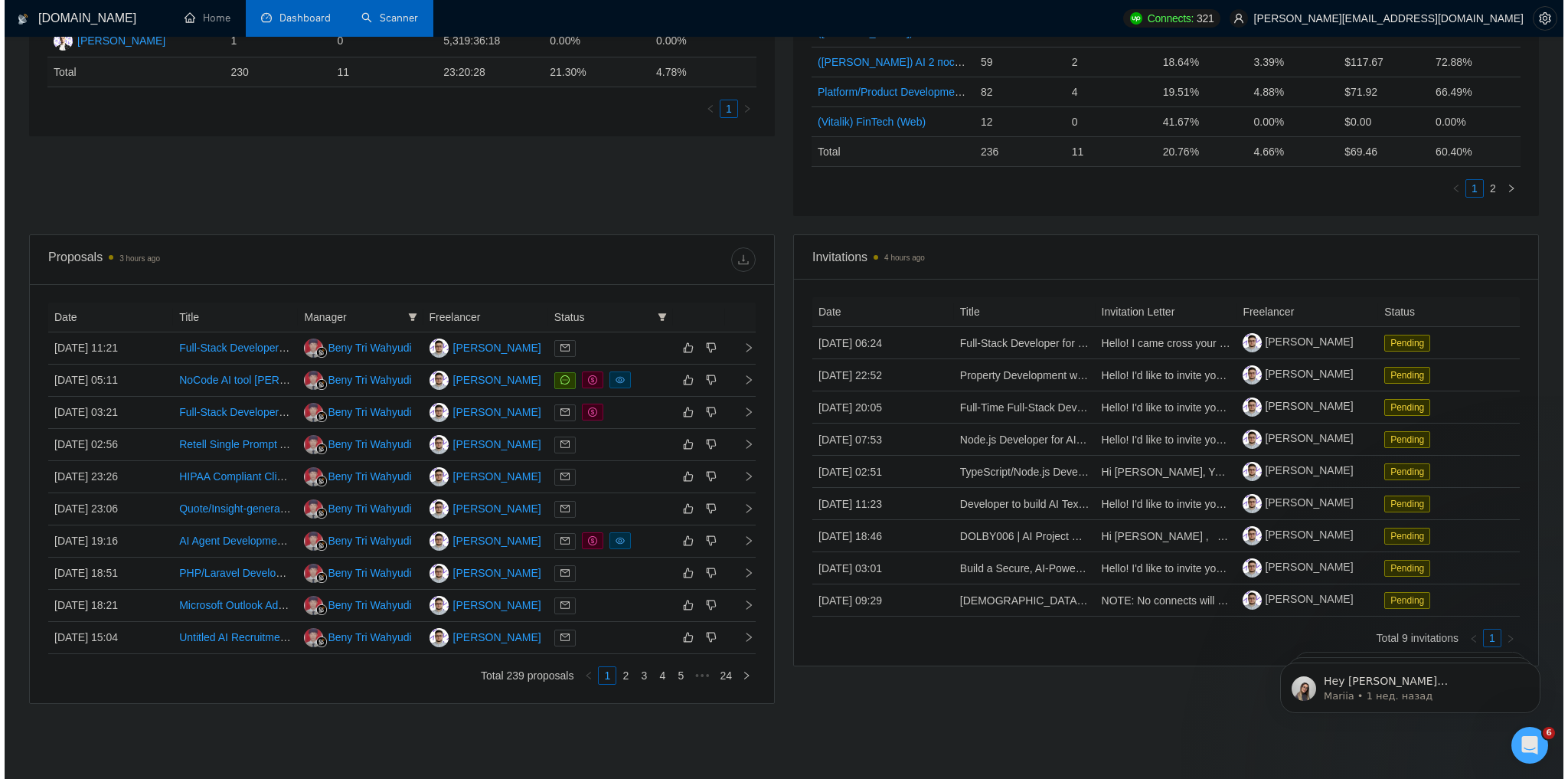
scroll to position [397, 0]
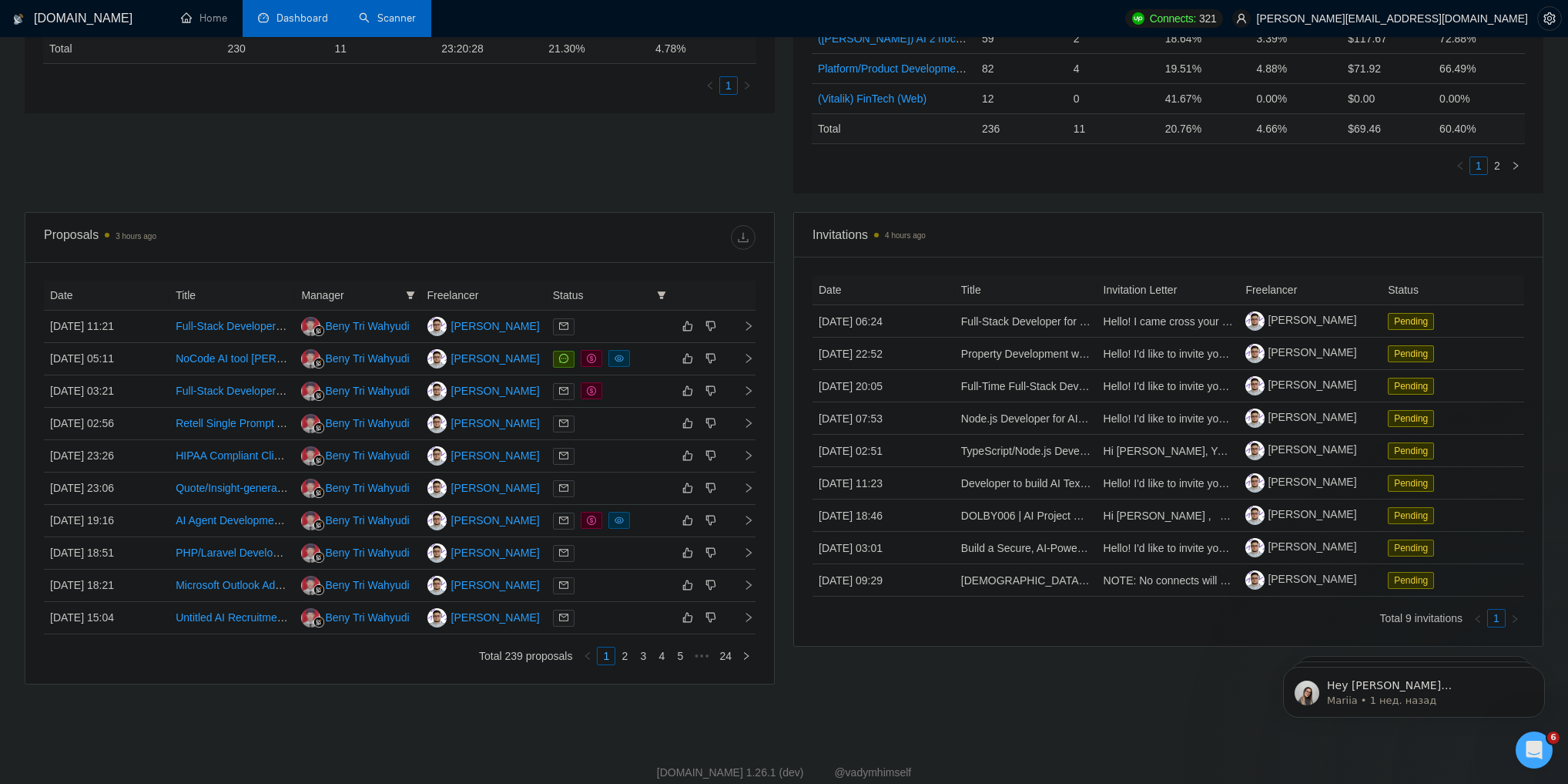
click at [607, 659] on link "1" at bounding box center [606, 655] width 17 height 17
click at [604, 321] on div at bounding box center [610, 326] width 113 height 18
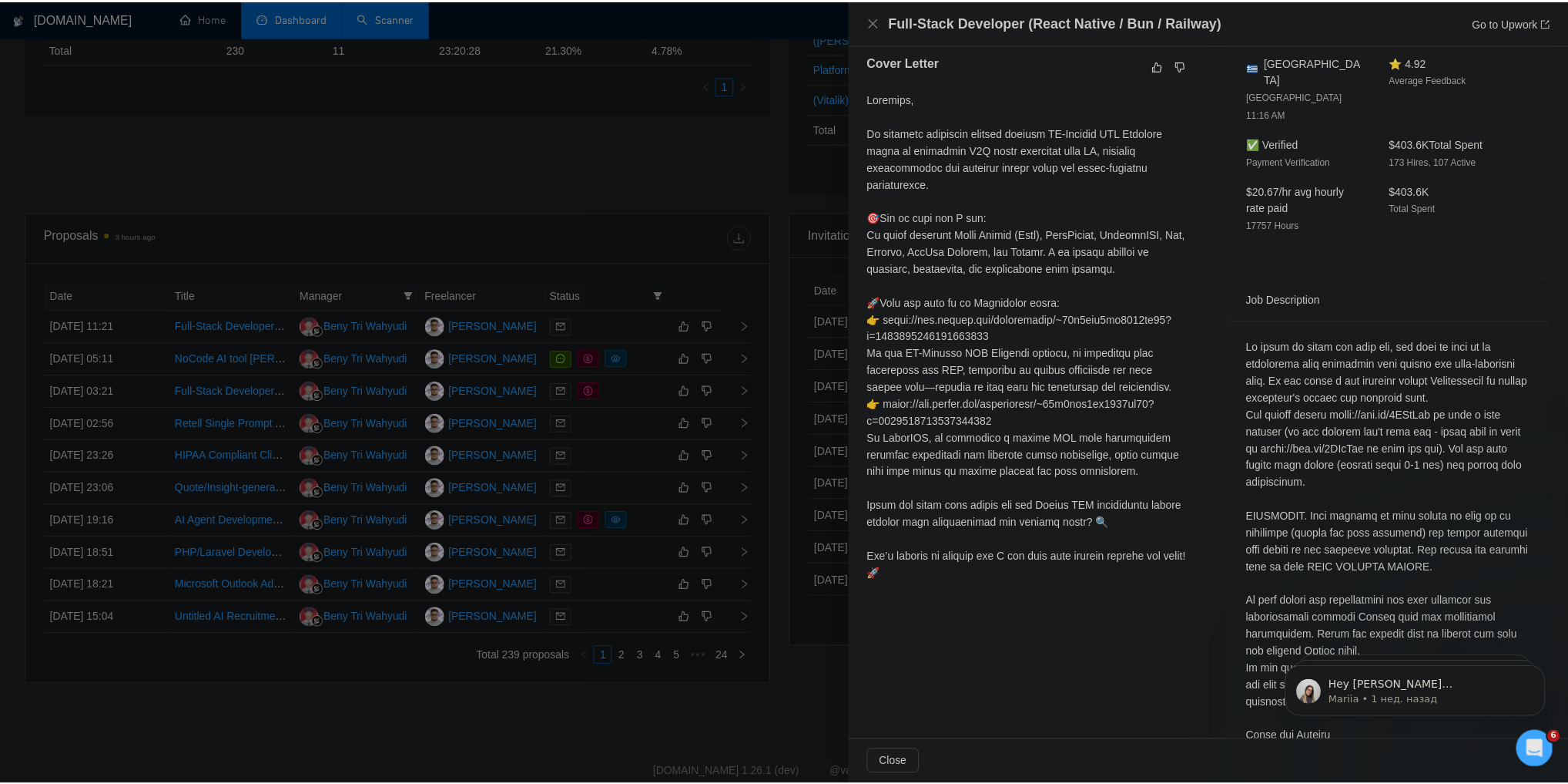
scroll to position [432, 0]
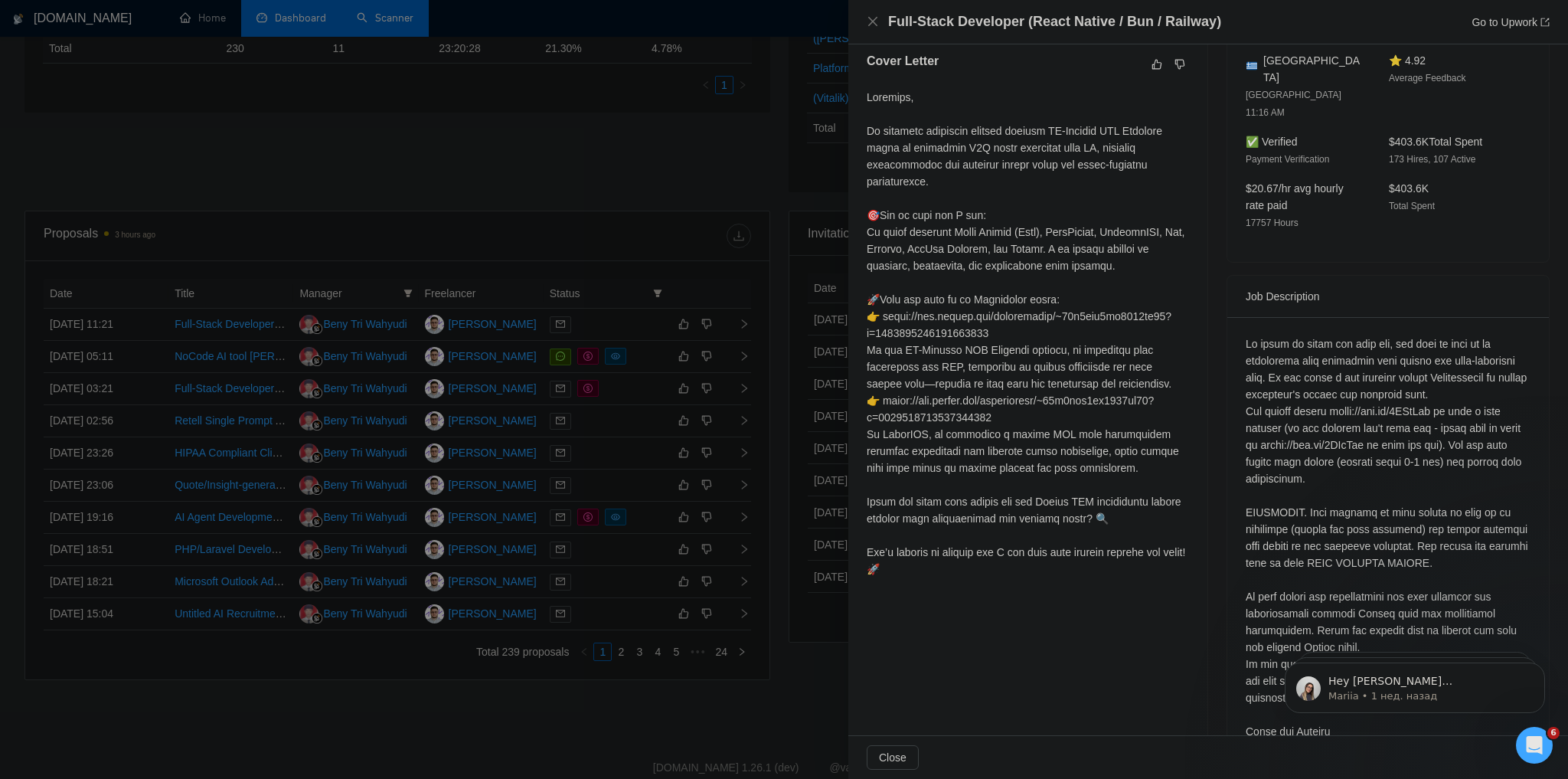
click at [478, 693] on div at bounding box center [784, 389] width 1568 height 779
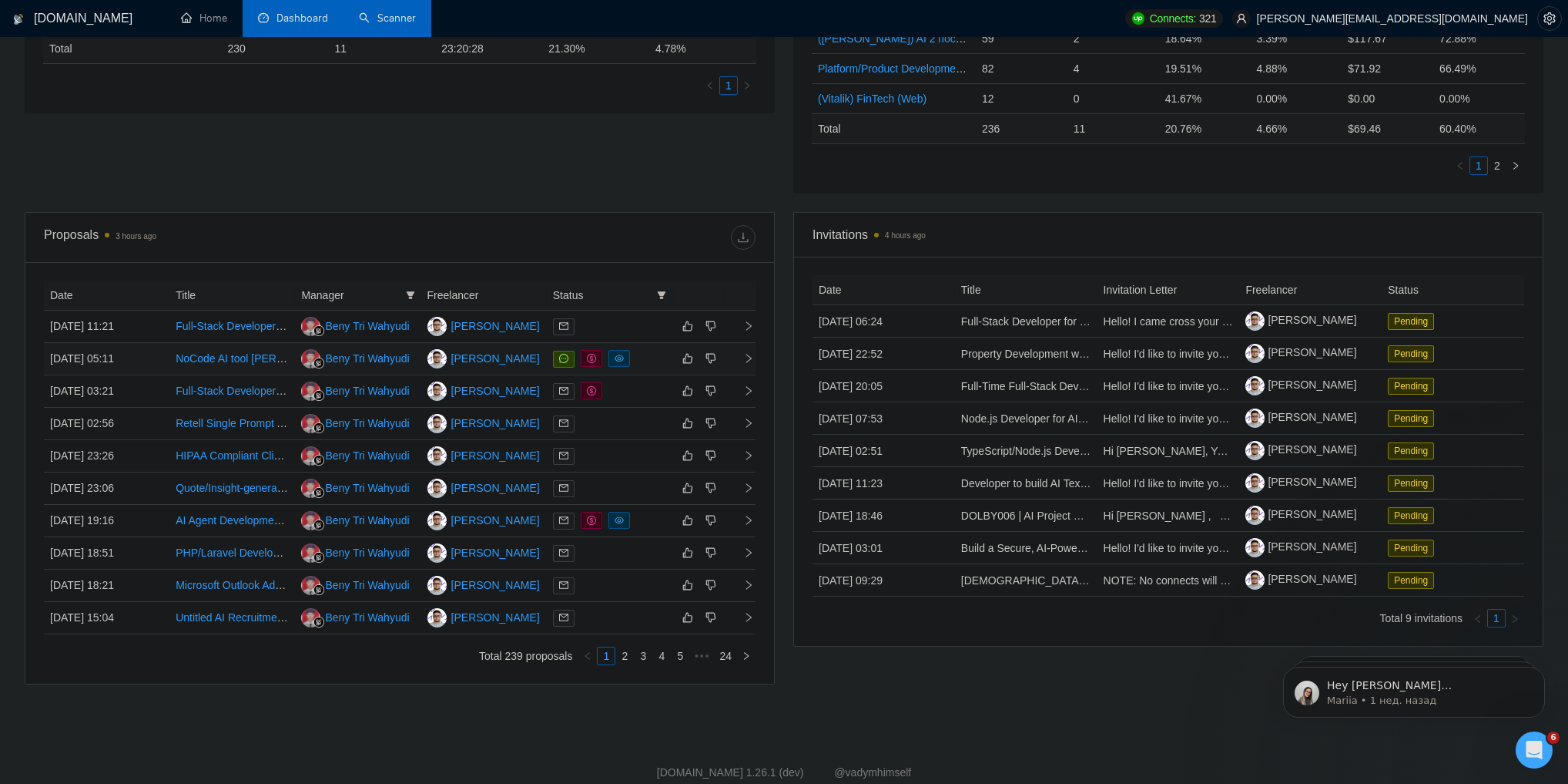
click at [663, 357] on div at bounding box center [610, 358] width 113 height 18
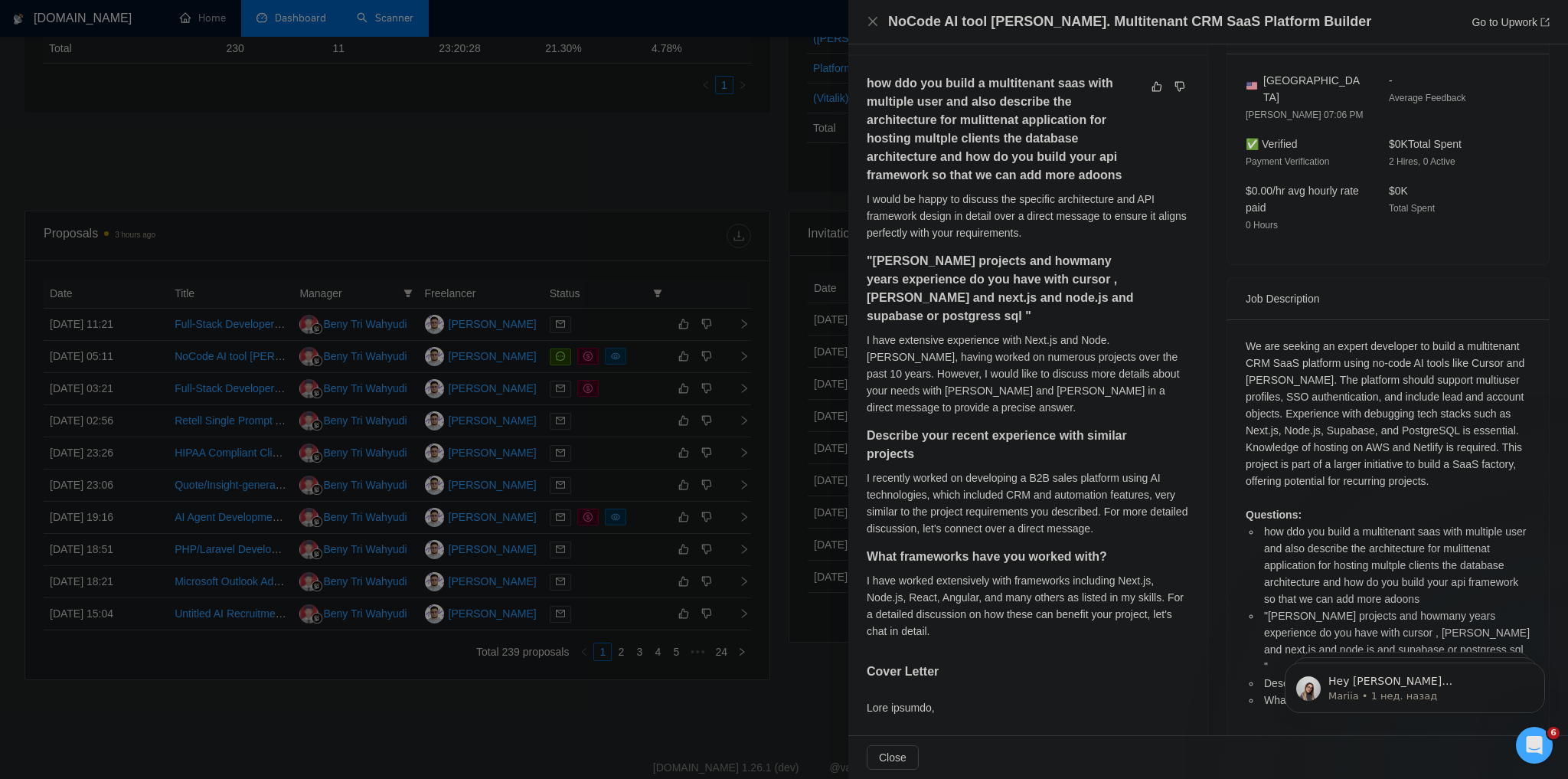
click at [499, 561] on div at bounding box center [784, 389] width 1568 height 779
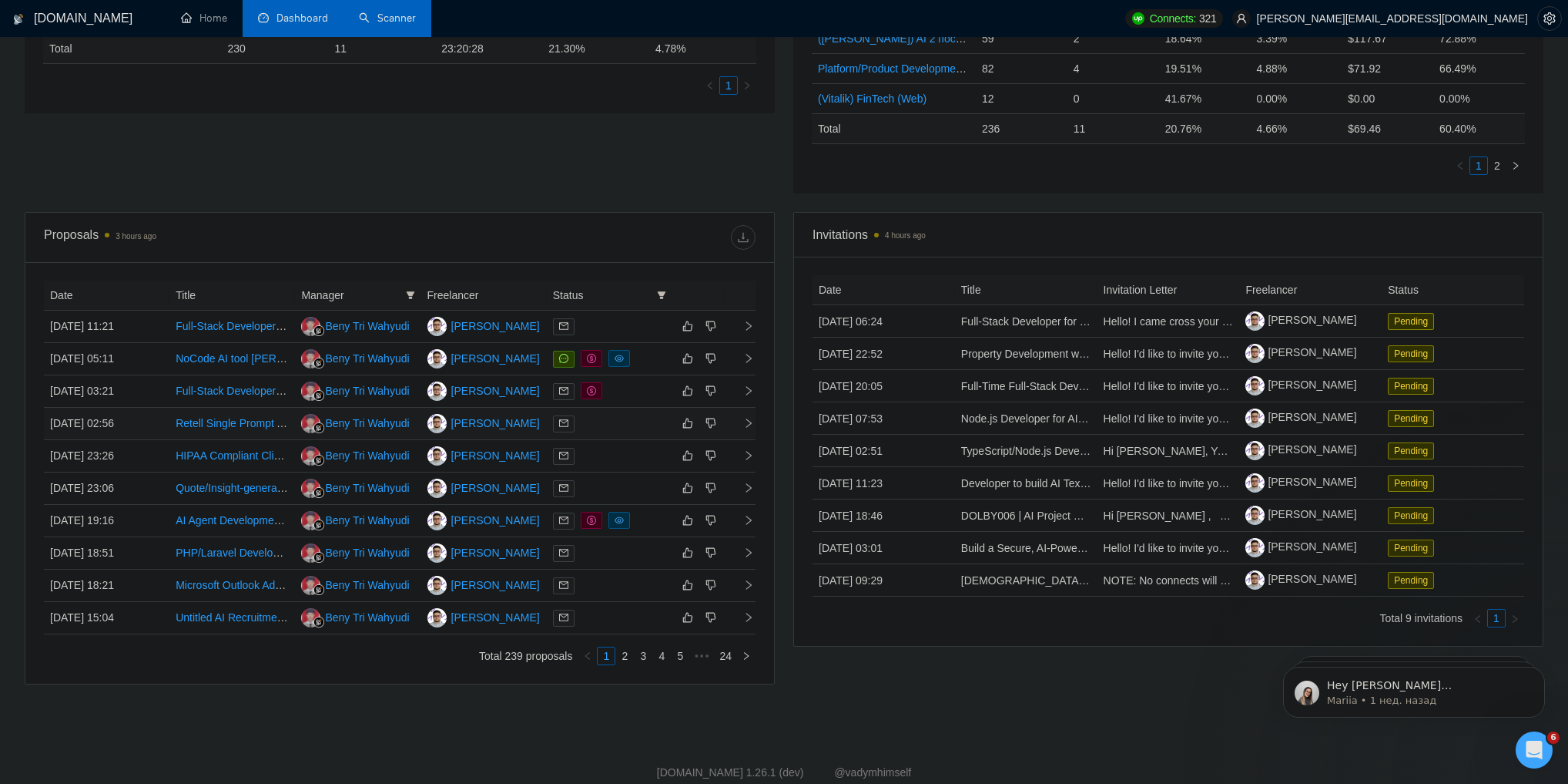
click at [643, 432] on div at bounding box center [610, 422] width 113 height 18
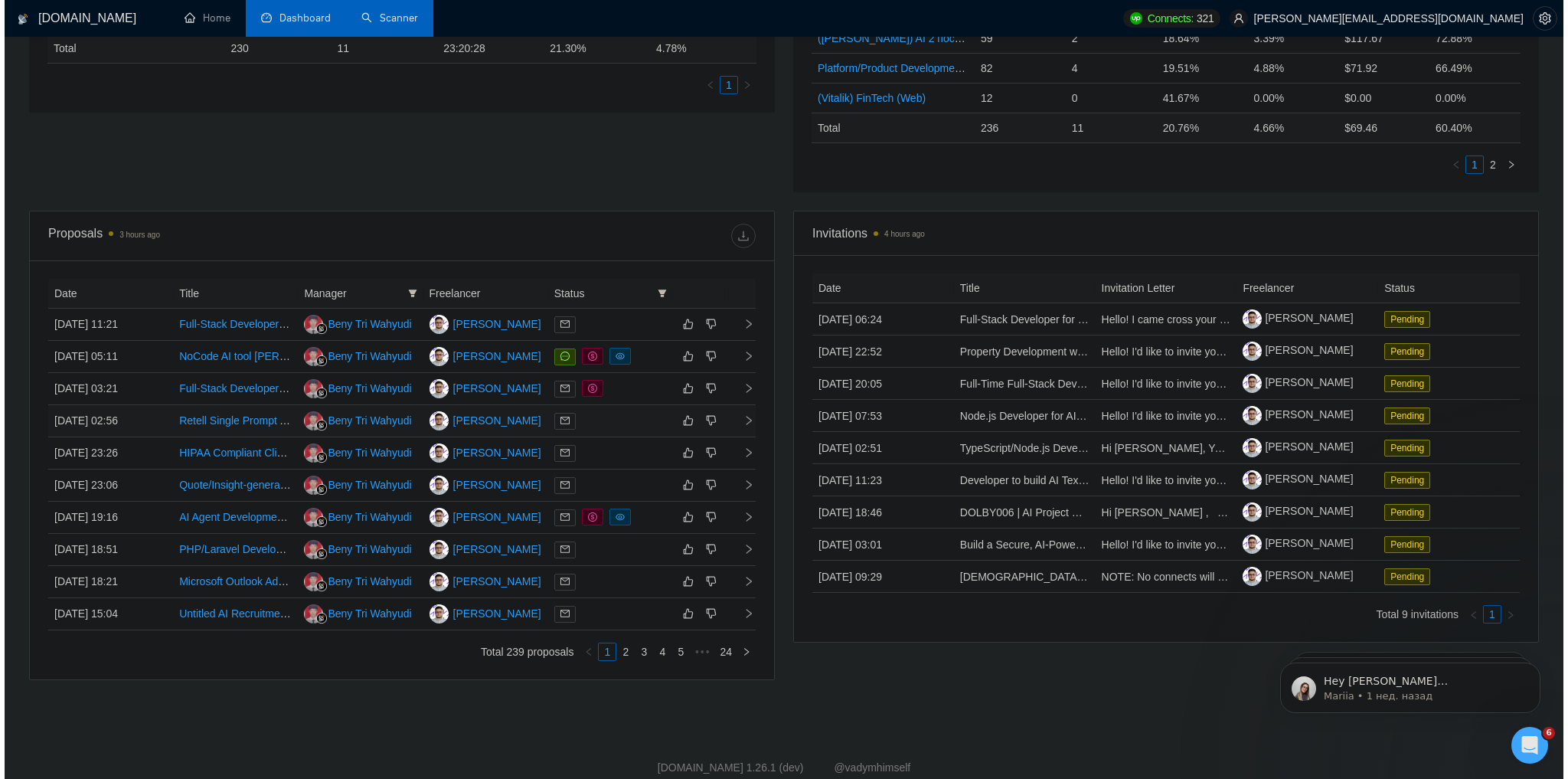
scroll to position [293, 0]
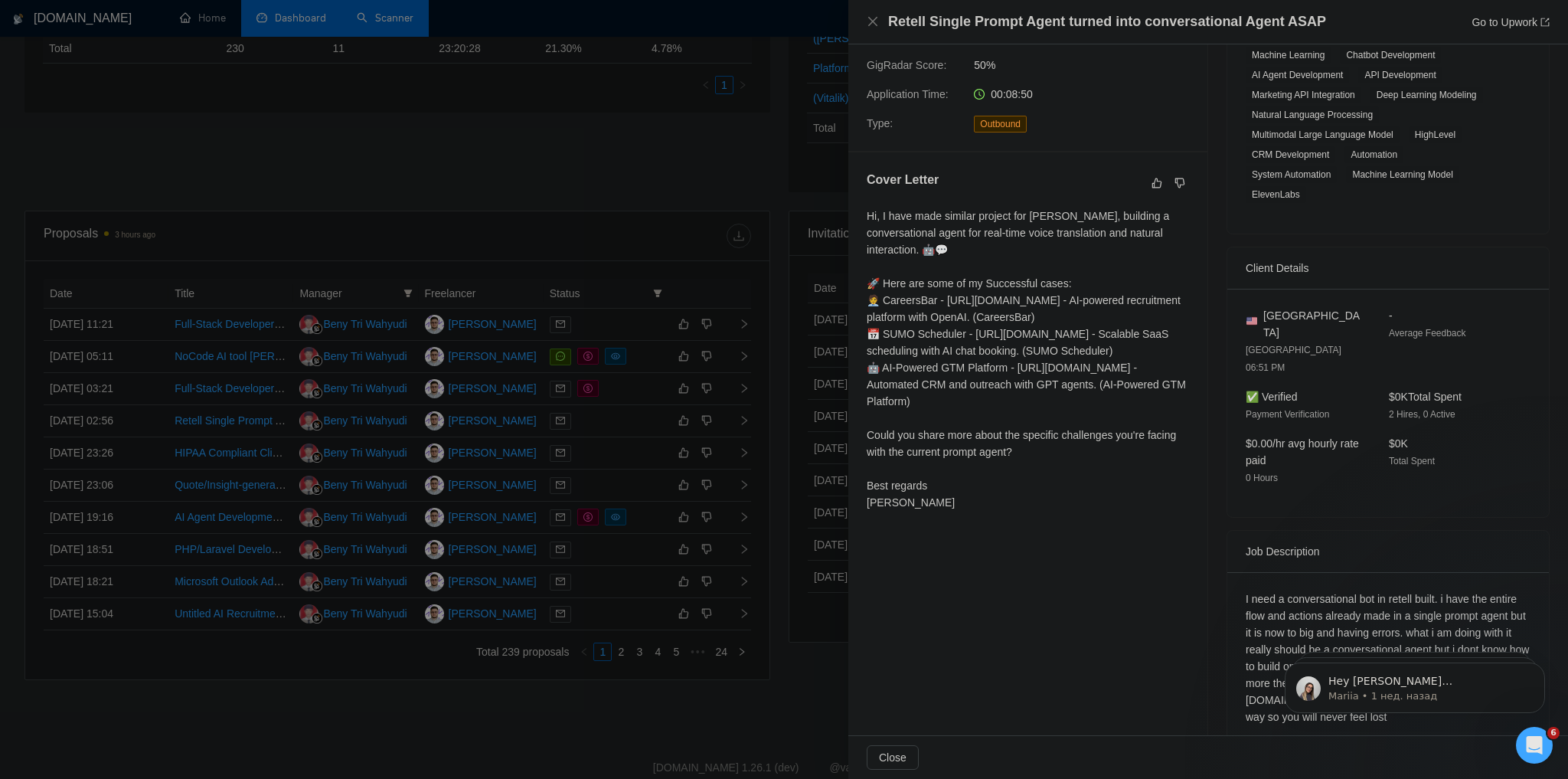
click at [733, 179] on div at bounding box center [784, 389] width 1568 height 779
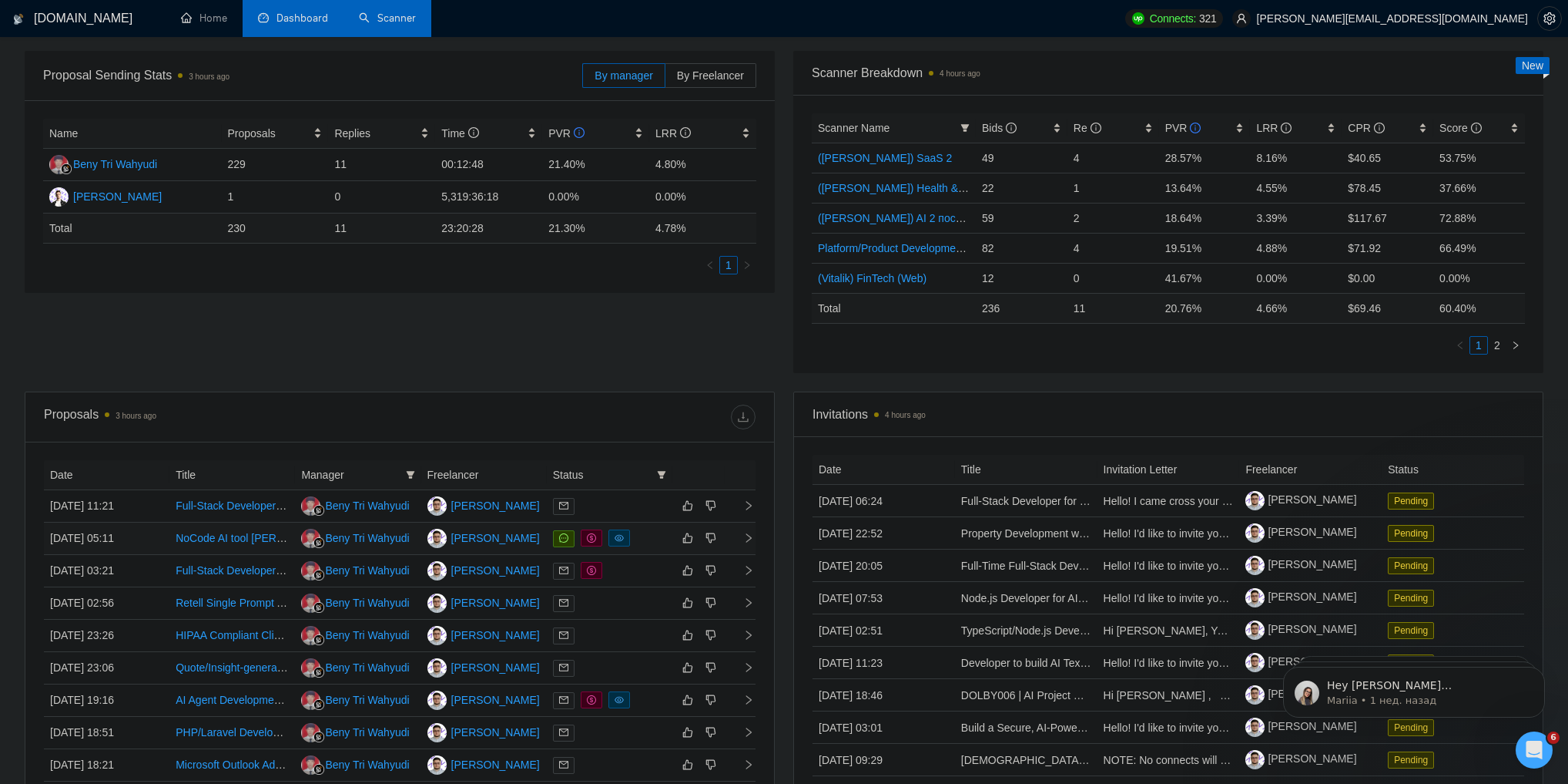
scroll to position [0, 0]
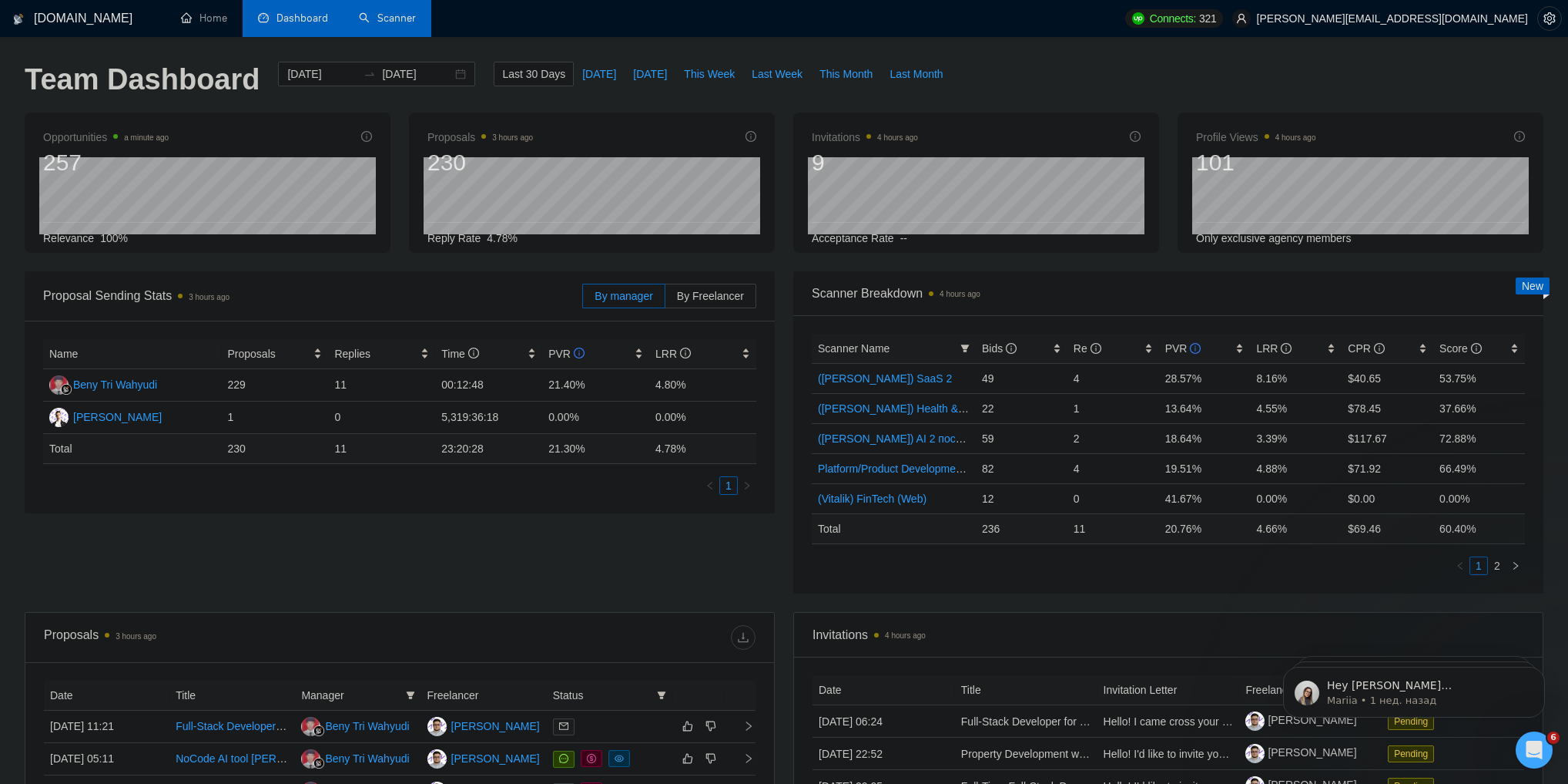
click at [367, 24] on link "Scanner" at bounding box center [387, 18] width 57 height 13
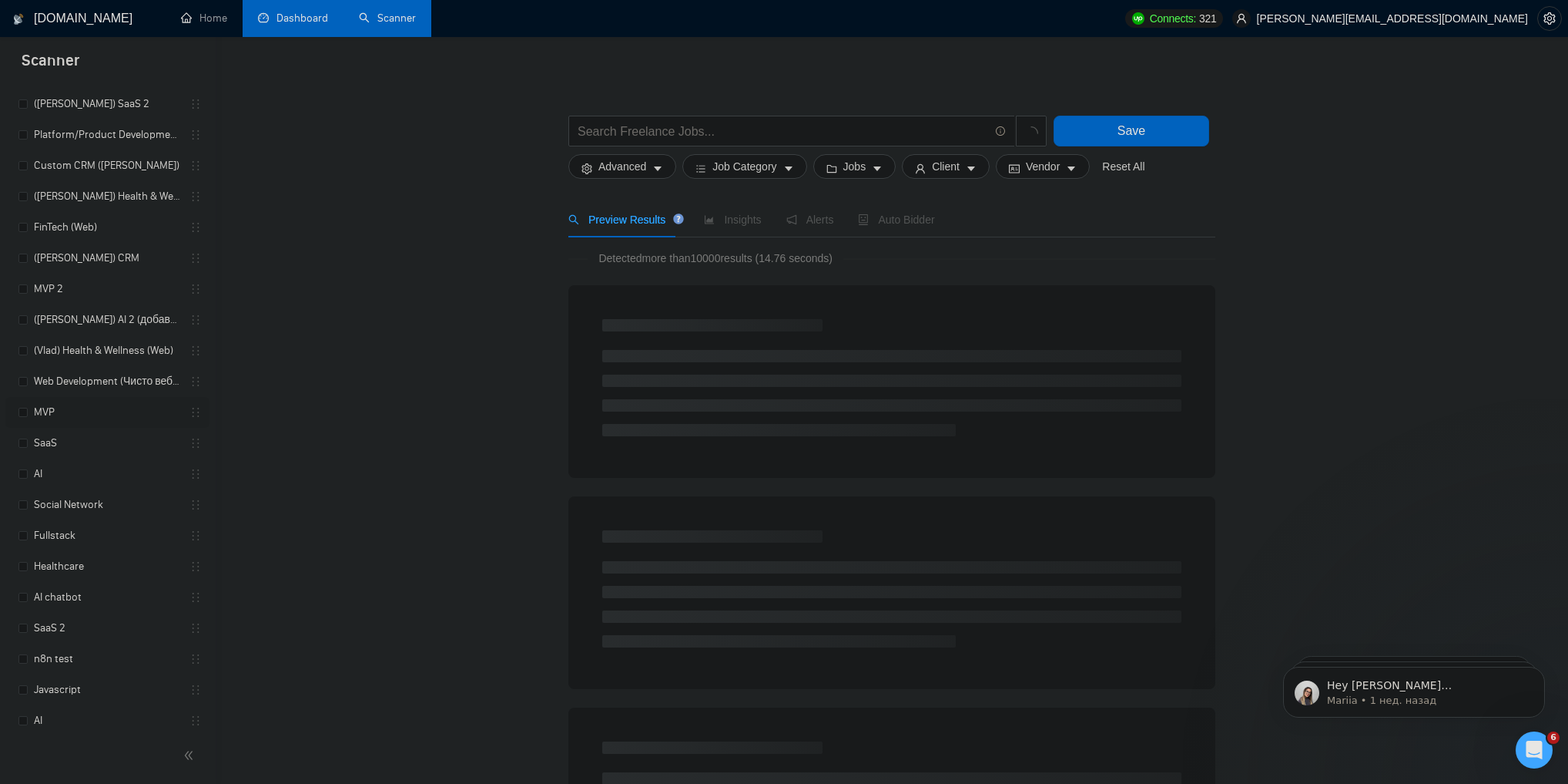
scroll to position [539, 0]
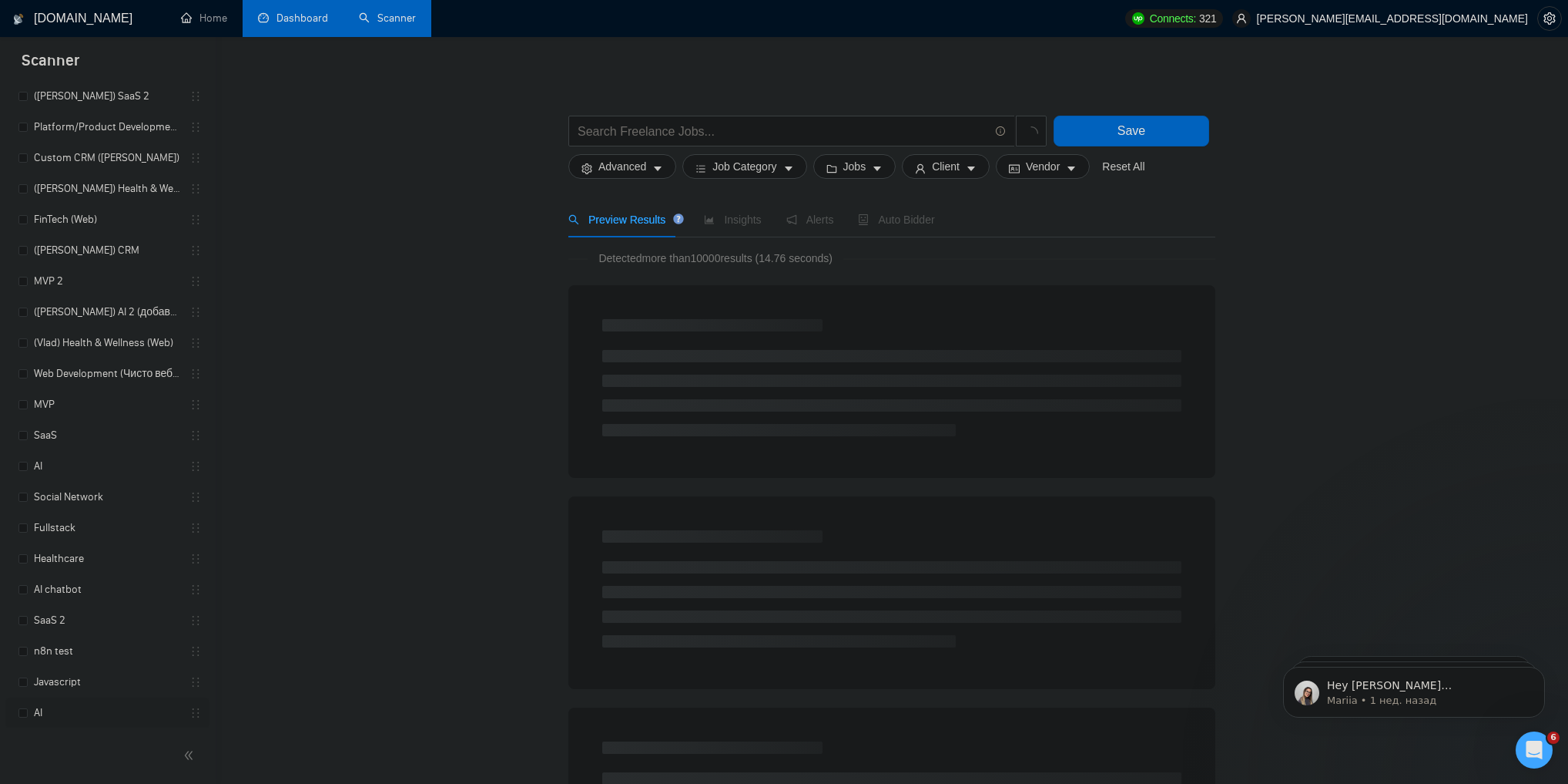
click at [87, 706] on link "AI" at bounding box center [107, 712] width 146 height 31
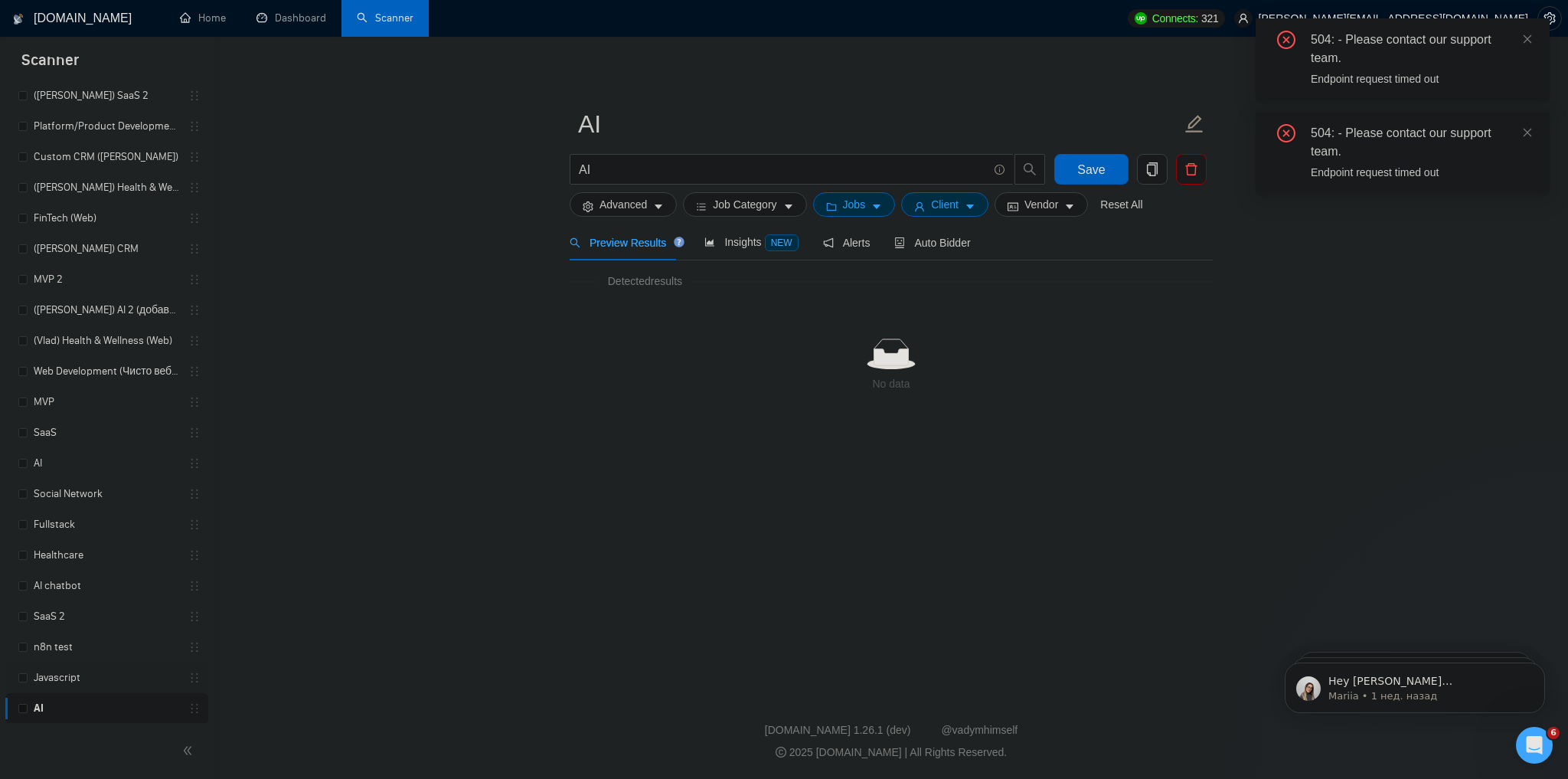
click at [83, 676] on link "Javascript" at bounding box center [106, 677] width 145 height 31
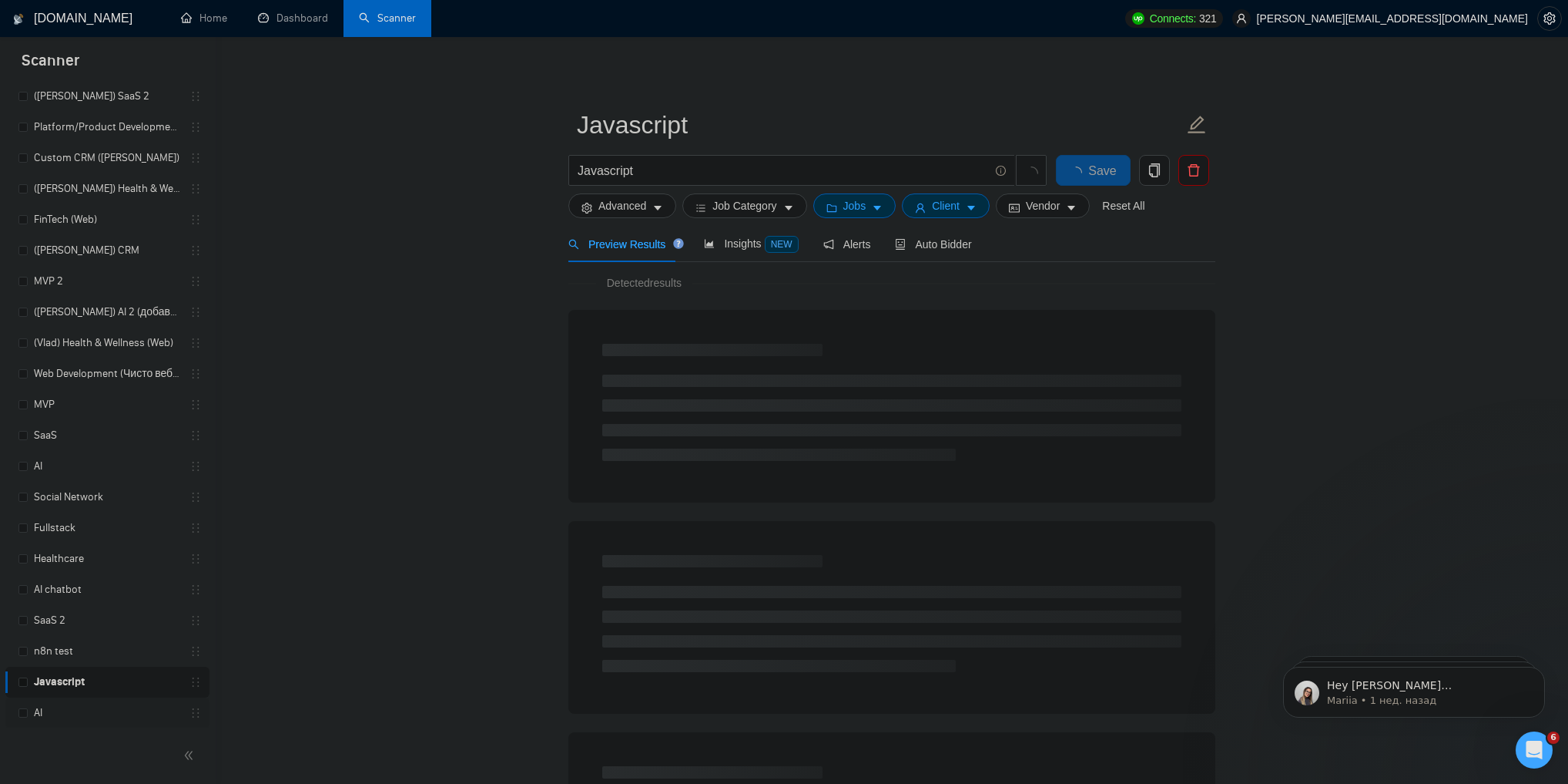
click at [76, 711] on link "AI" at bounding box center [107, 712] width 146 height 31
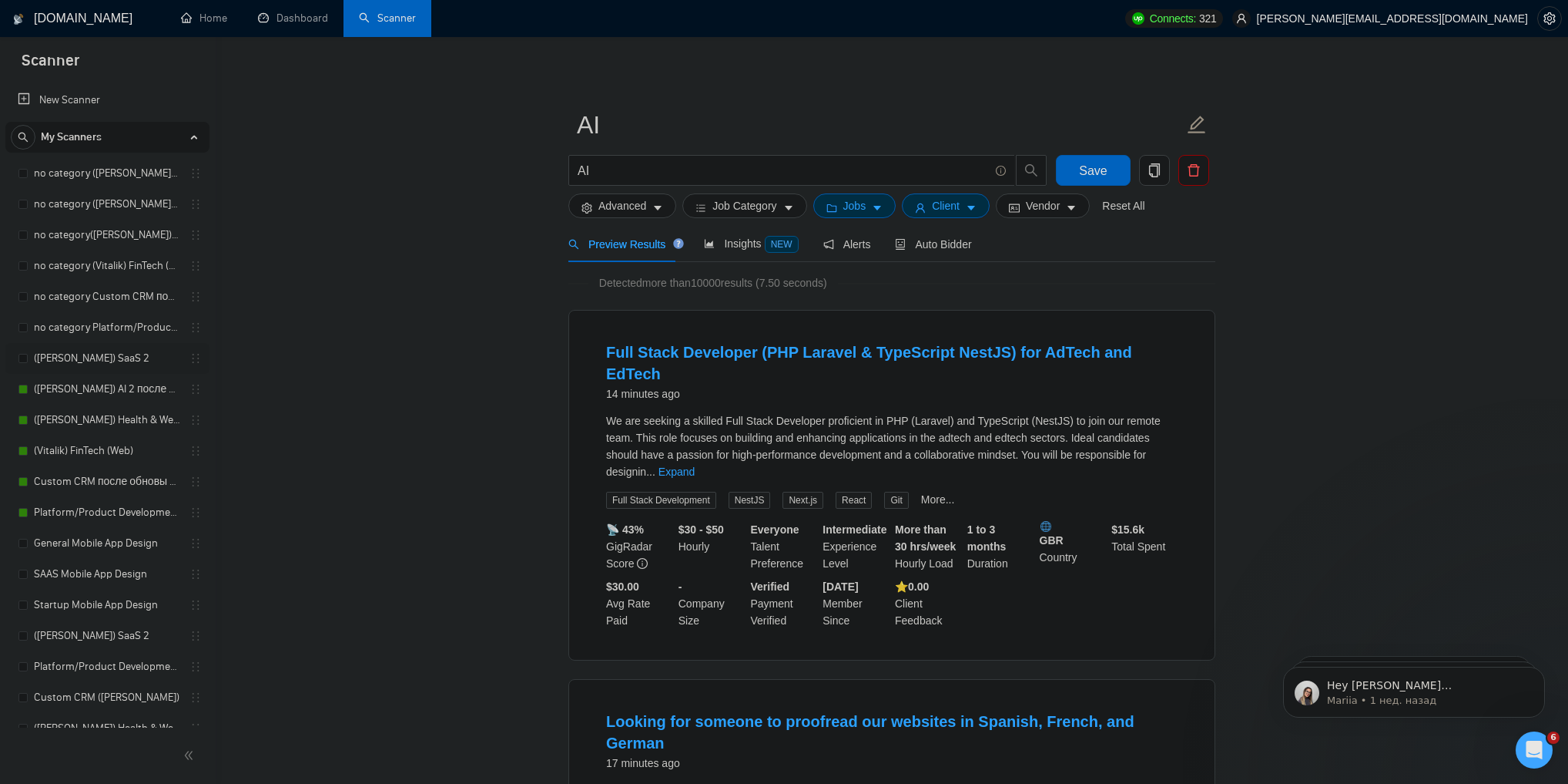
click at [112, 361] on link "([PERSON_NAME]) SaaS 2" at bounding box center [107, 358] width 146 height 31
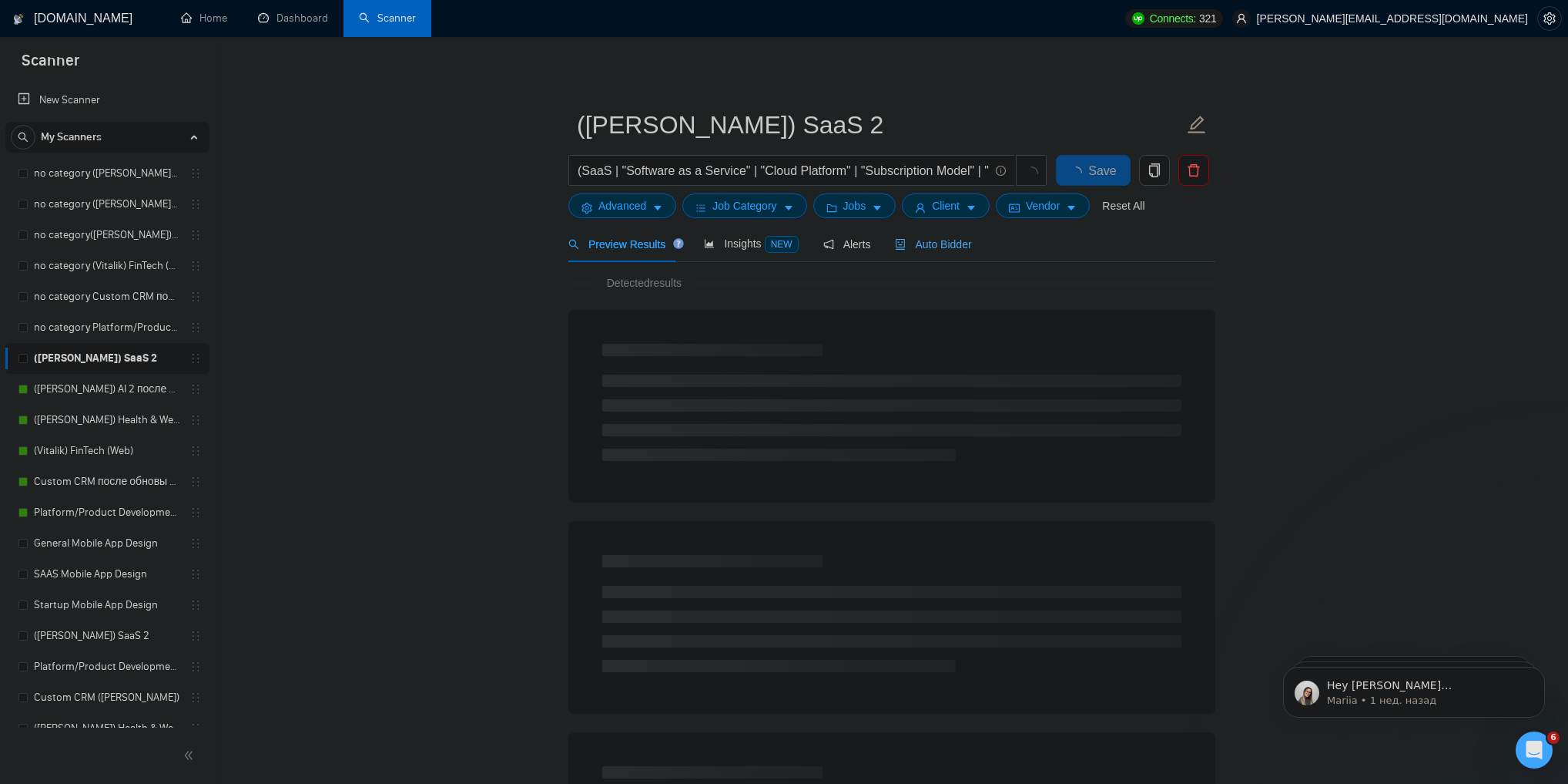
click at [923, 245] on span "Auto Bidder" at bounding box center [932, 244] width 76 height 13
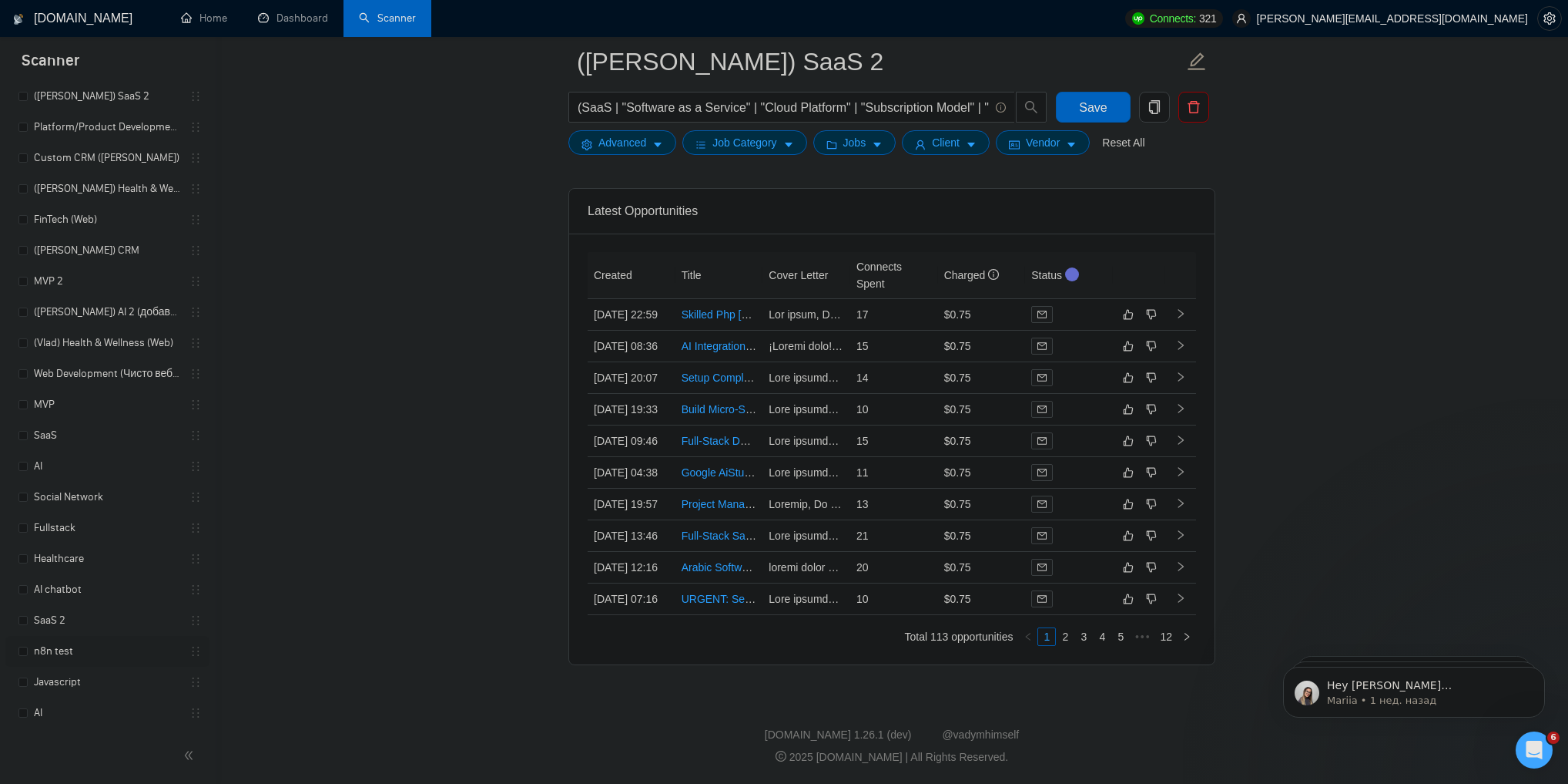
scroll to position [3970, 0]
click at [84, 703] on link "AI" at bounding box center [107, 712] width 146 height 31
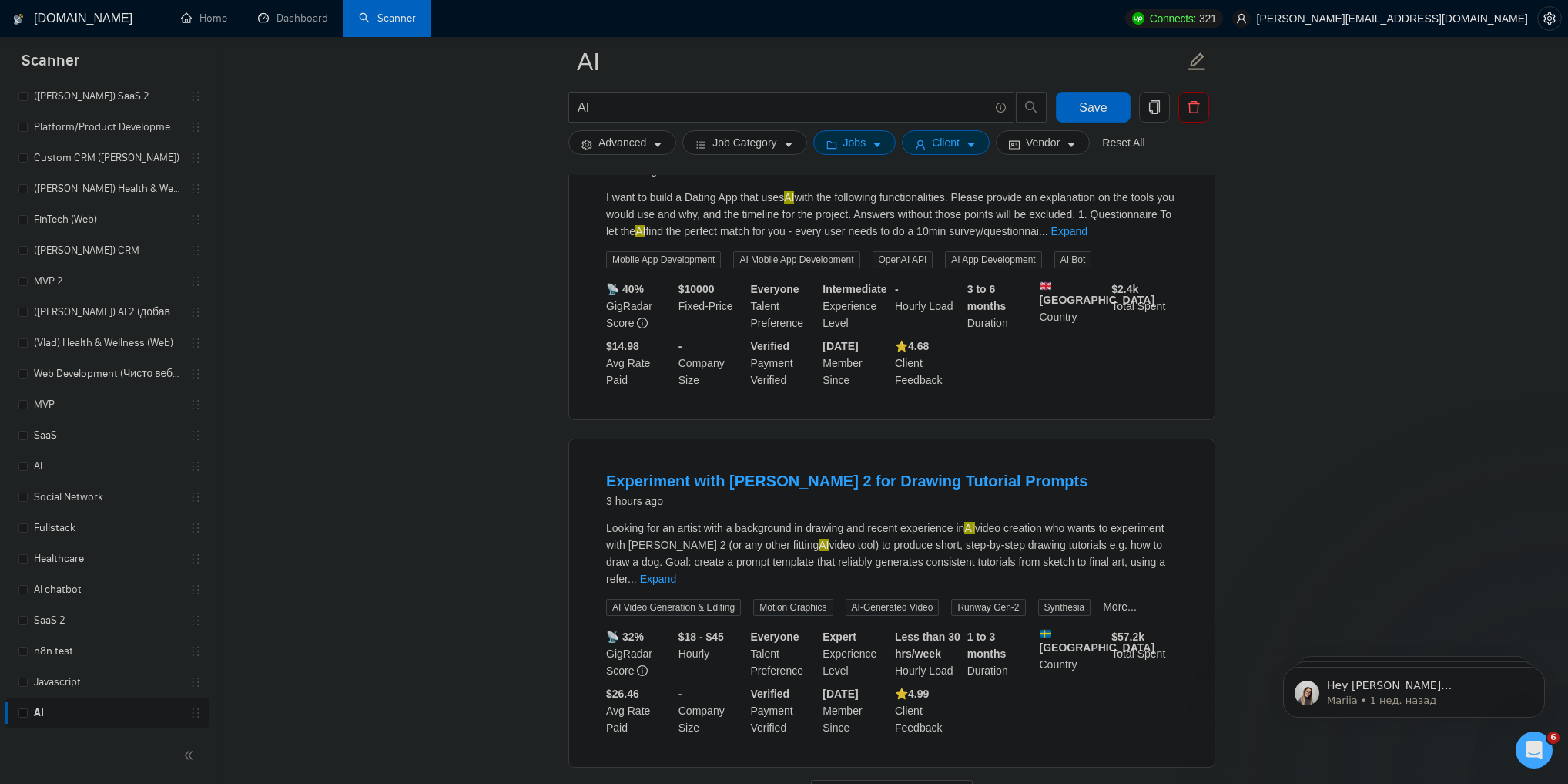
scroll to position [3020, 0]
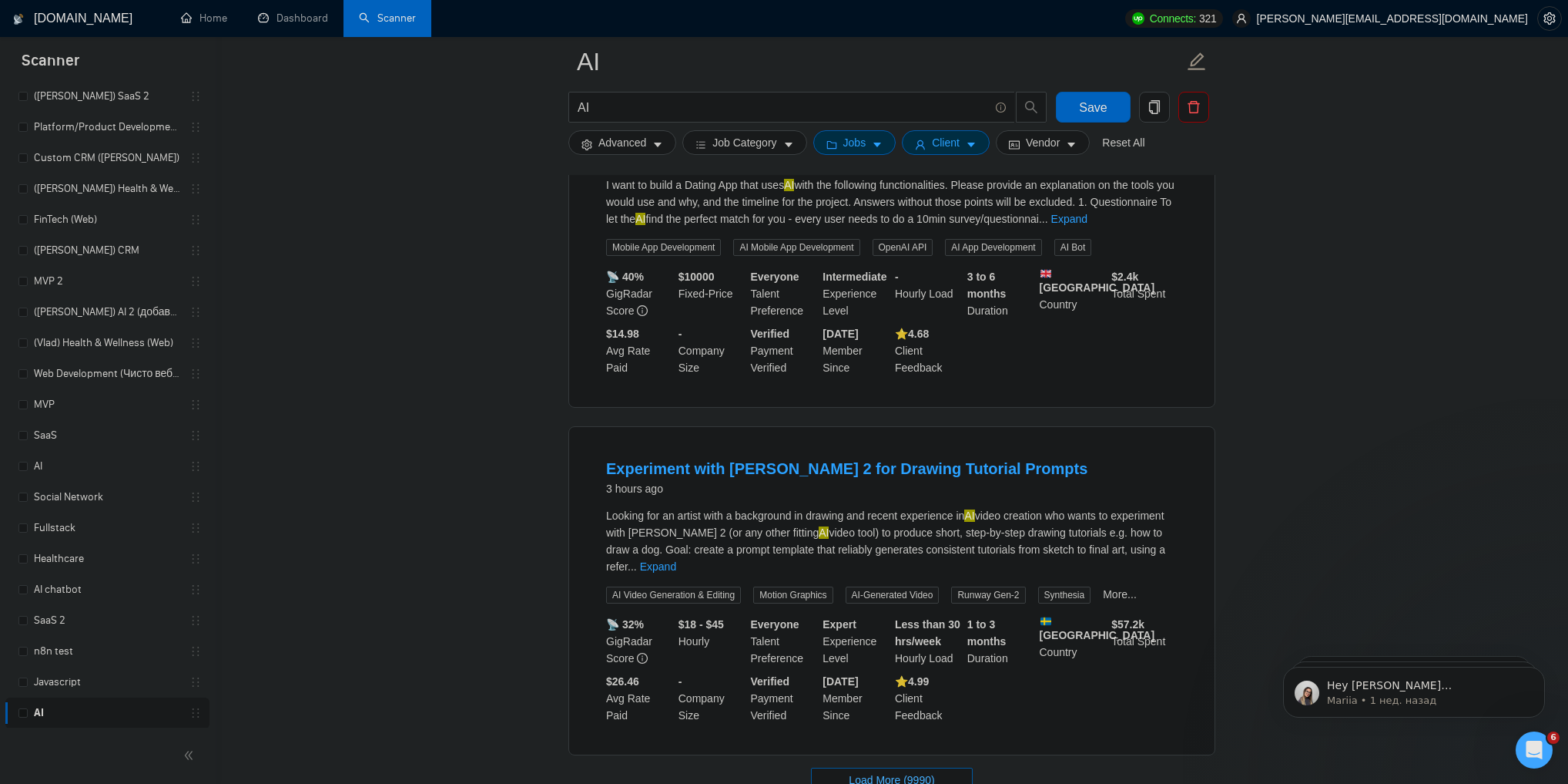
click at [881, 771] on span "Load More (9990)" at bounding box center [891, 780] width 85 height 17
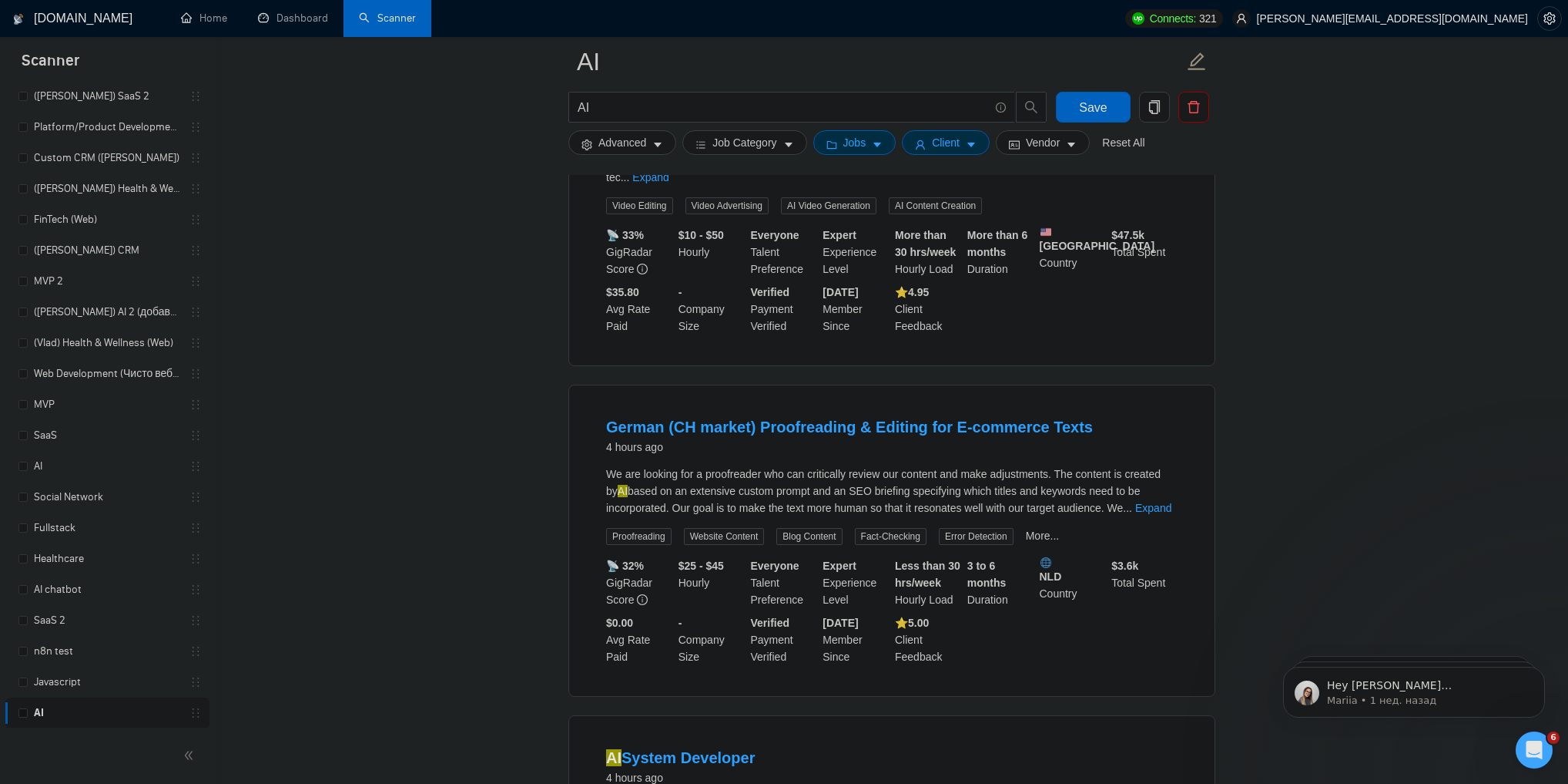
scroll to position [4317, 0]
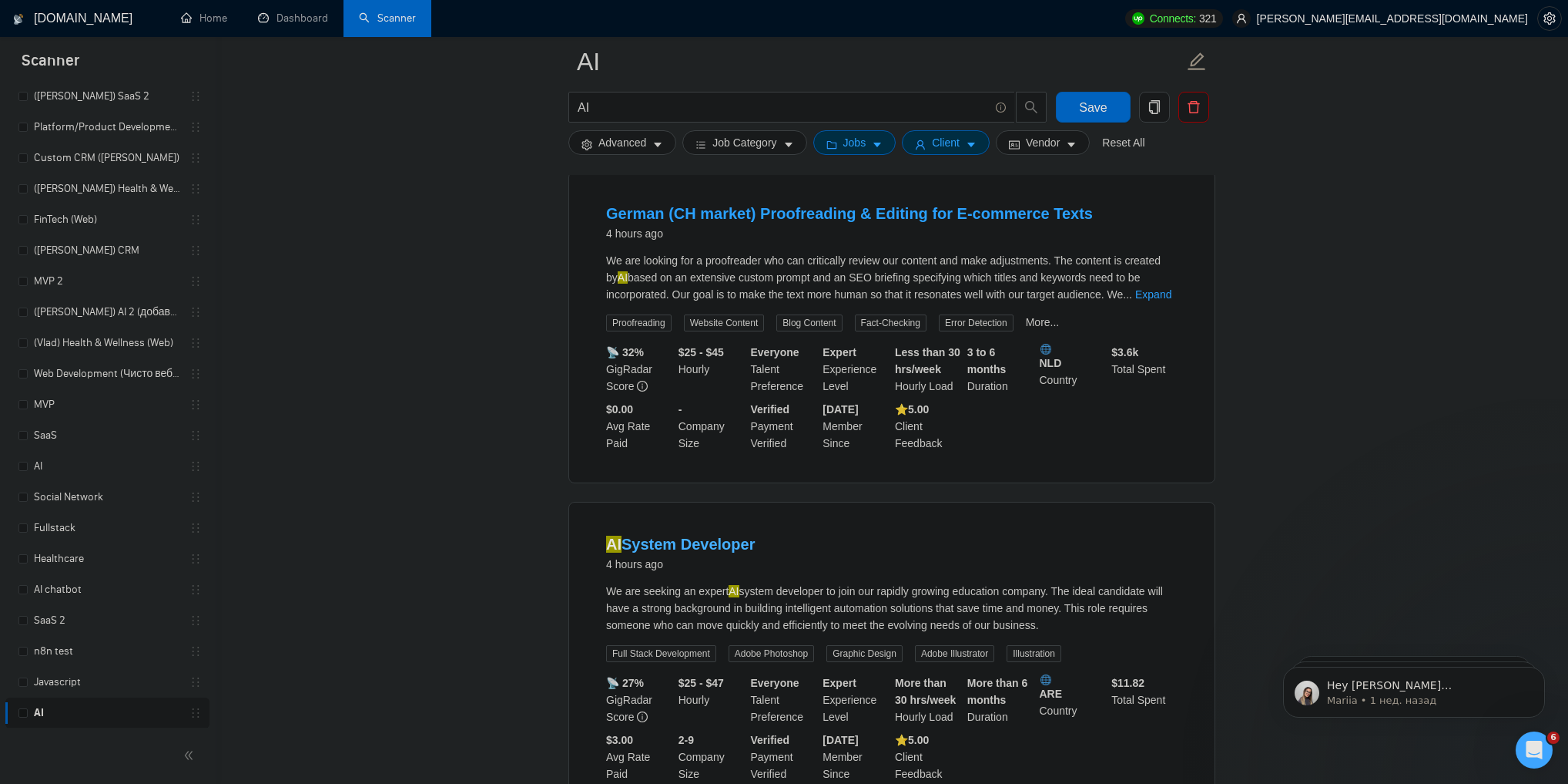
click at [683, 535] on link "AI System Developer" at bounding box center [680, 544] width 149 height 17
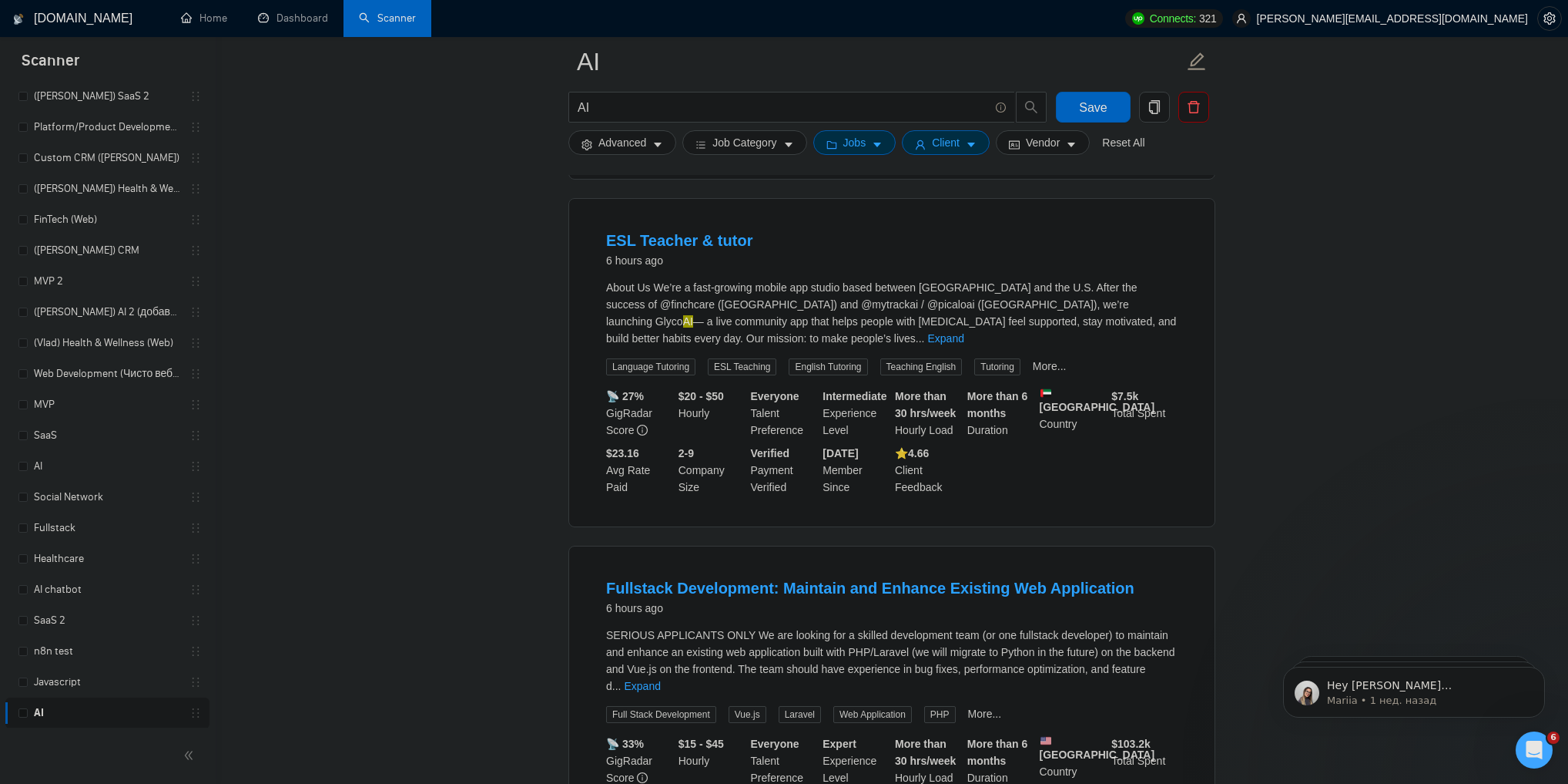
scroll to position [6167, 0]
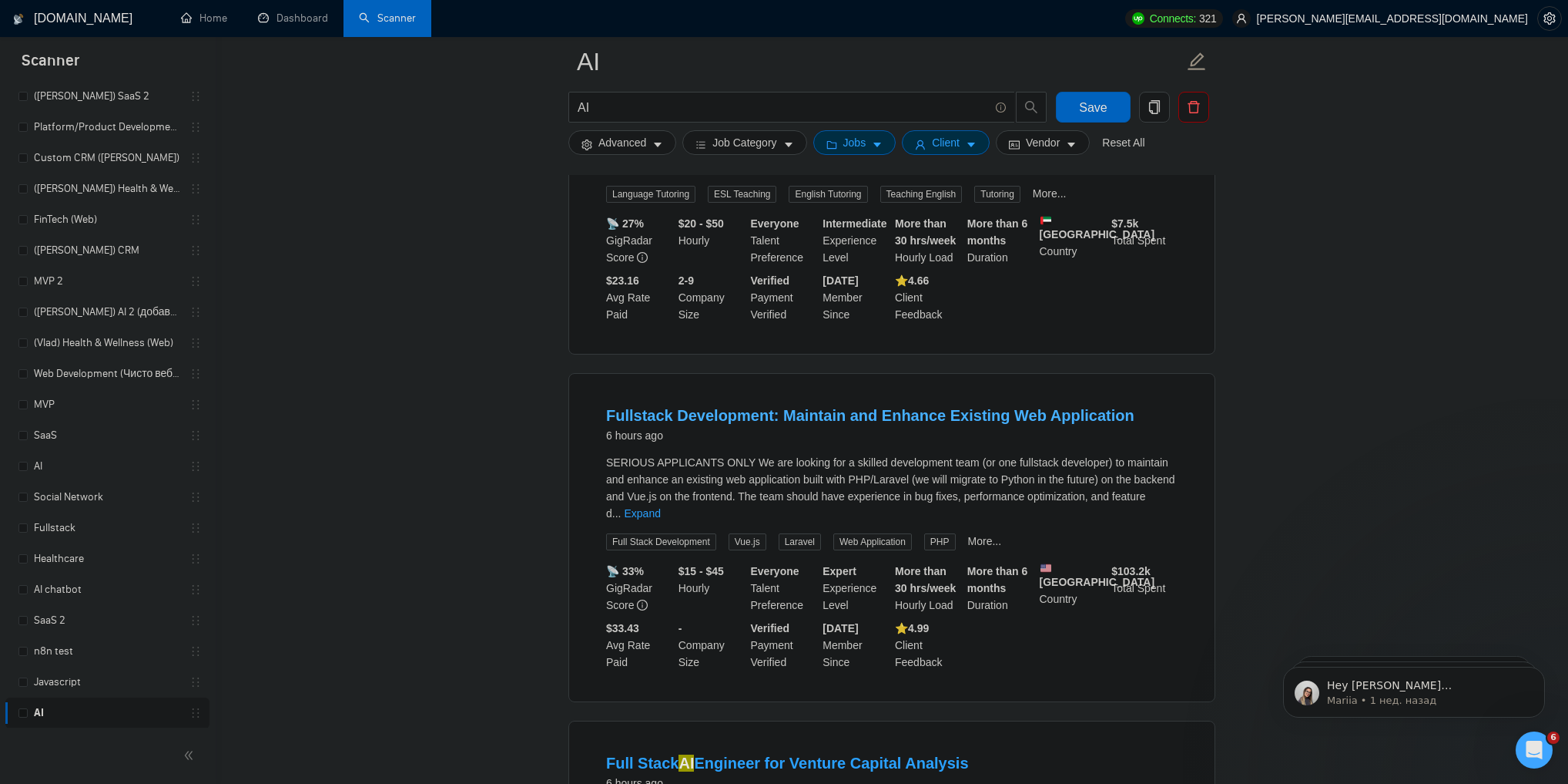
click at [953, 407] on link "Fullstack Development: Maintain and Enhance Existing Web Application" at bounding box center [870, 415] width 528 height 17
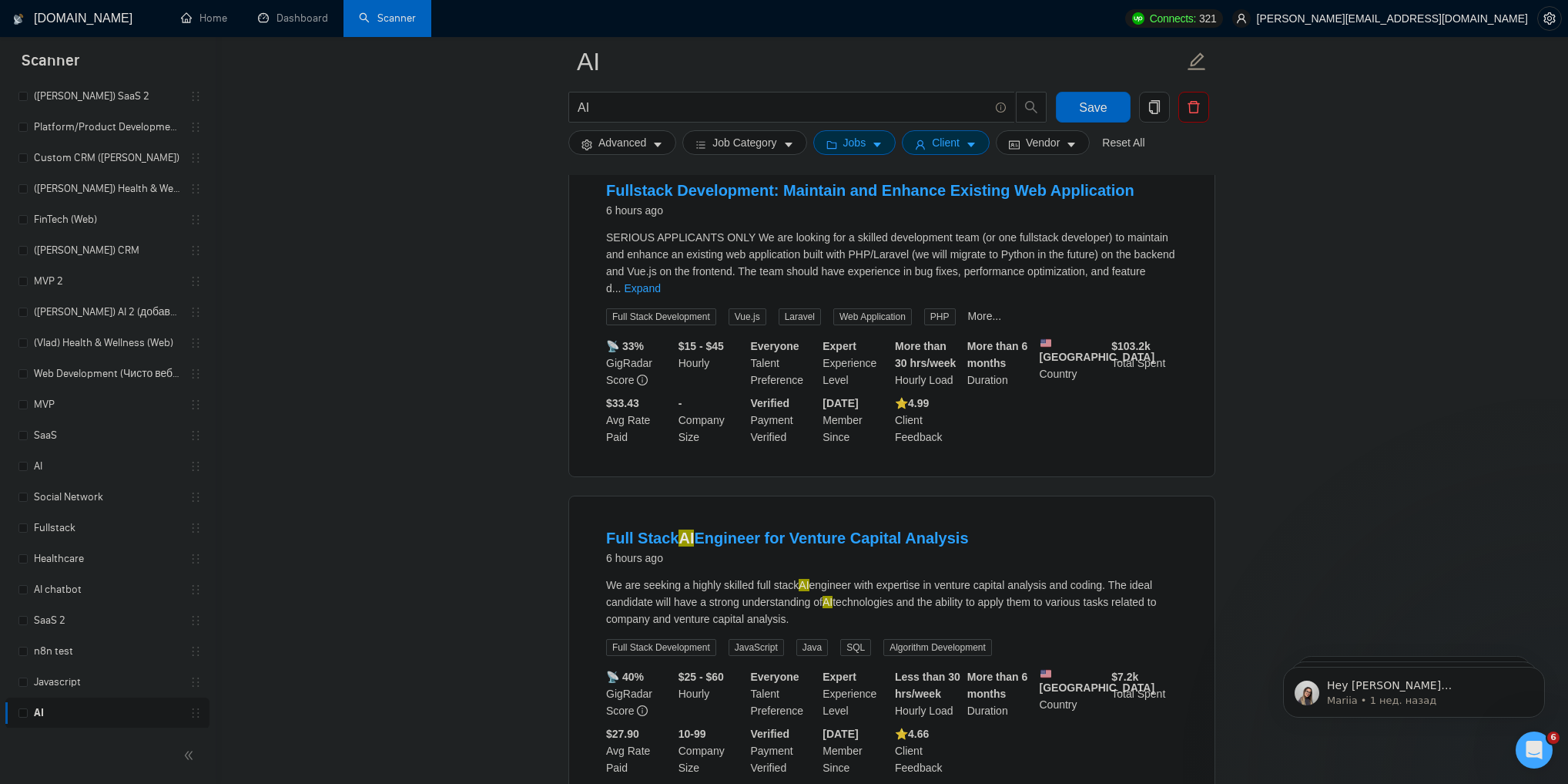
scroll to position [6408, 0]
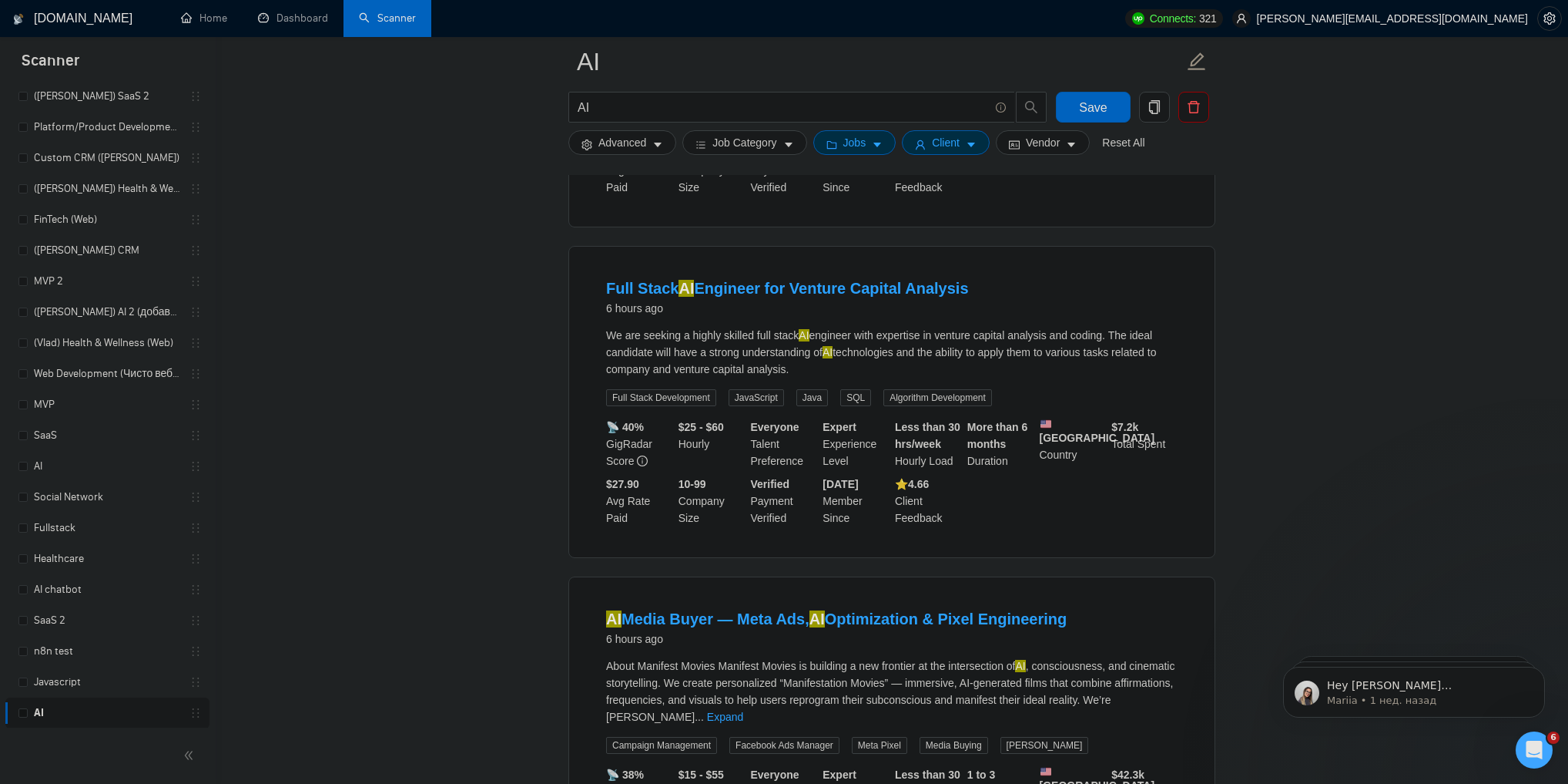
scroll to position [6716, 0]
